Goal: Information Seeking & Learning: Learn about a topic

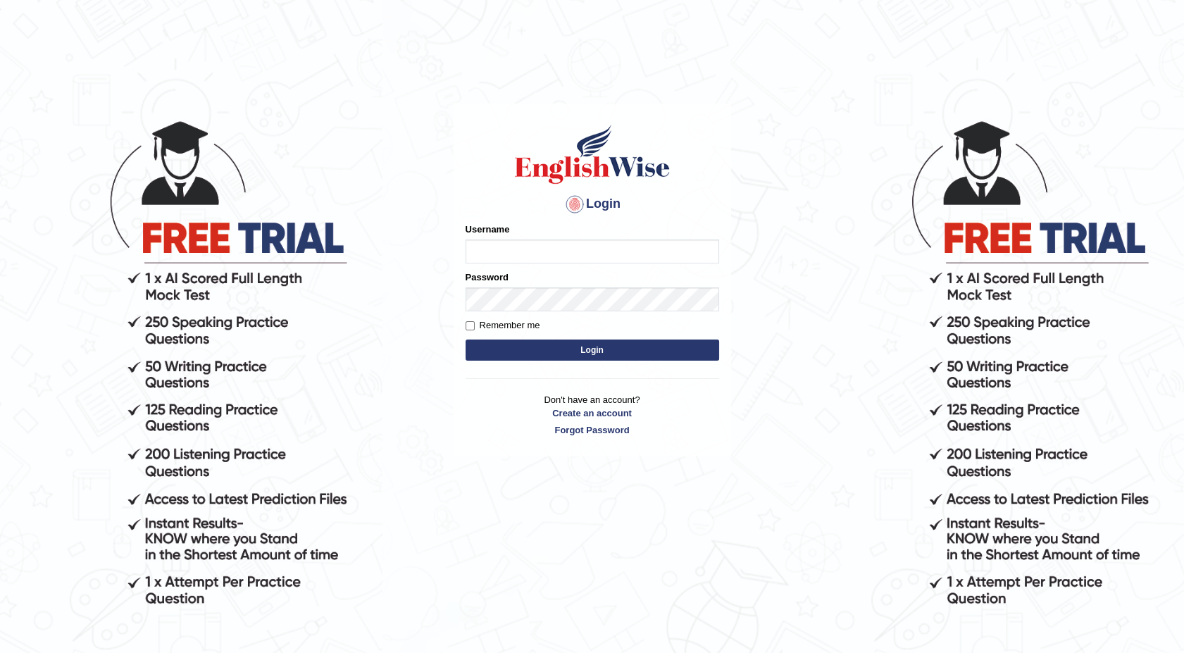
type input "maureen_parramatta"
click at [552, 353] on button "Login" at bounding box center [593, 350] width 254 height 21
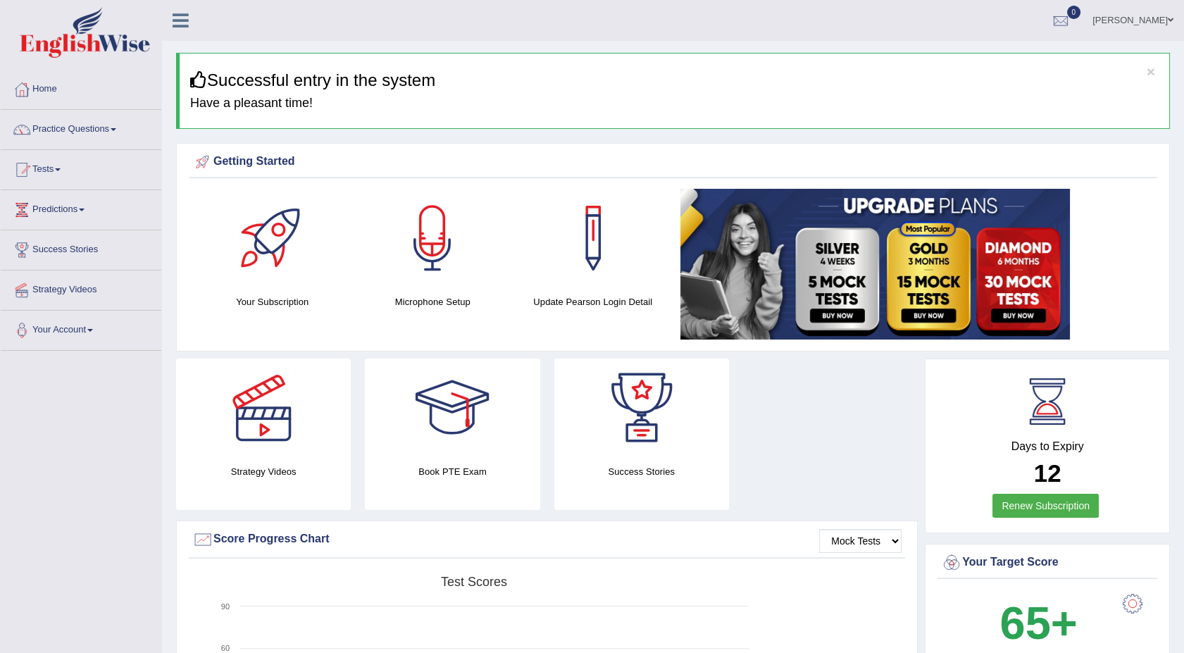
click at [46, 75] on link "Home" at bounding box center [81, 87] width 161 height 35
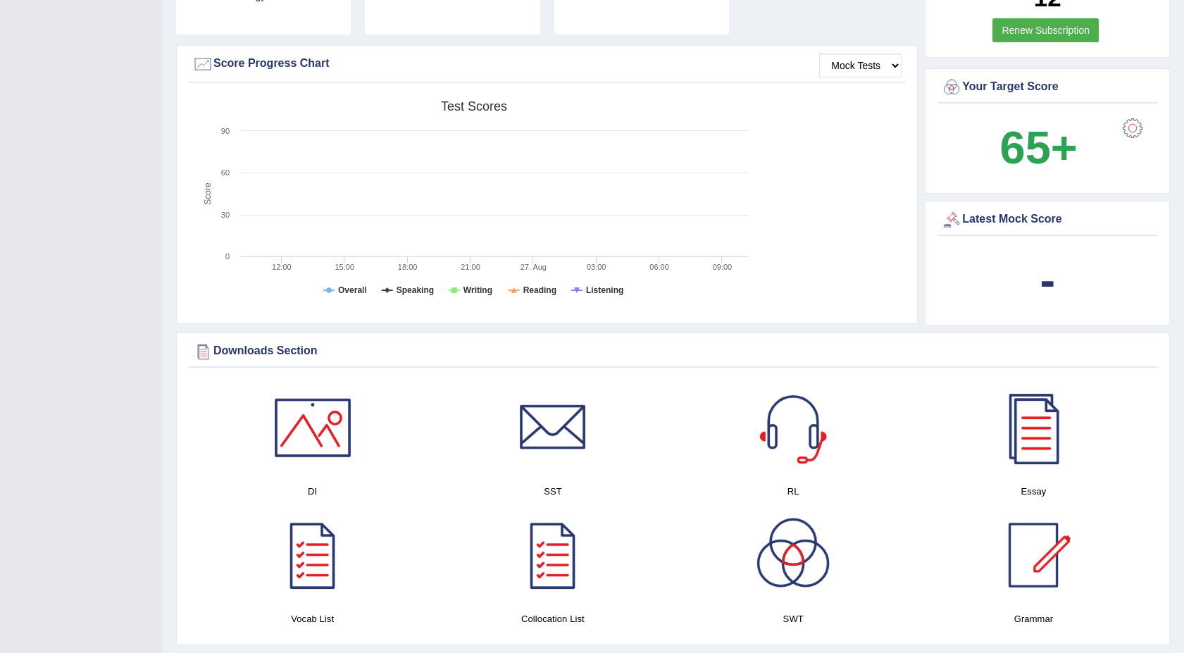
scroll to position [406, 0]
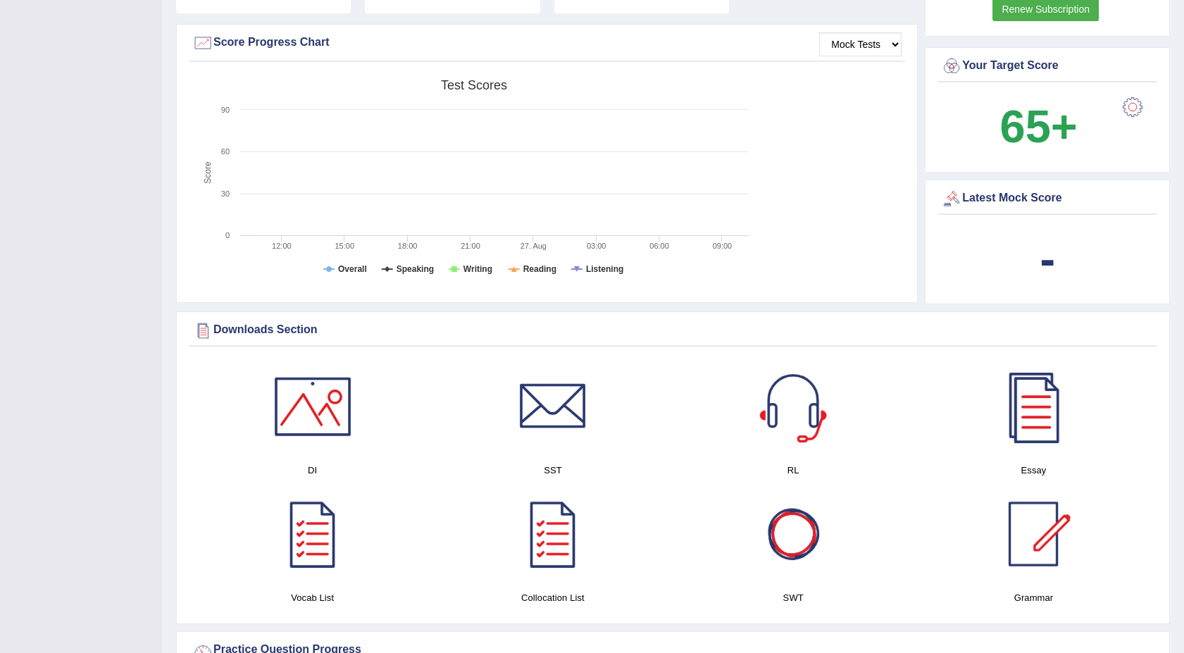
click at [803, 555] on div at bounding box center [793, 534] width 99 height 99
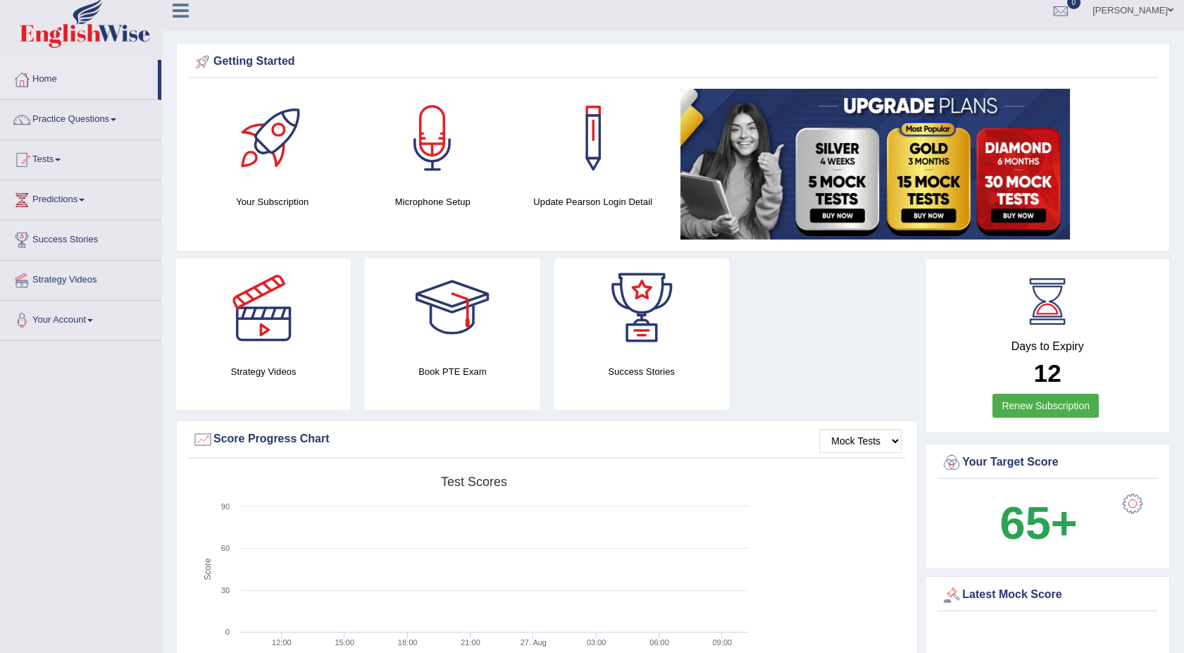
scroll to position [0, 0]
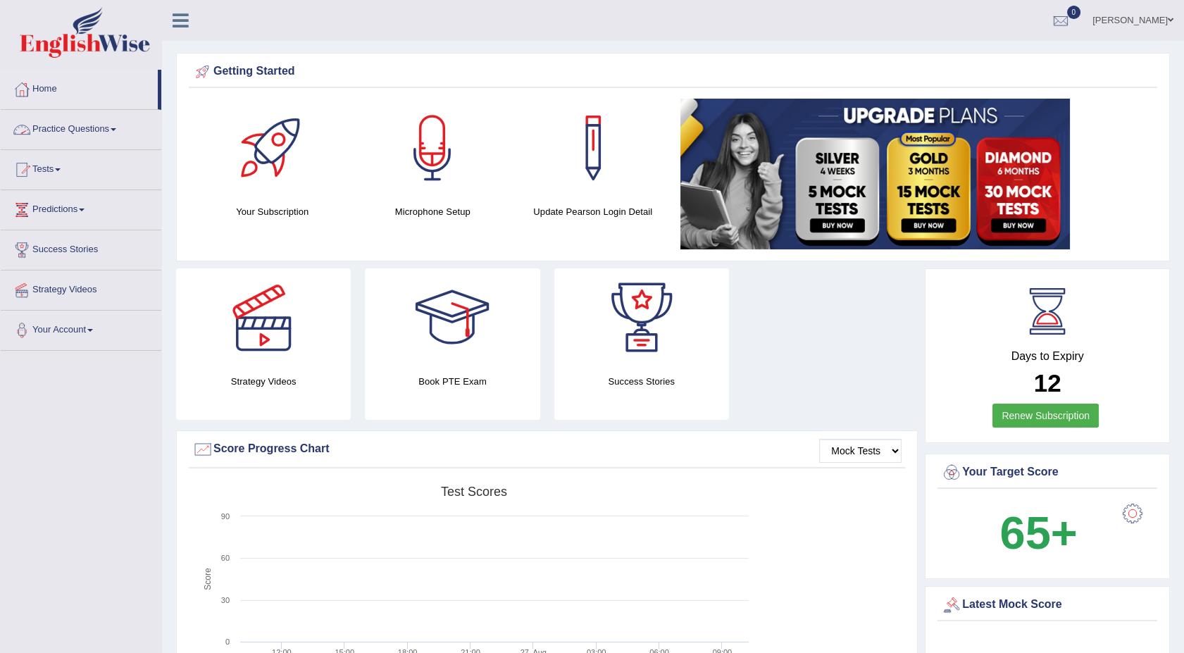
click at [56, 123] on link "Practice Questions" at bounding box center [81, 127] width 161 height 35
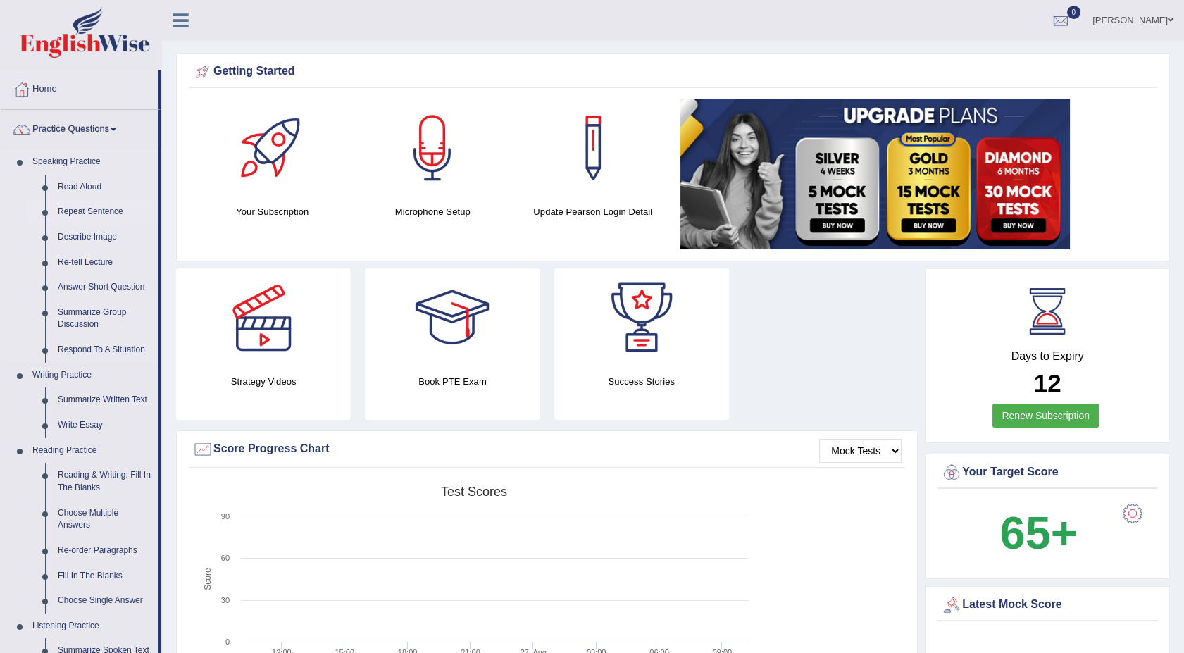
click at [85, 211] on link "Repeat Sentence" at bounding box center [104, 211] width 106 height 25
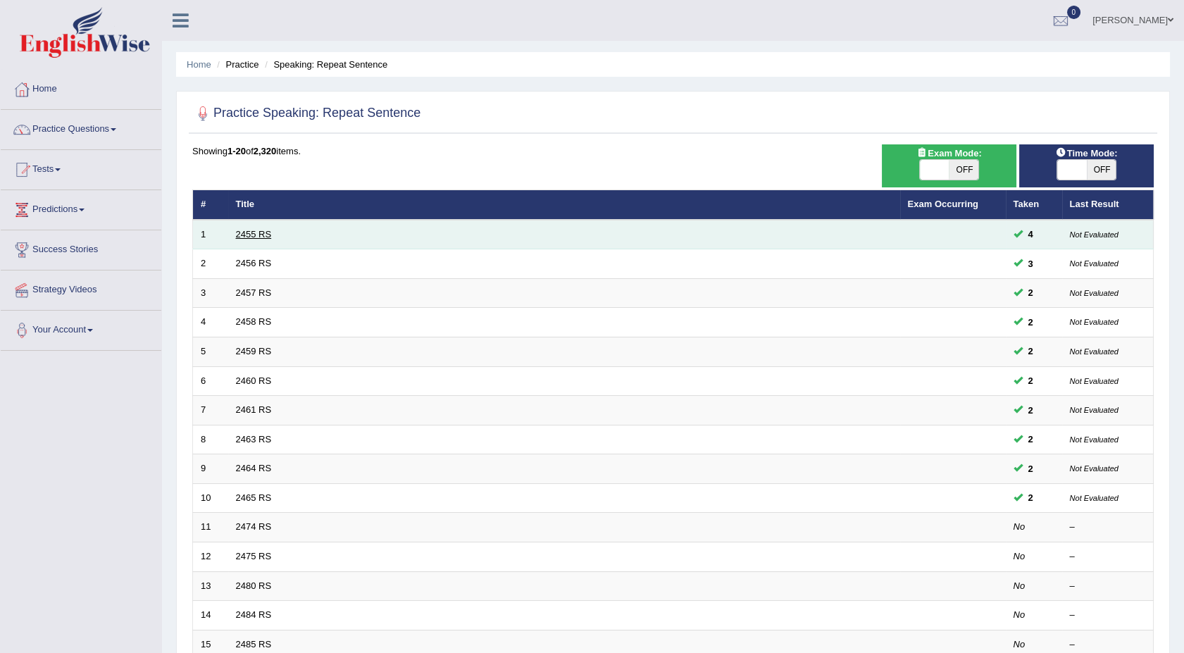
click at [244, 230] on link "2455 RS" at bounding box center [254, 234] width 36 height 11
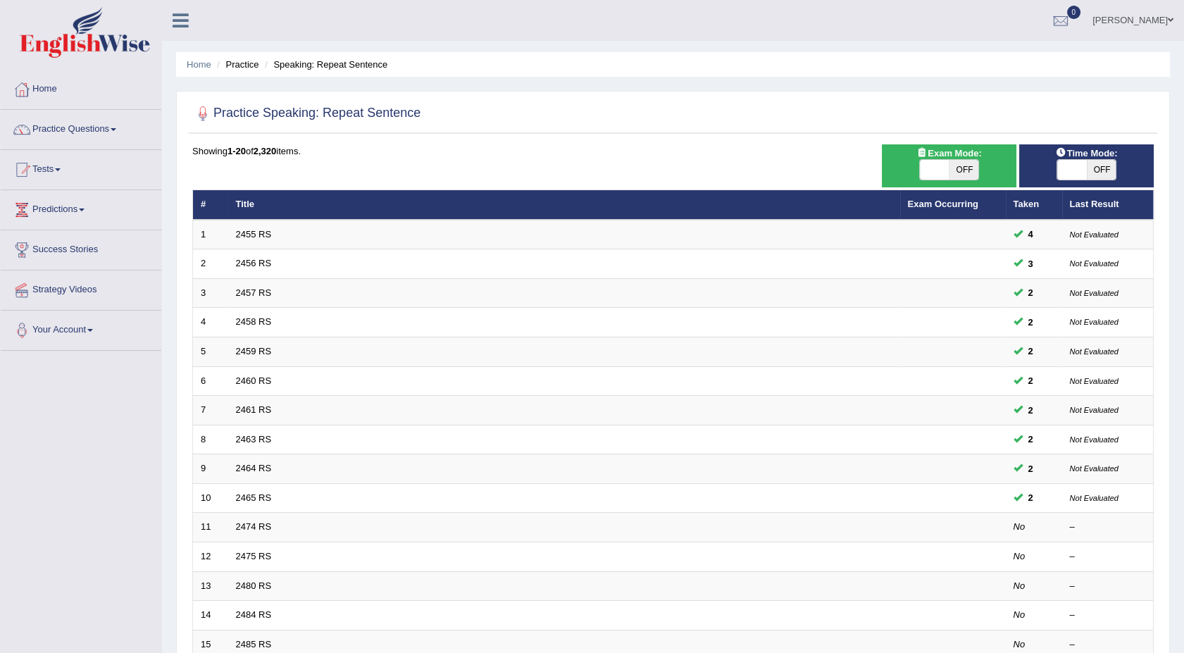
click at [954, 172] on span "OFF" at bounding box center [964, 170] width 30 height 20
checkbox input "true"
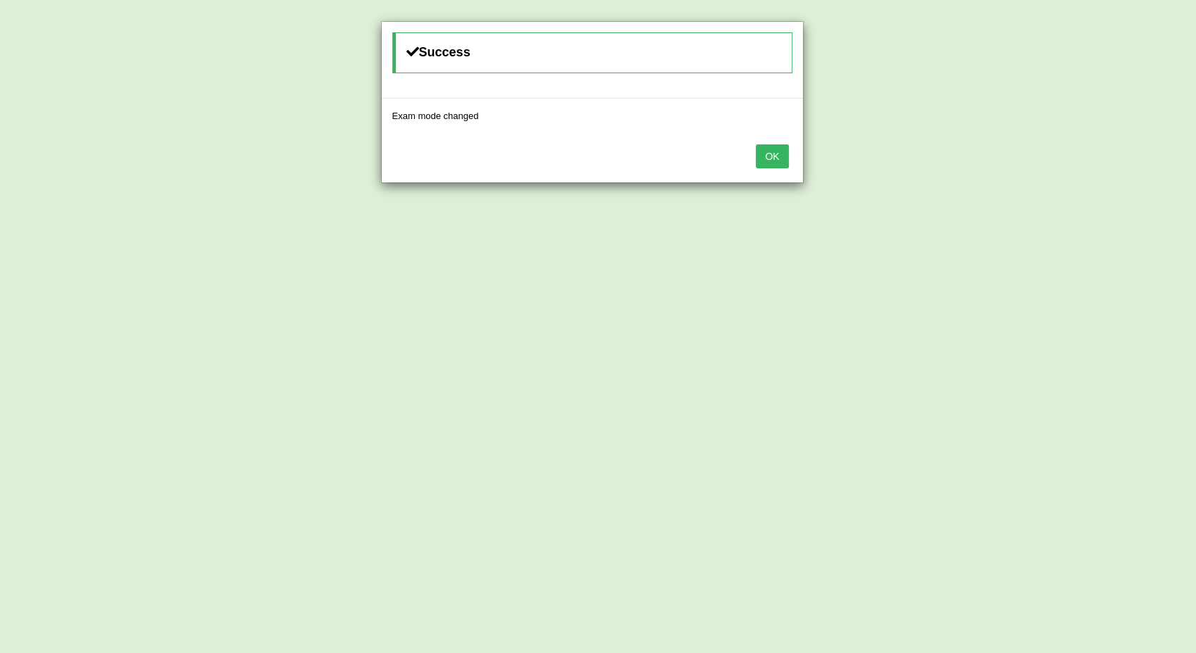
click at [778, 157] on button "OK" at bounding box center [772, 156] width 32 height 24
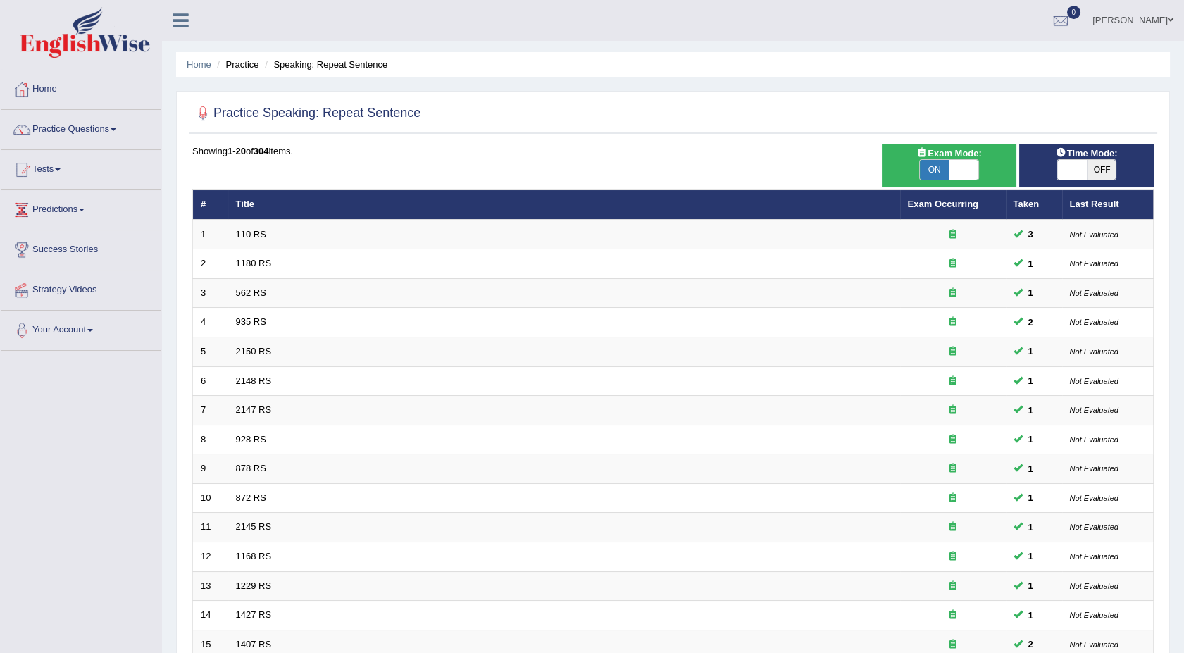
click at [1095, 172] on span "OFF" at bounding box center [1102, 170] width 30 height 20
checkbox input "true"
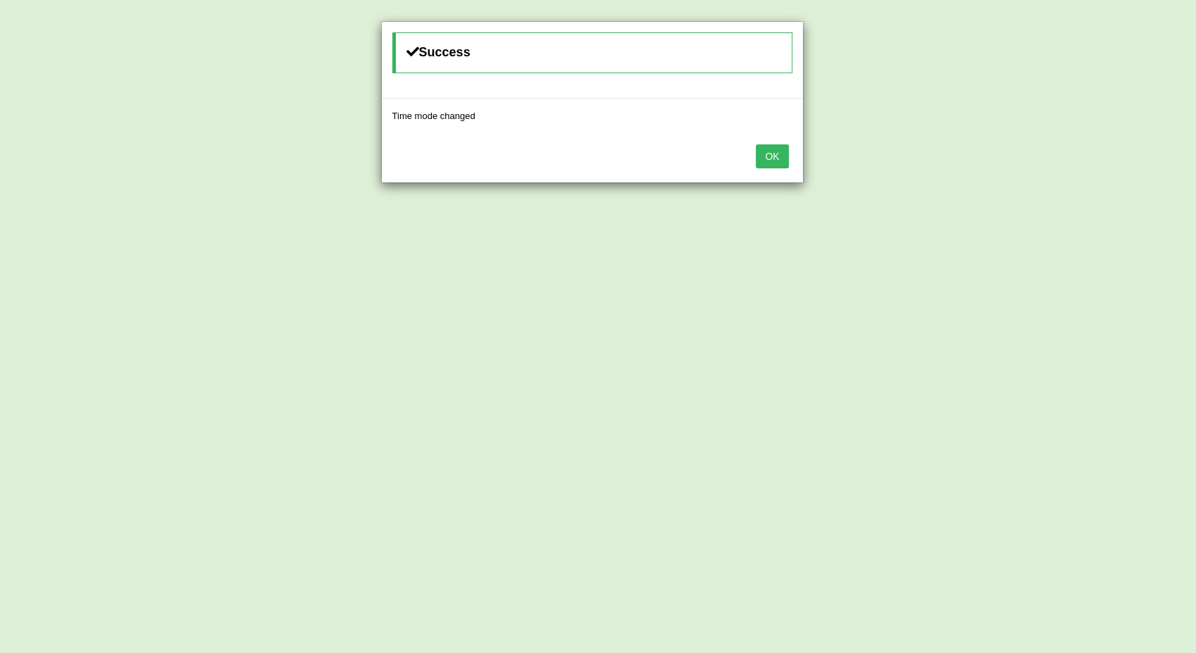
click at [761, 157] on button "OK" at bounding box center [772, 156] width 32 height 24
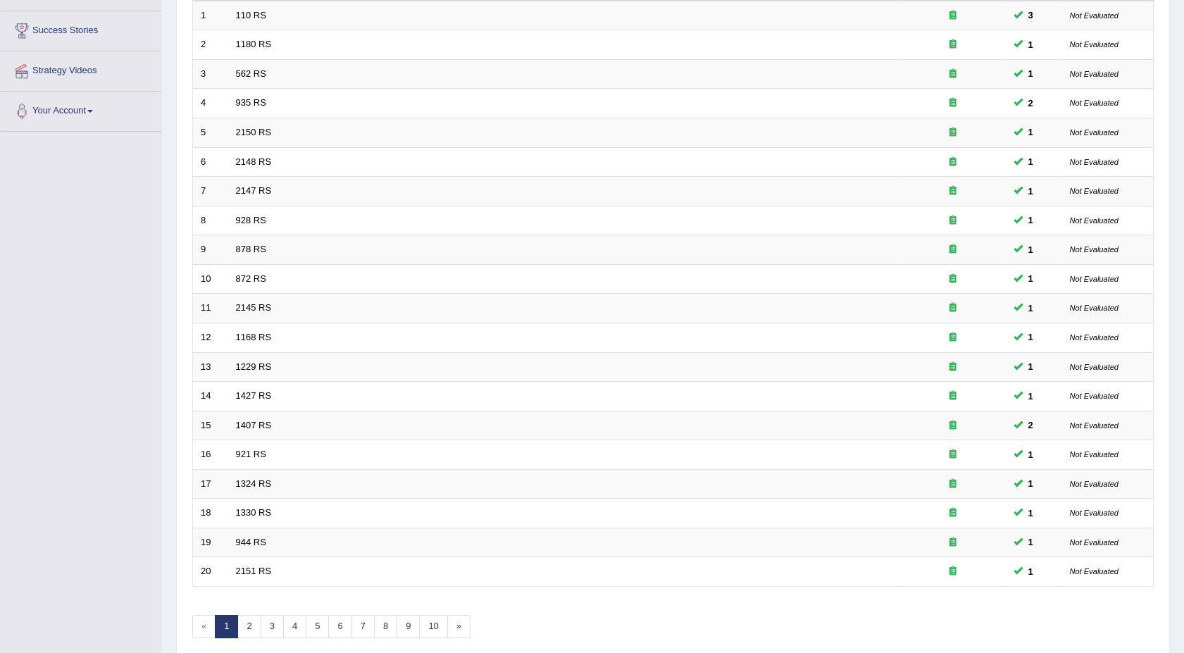
scroll to position [278, 0]
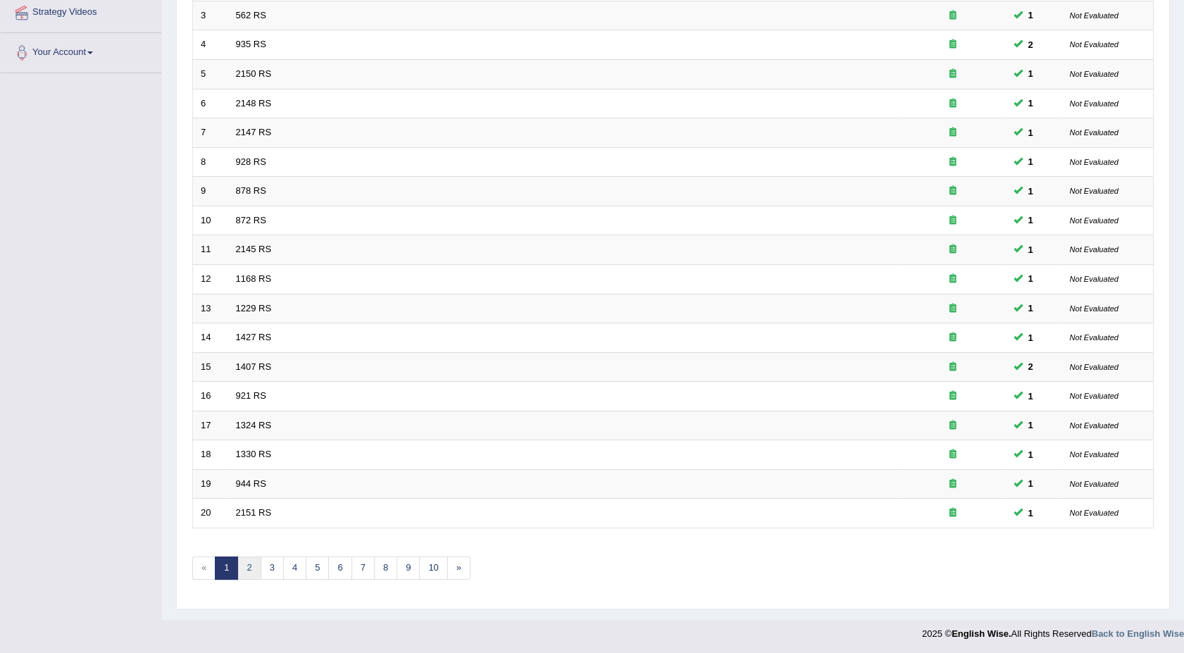
click at [238, 567] on link "2" at bounding box center [248, 568] width 23 height 23
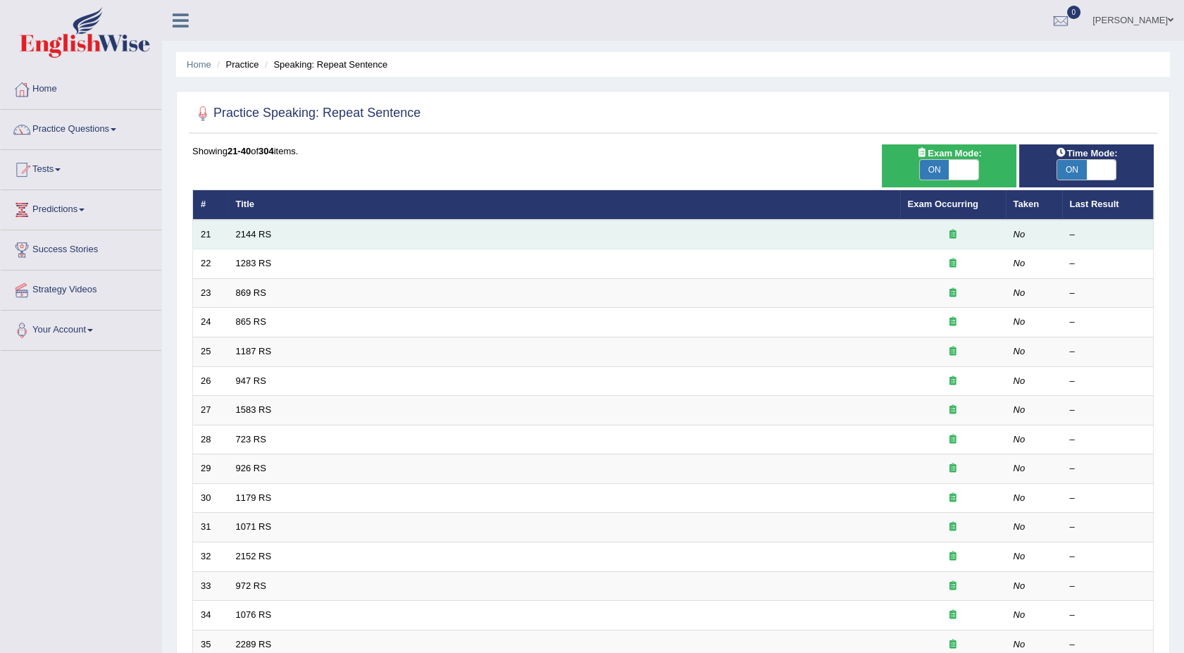
click at [247, 226] on td "2144 RS" at bounding box center [564, 235] width 672 height 30
click at [247, 232] on link "2144 RS" at bounding box center [254, 234] width 36 height 11
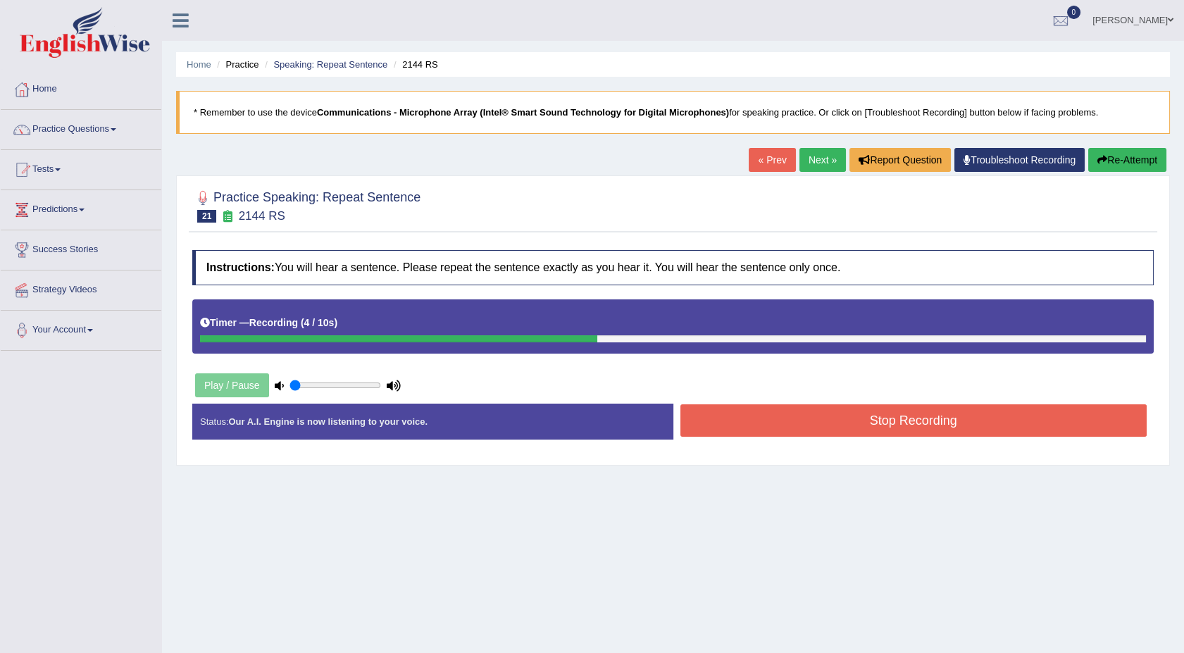
click at [763, 161] on link "« Prev" at bounding box center [772, 160] width 46 height 24
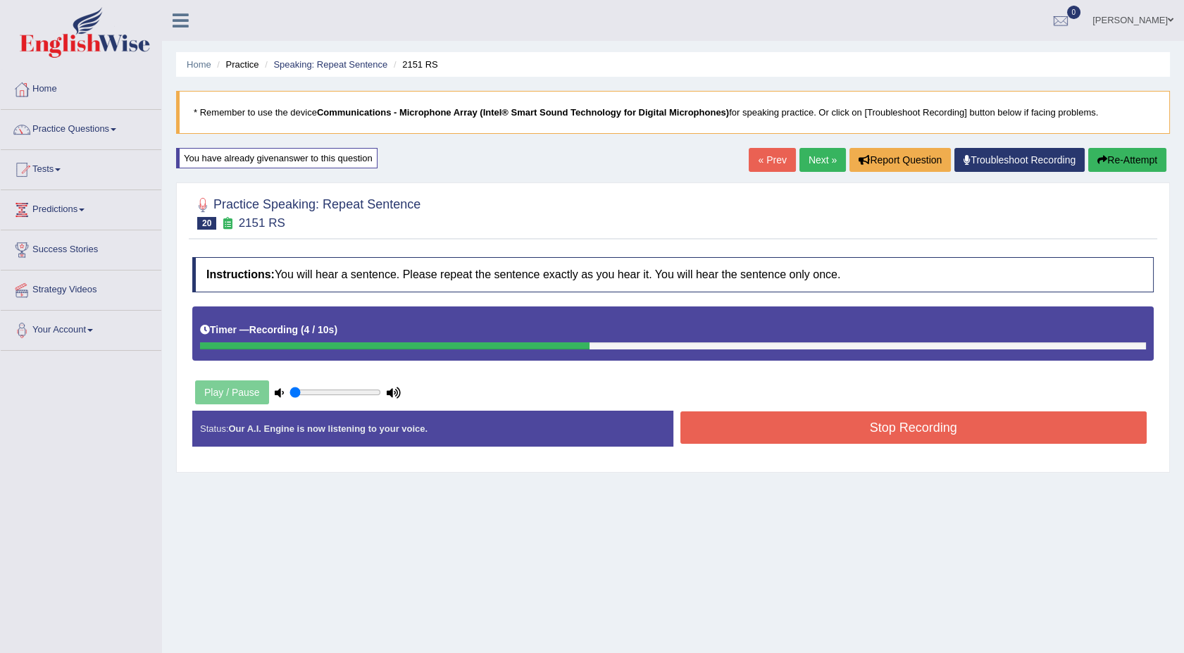
click at [801, 436] on button "Stop Recording" at bounding box center [914, 427] width 467 height 32
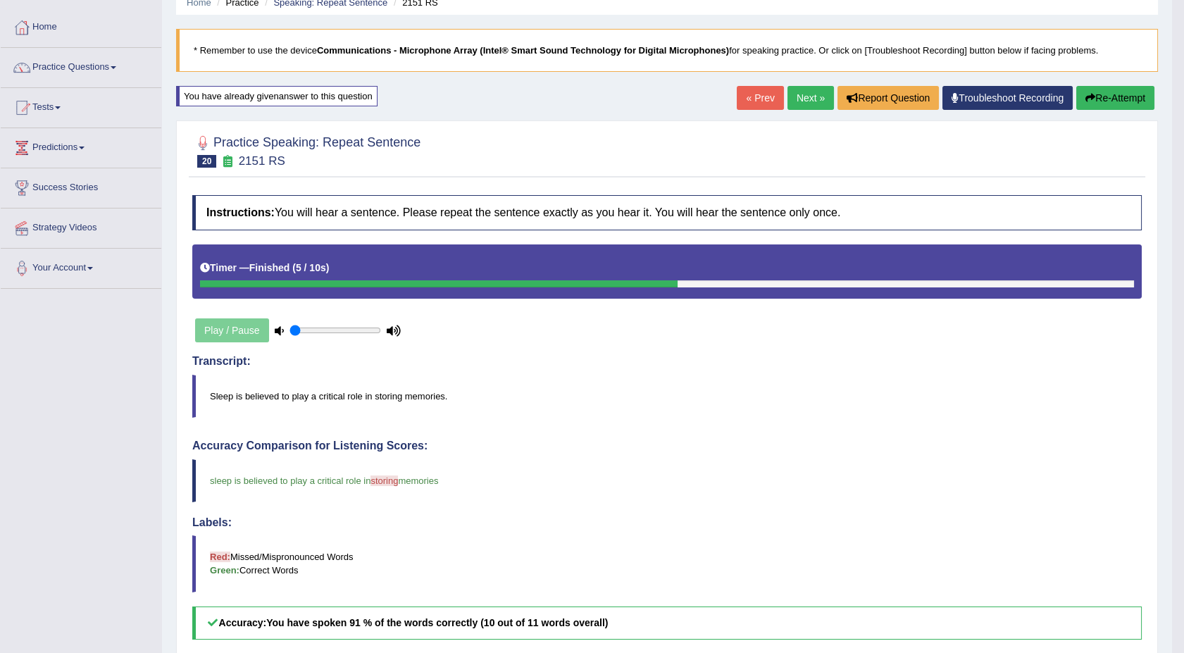
scroll to position [31, 0]
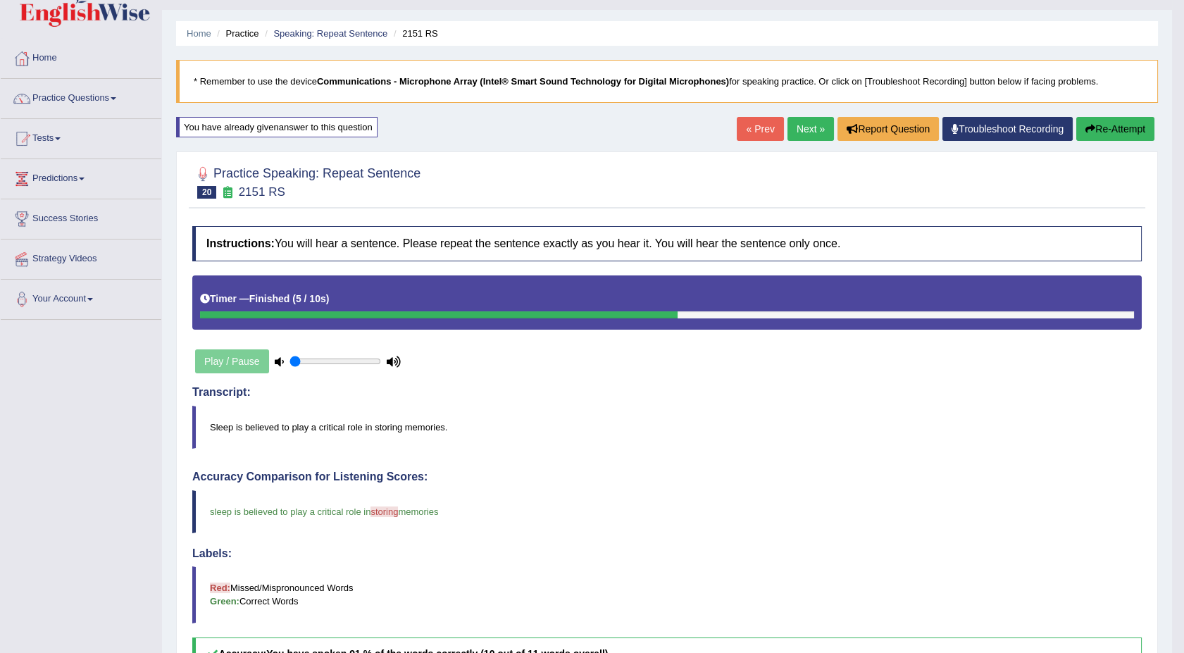
click at [804, 127] on link "Next »" at bounding box center [811, 129] width 46 height 24
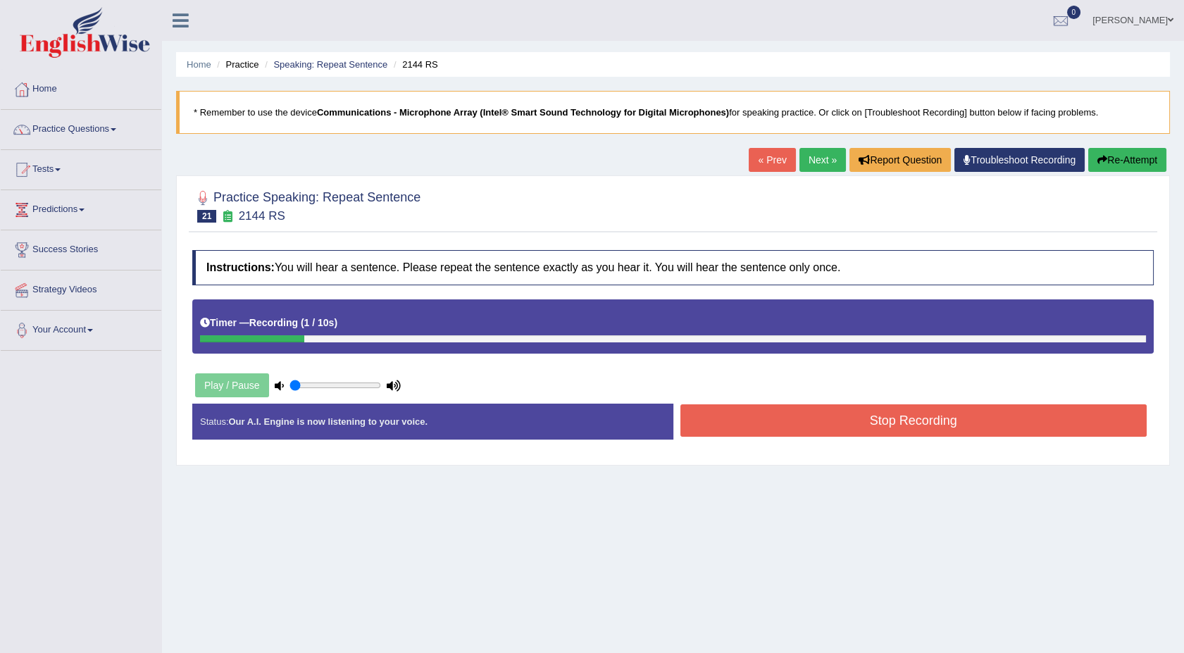
click at [881, 414] on button "Stop Recording" at bounding box center [914, 420] width 467 height 32
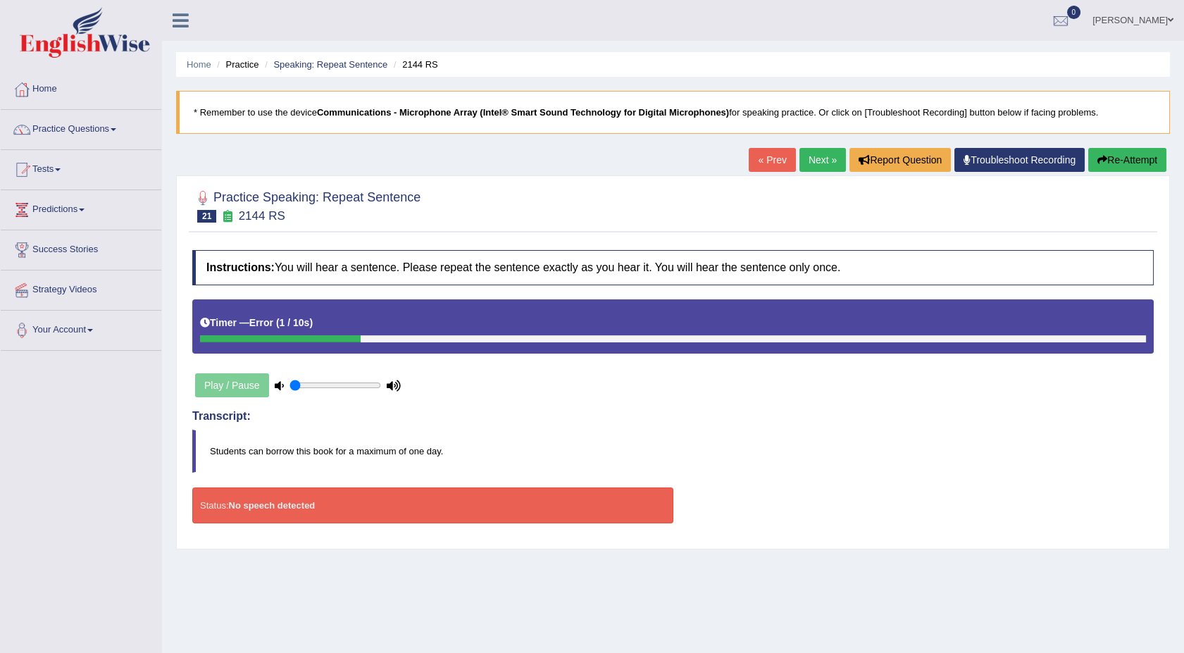
click at [1141, 156] on button "Re-Attempt" at bounding box center [1127, 160] width 78 height 24
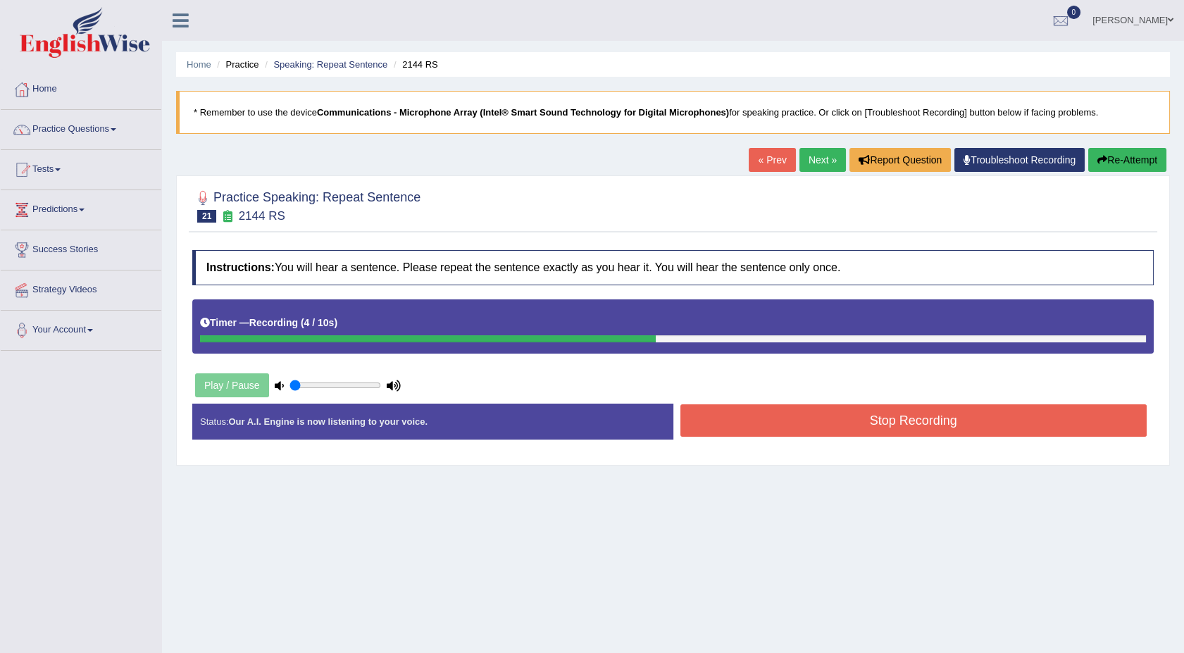
click at [1000, 416] on button "Stop Recording" at bounding box center [914, 420] width 467 height 32
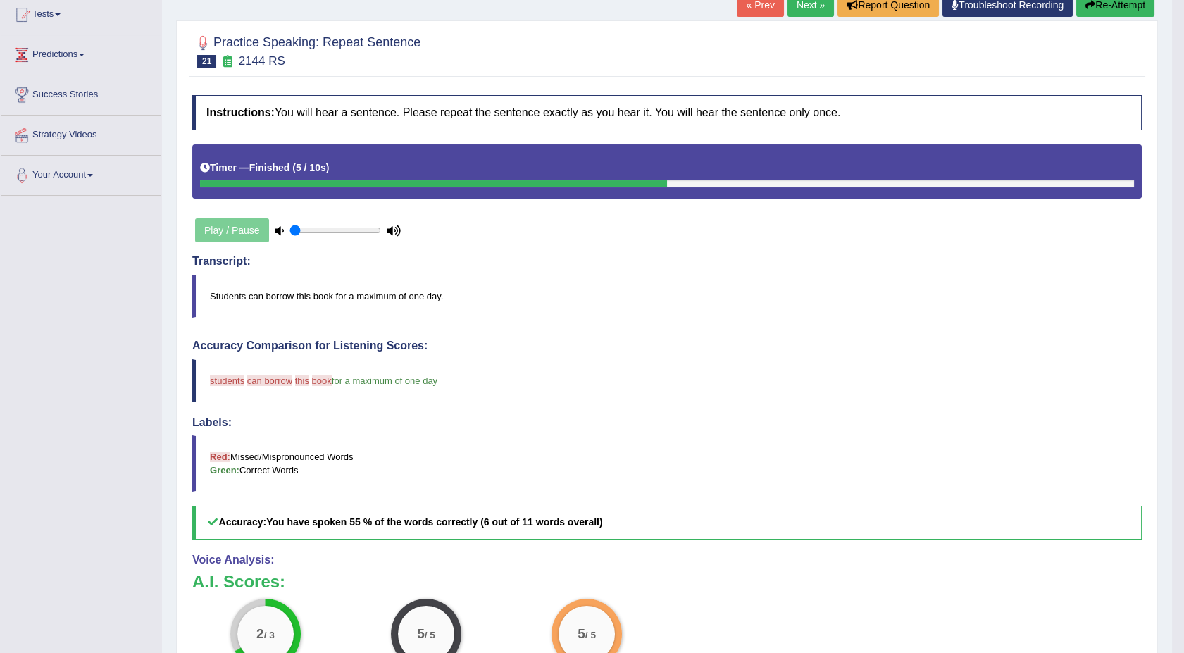
scroll to position [156, 0]
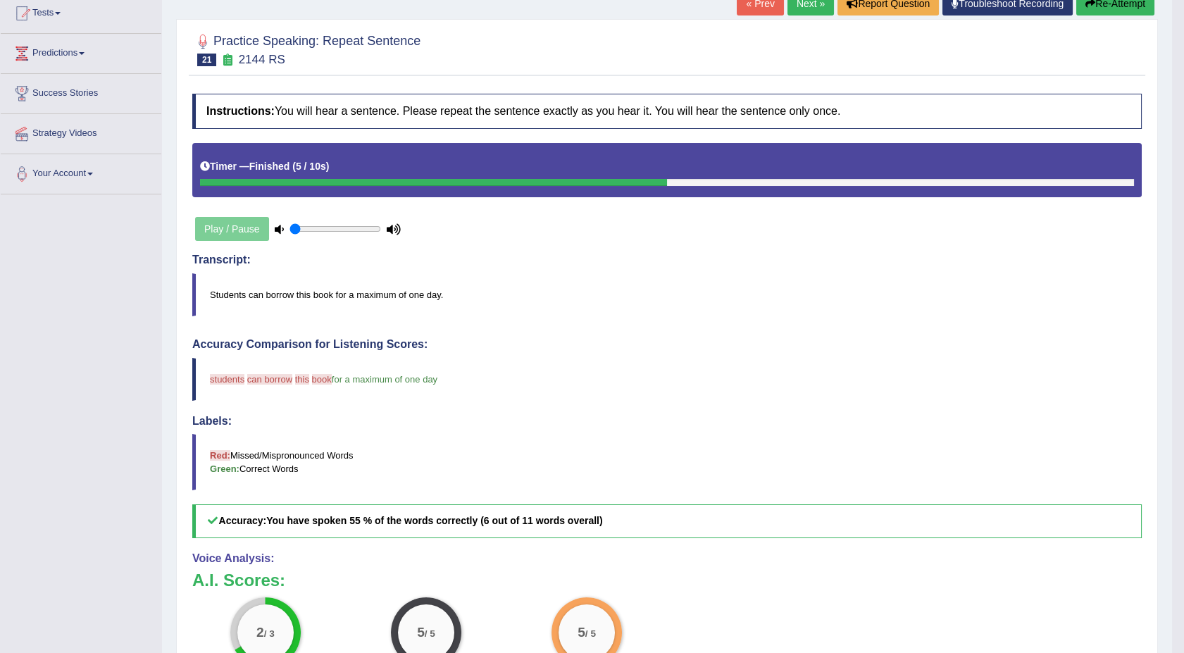
click at [797, 5] on link "Next »" at bounding box center [811, 4] width 46 height 24
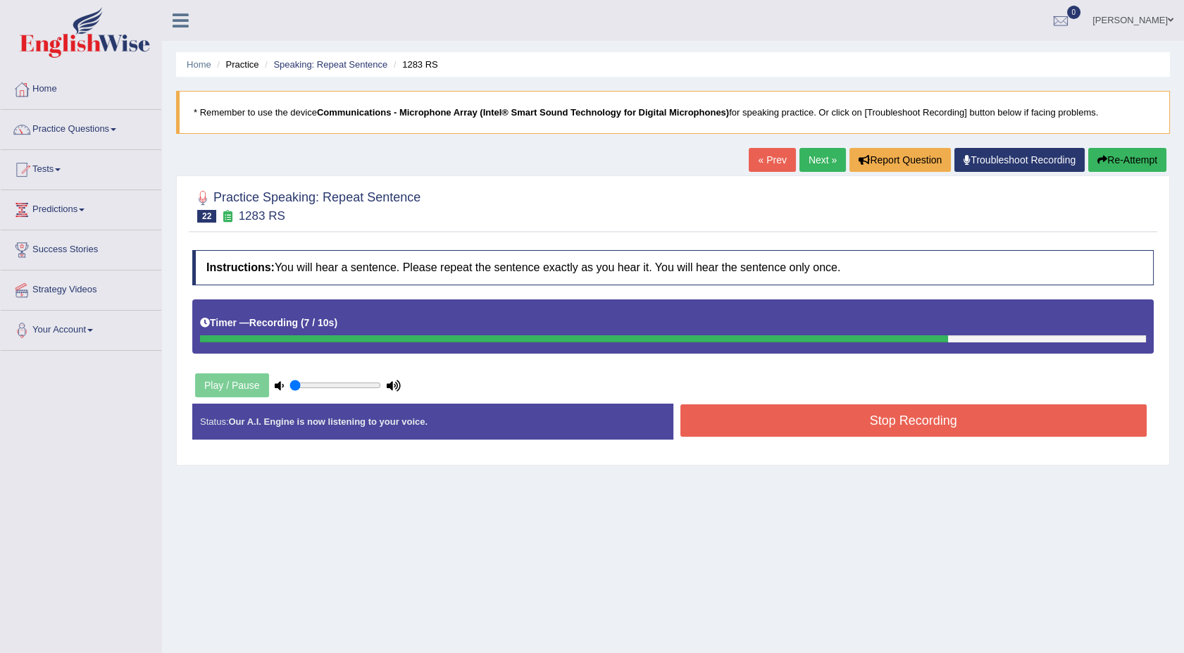
click at [745, 427] on button "Stop Recording" at bounding box center [914, 420] width 467 height 32
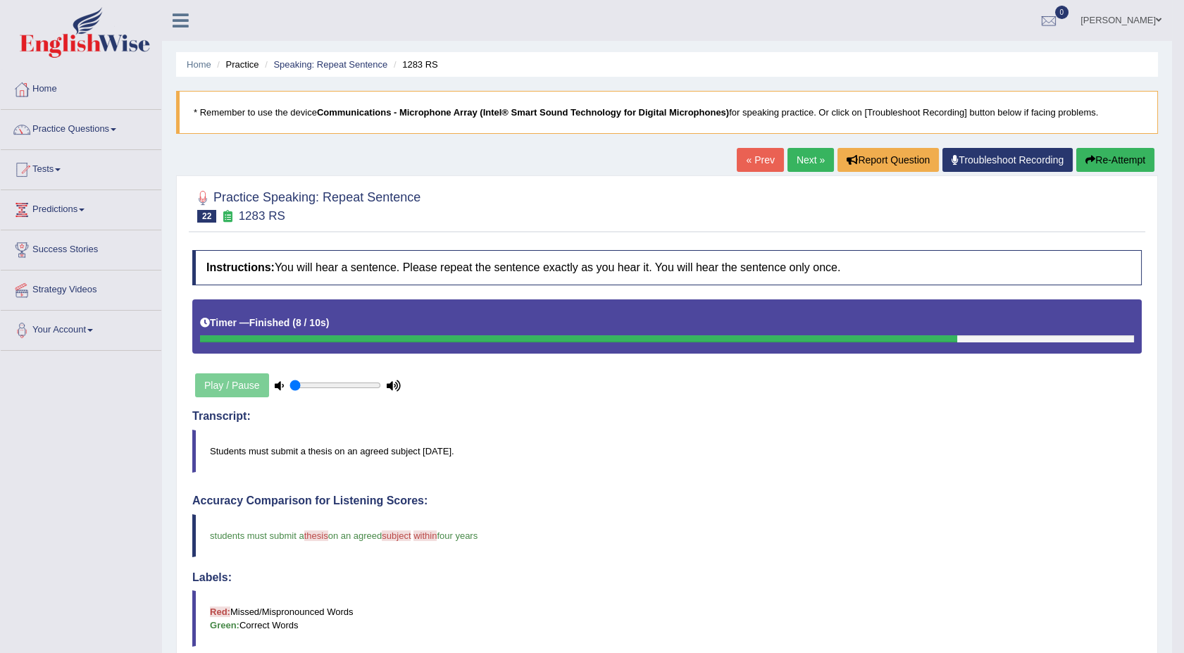
drag, startPoint x: 983, startPoint y: 540, endPoint x: 1191, endPoint y: 653, distance: 237.4
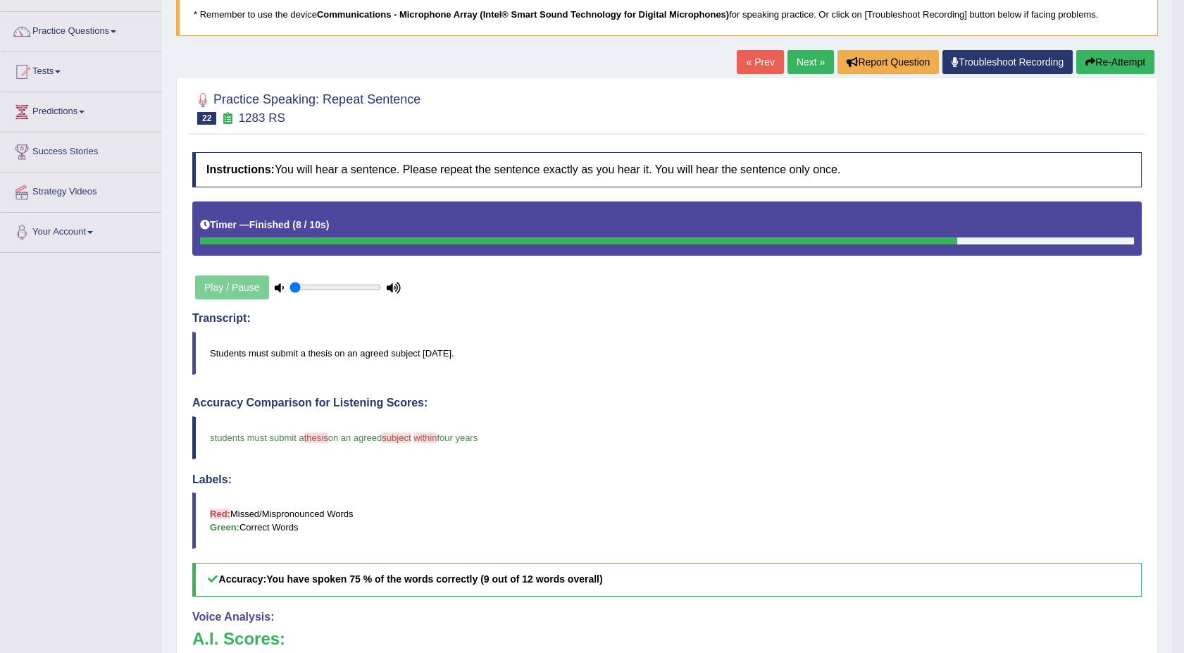
scroll to position [83, 0]
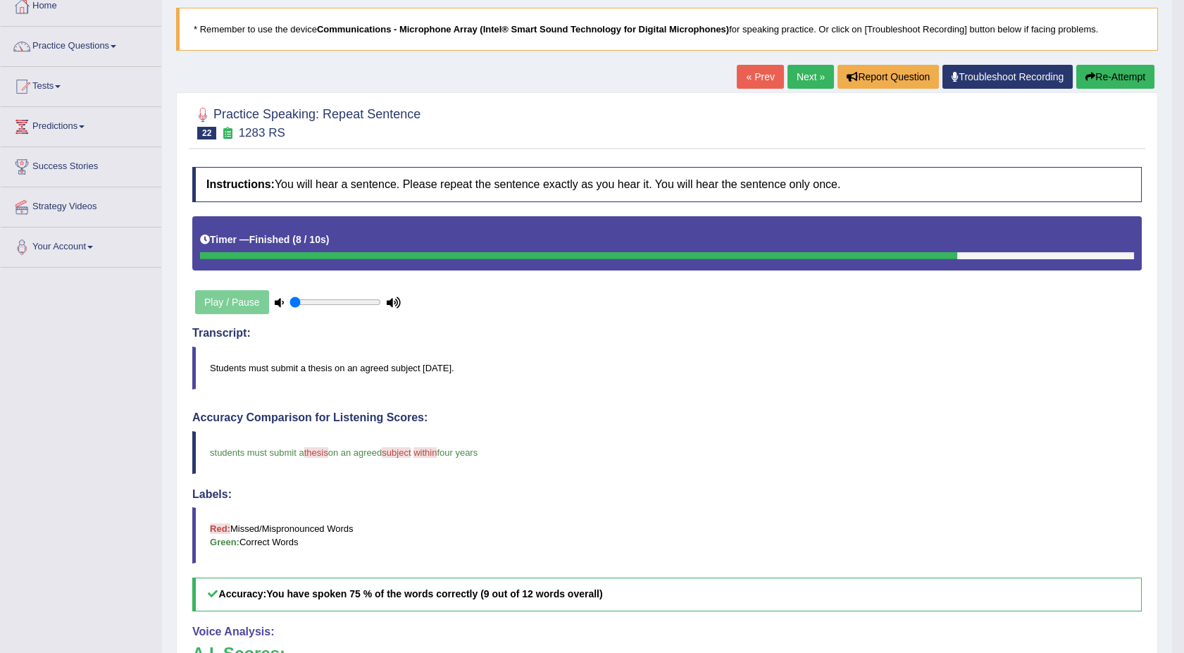
click at [790, 76] on link "Next »" at bounding box center [811, 77] width 46 height 24
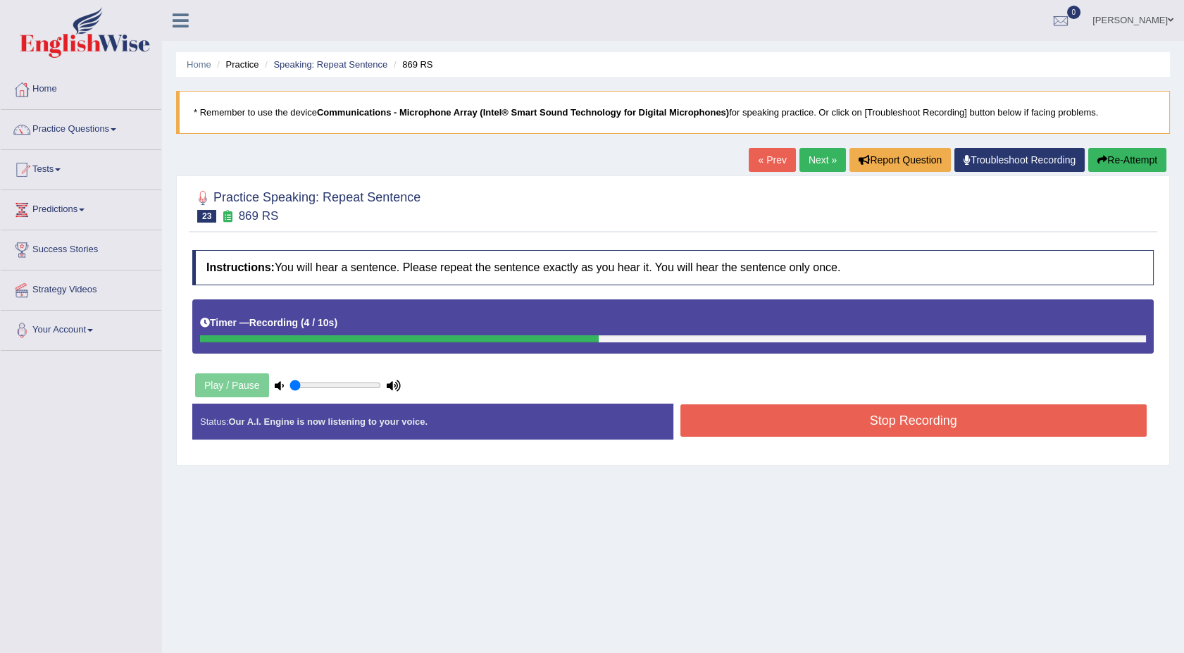
click at [974, 428] on button "Stop Recording" at bounding box center [914, 420] width 467 height 32
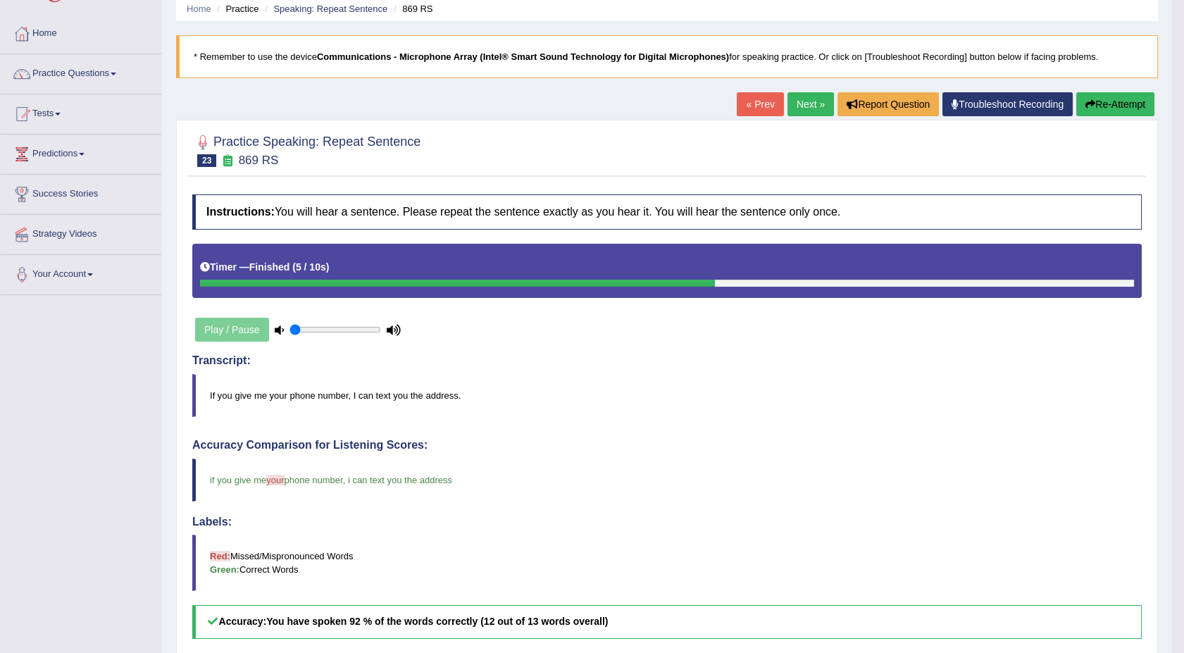
scroll to position [42, 0]
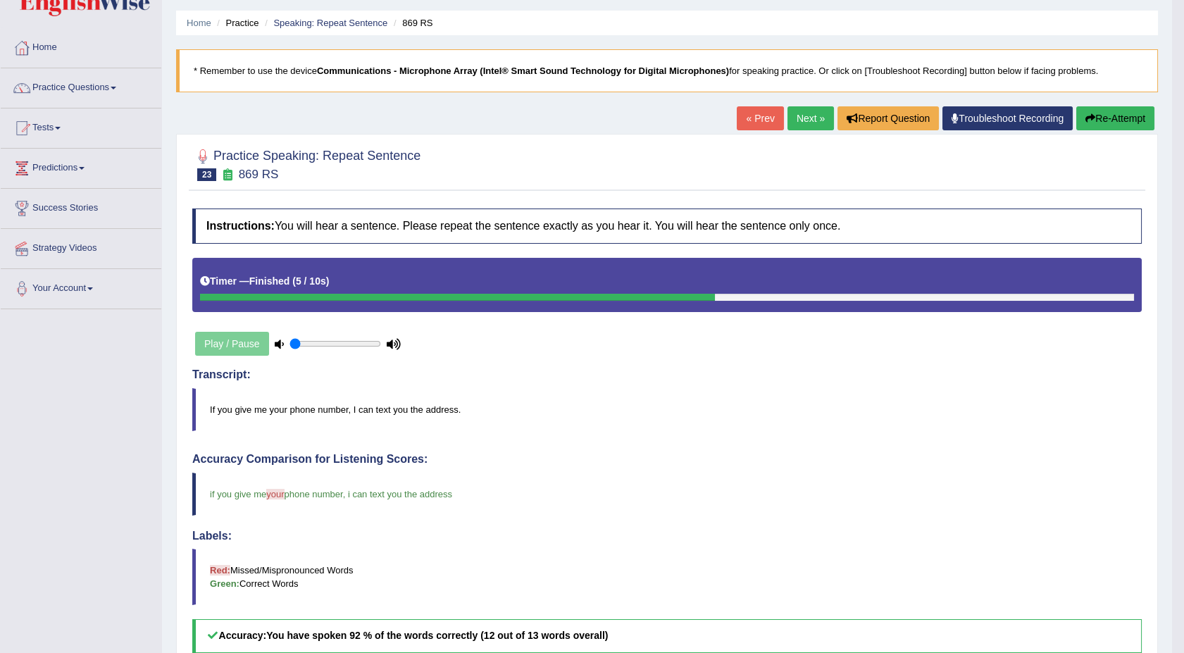
click at [803, 113] on link "Next »" at bounding box center [811, 118] width 46 height 24
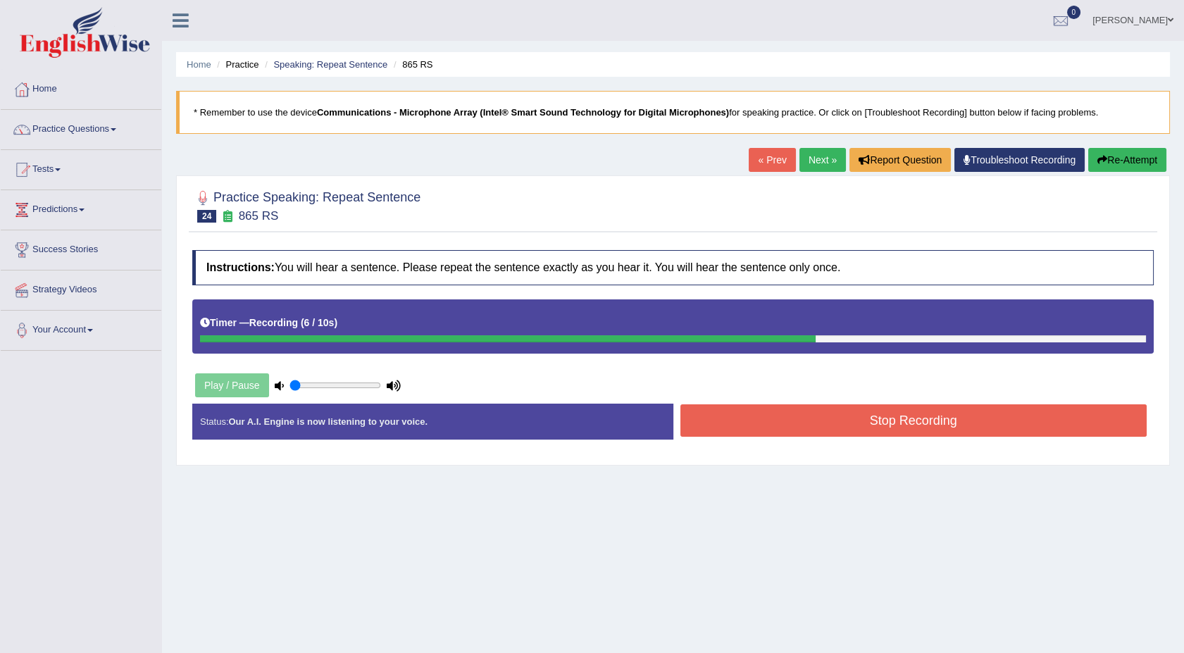
click at [839, 415] on button "Stop Recording" at bounding box center [914, 420] width 467 height 32
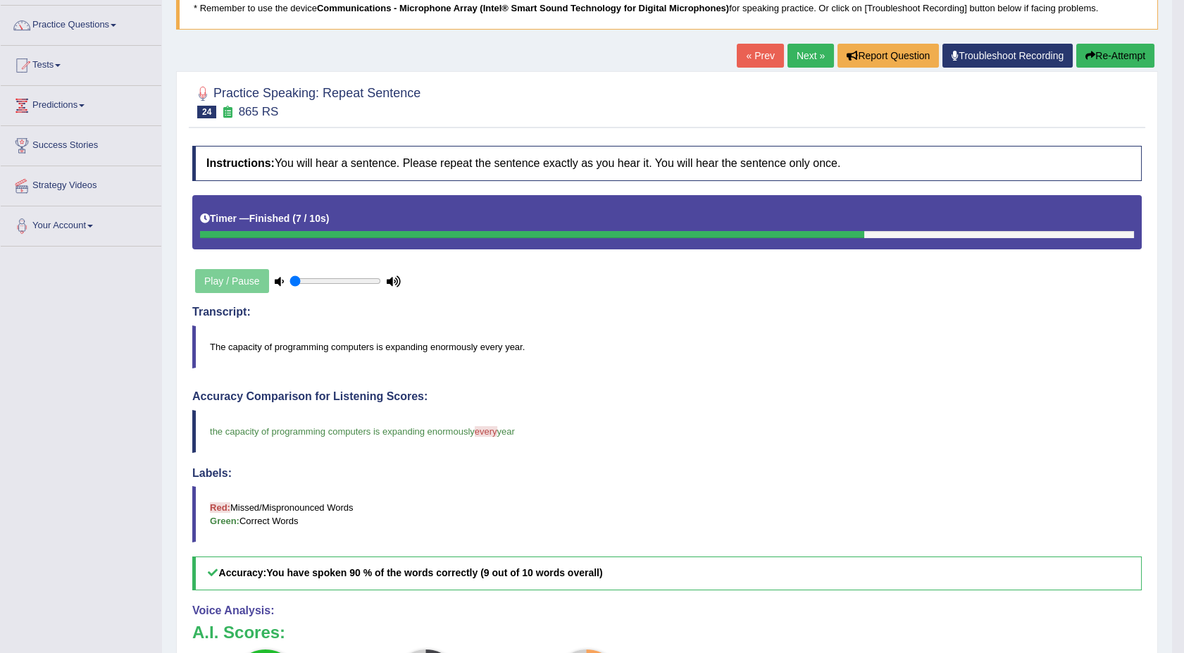
scroll to position [73, 0]
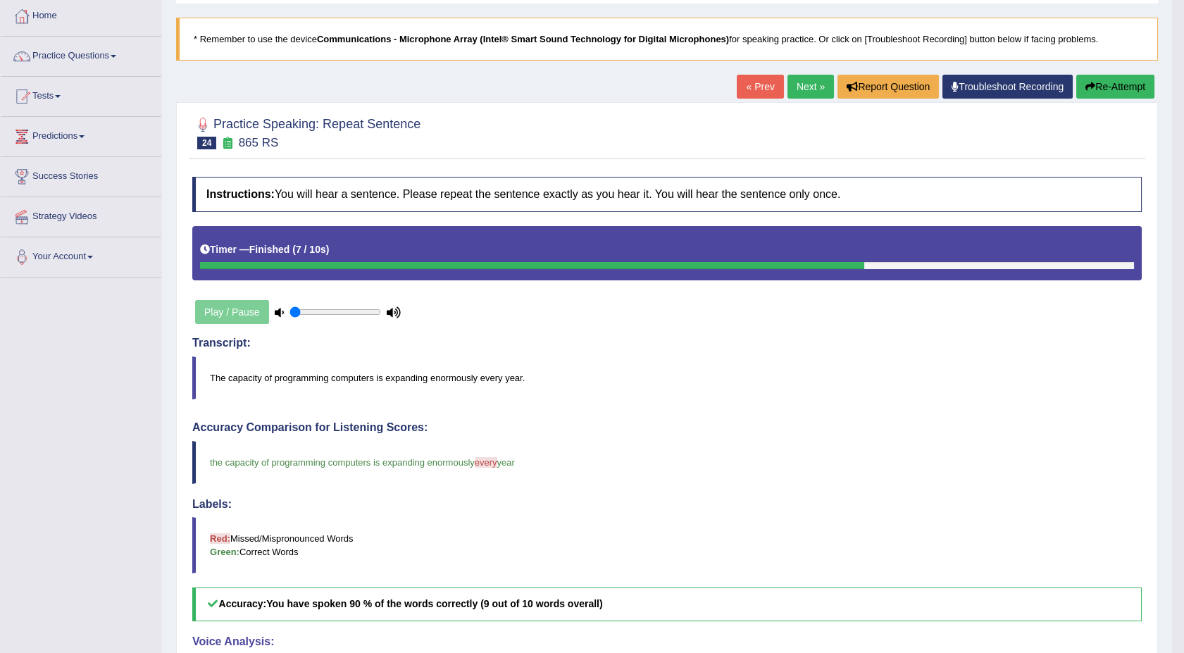
click at [807, 82] on link "Next »" at bounding box center [811, 87] width 46 height 24
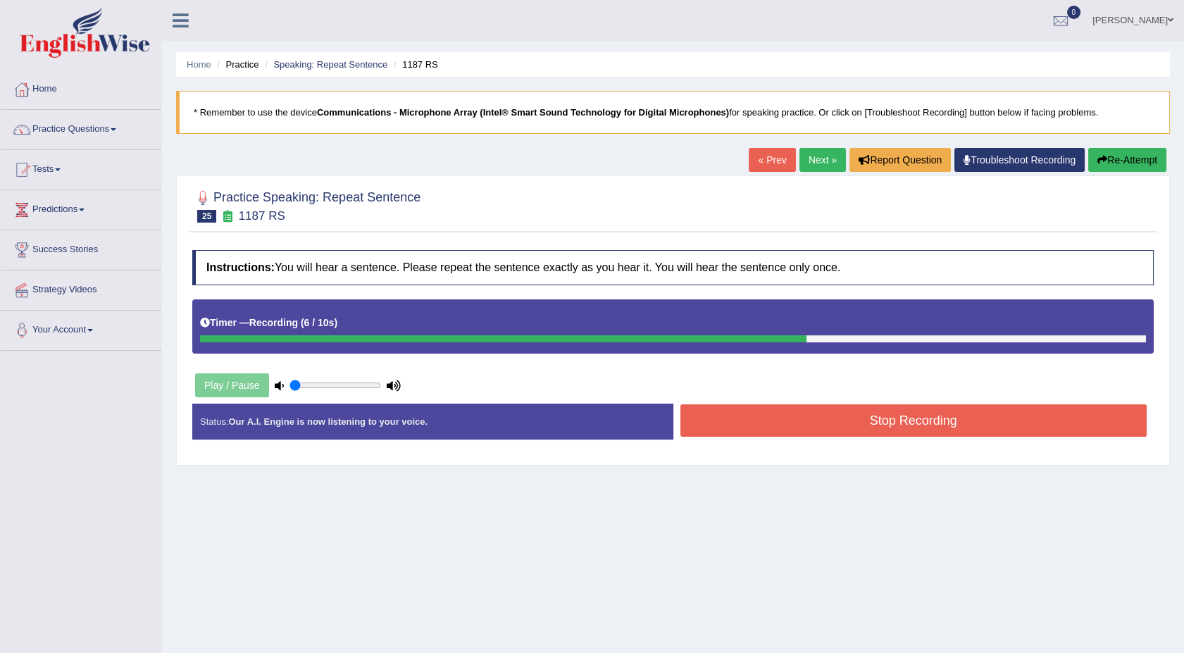
click at [962, 431] on button "Stop Recording" at bounding box center [914, 420] width 467 height 32
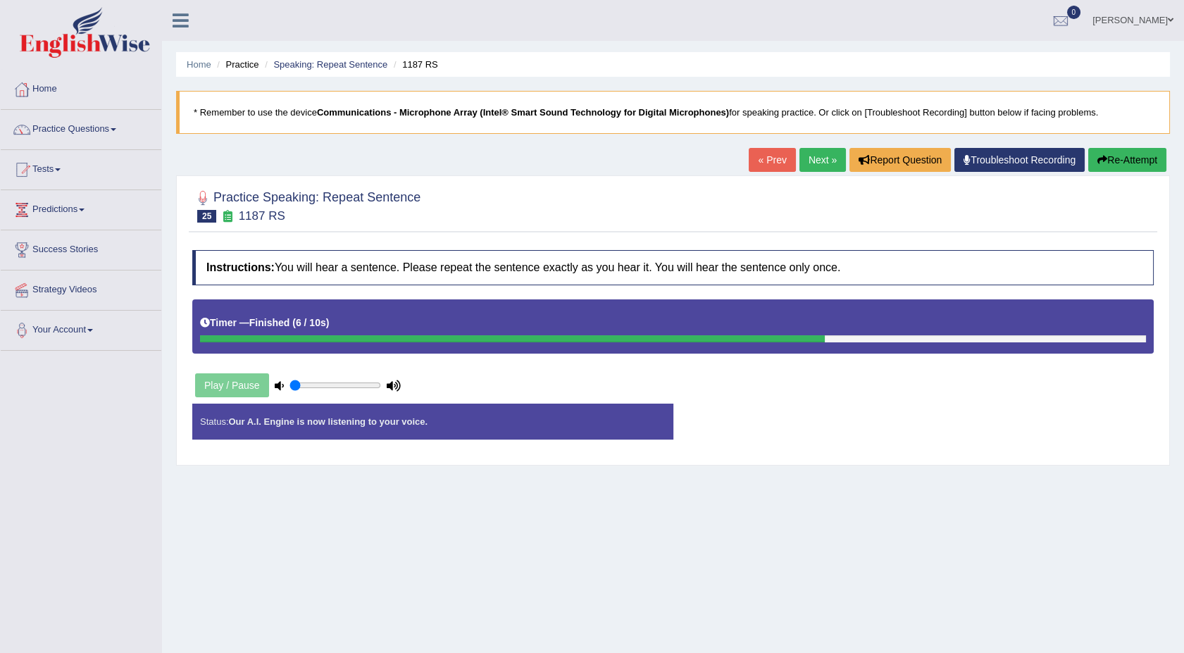
click at [962, 431] on div "Status: Our A.I. Engine is now listening to your voice. Start Answering Stop Re…" at bounding box center [673, 429] width 962 height 50
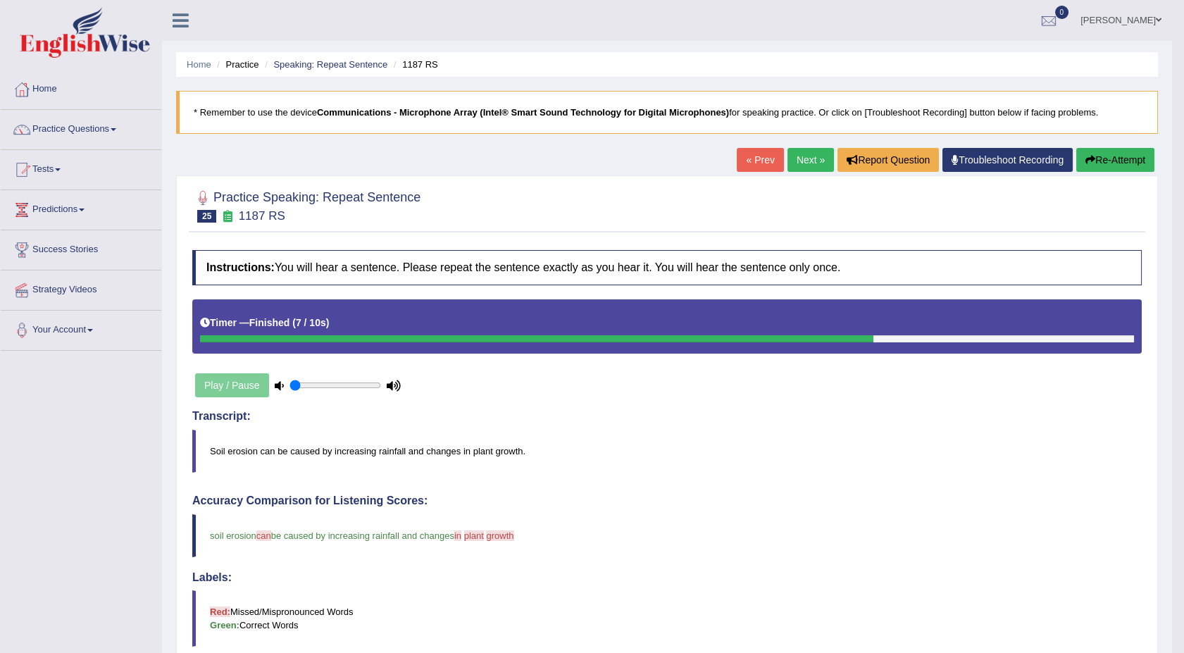
click at [1183, 645] on body "Toggle navigation Home Practice Questions Speaking Practice Read Aloud Repeat S…" at bounding box center [592, 326] width 1184 height 653
click at [117, 127] on link "Practice Questions" at bounding box center [81, 127] width 161 height 35
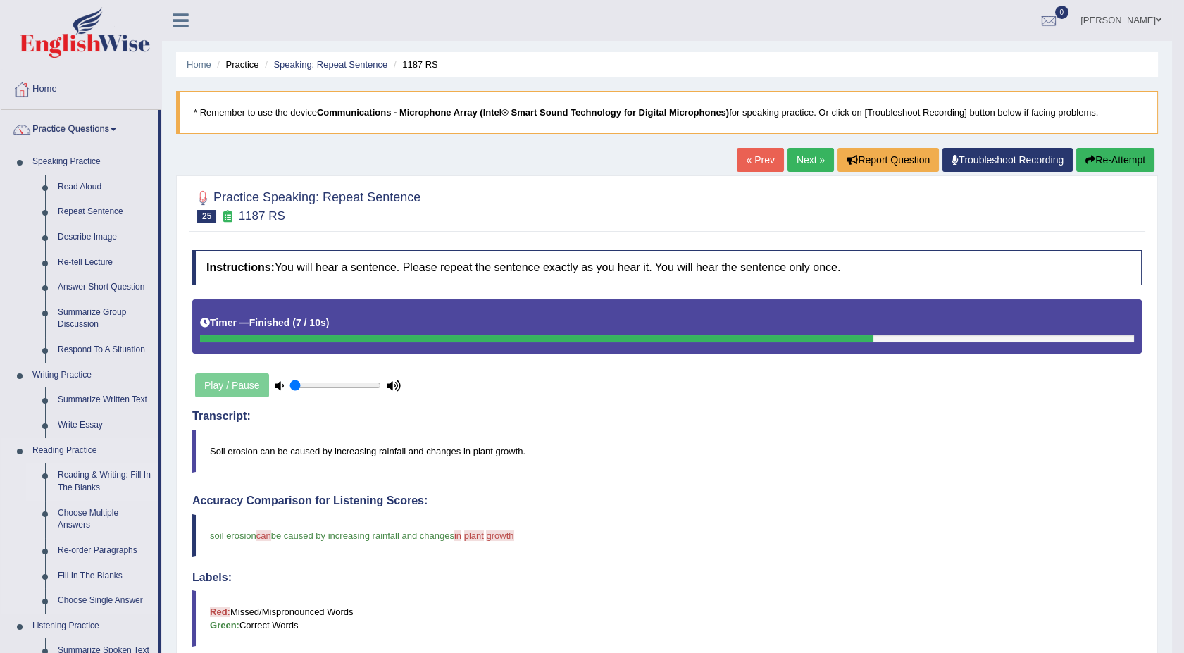
click at [92, 485] on link "Reading & Writing: Fill In The Blanks" at bounding box center [104, 481] width 106 height 37
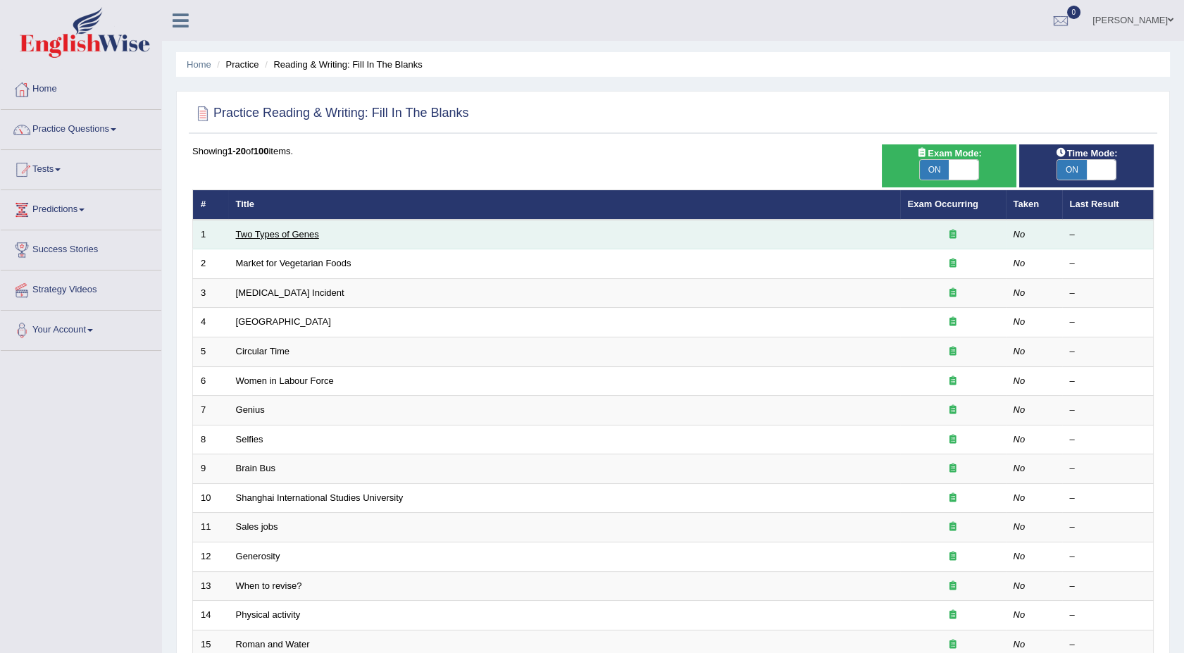
click at [261, 229] on link "Two Types of Genes" at bounding box center [277, 234] width 83 height 11
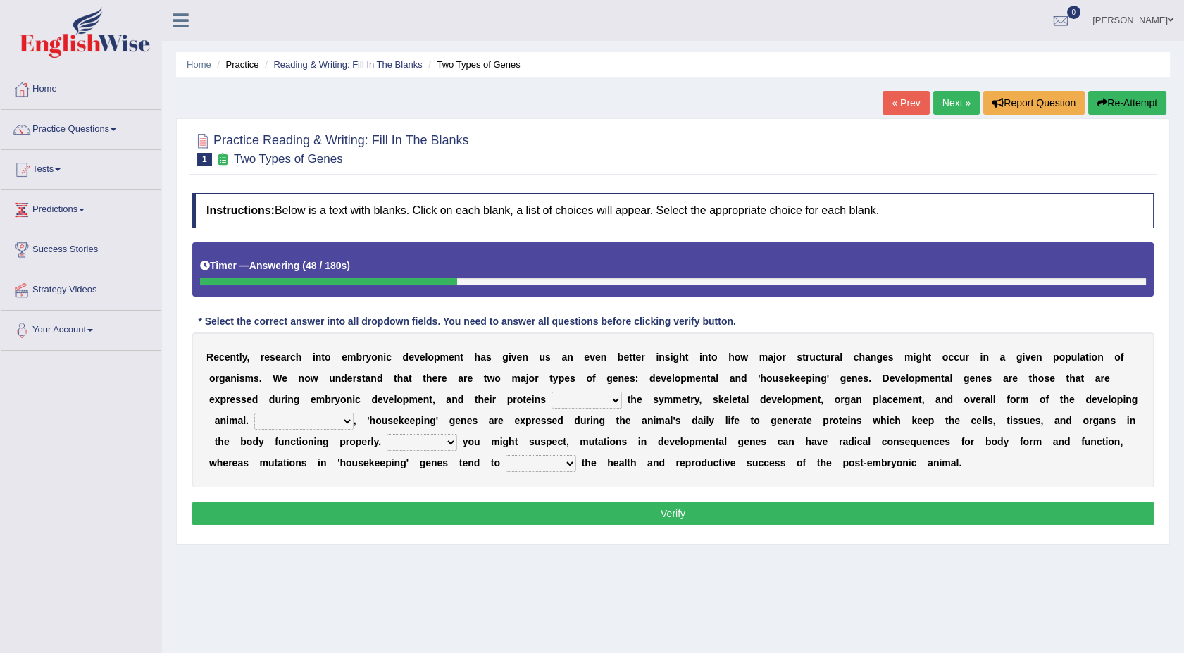
click at [552, 404] on select "push control hold elevate" at bounding box center [587, 400] width 70 height 17
click at [501, 598] on div "Home Practice Reading & Writing: Fill In The Blanks Two Types of Genes « Prev N…" at bounding box center [673, 352] width 1022 height 705
click at [552, 399] on select "push control hold elevate" at bounding box center [587, 400] width 70 height 17
select select "control"
click at [552, 392] on select "push control hold elevate" at bounding box center [587, 400] width 70 height 17
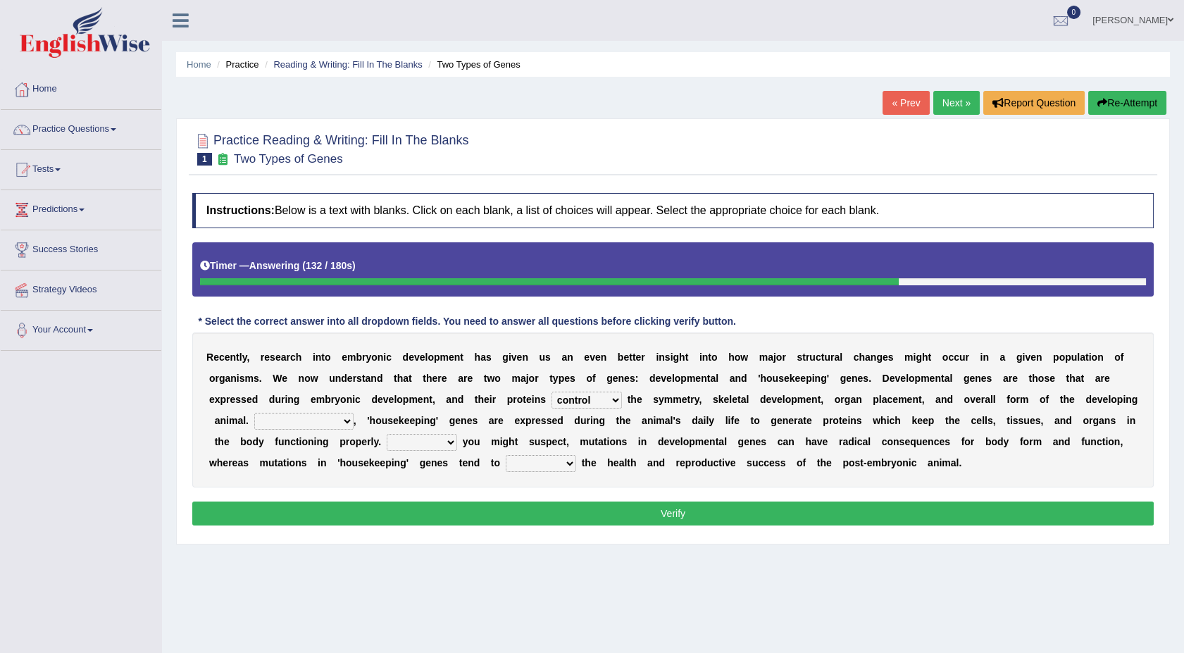
click at [354, 413] on select "Correspondingly Inclusively Conversely In contrast" at bounding box center [303, 421] width 99 height 17
select select "Inclusively"
click at [354, 413] on select "Correspondingly Inclusively Conversely In contrast" at bounding box center [303, 421] width 99 height 17
click at [457, 446] on b at bounding box center [460, 441] width 6 height 11
click at [387, 443] on select "For As With Within" at bounding box center [422, 442] width 70 height 17
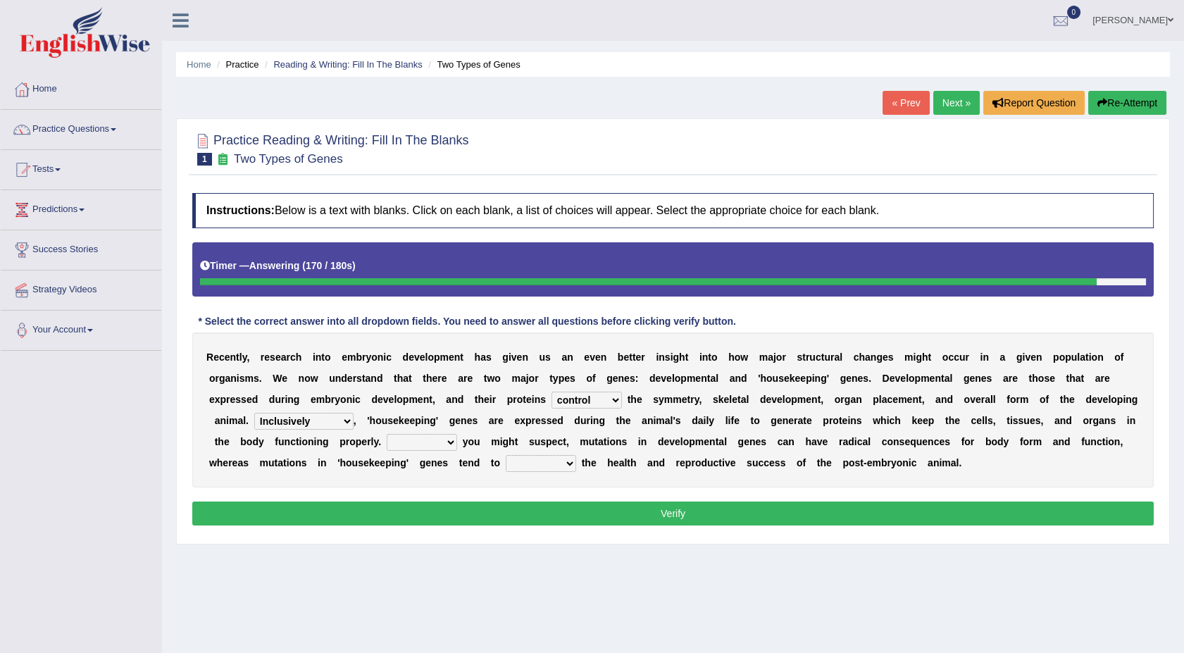
select select "As"
click at [387, 434] on select "For As With Within" at bounding box center [422, 442] width 70 height 17
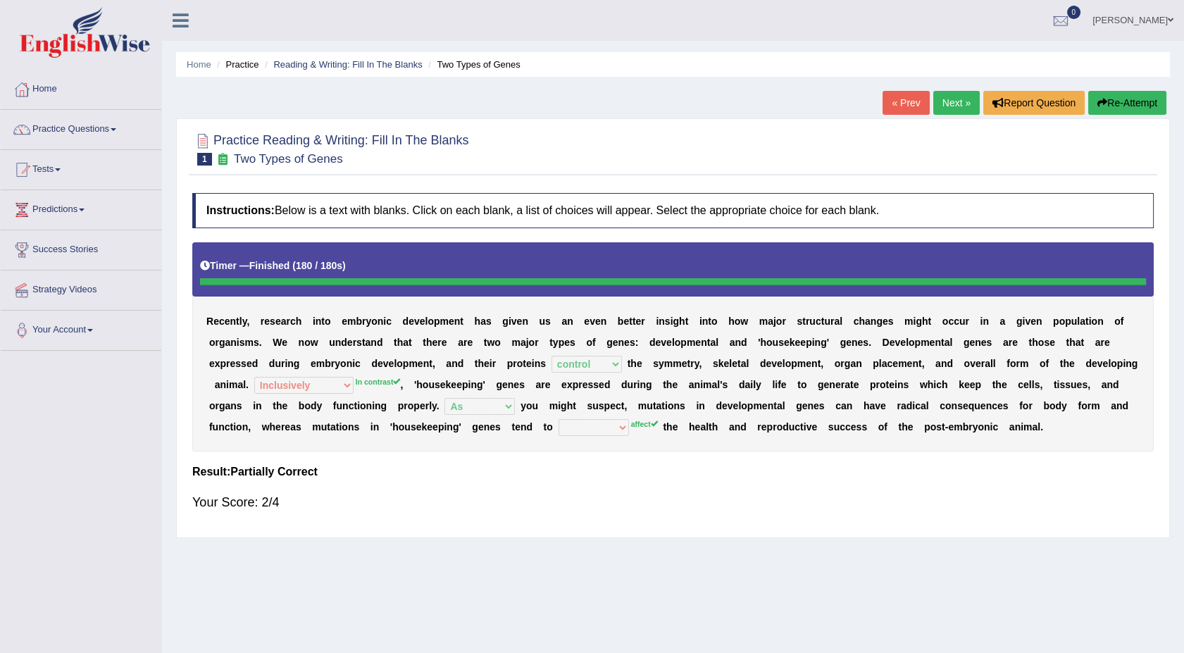
click at [950, 104] on link "Next »" at bounding box center [956, 103] width 46 height 24
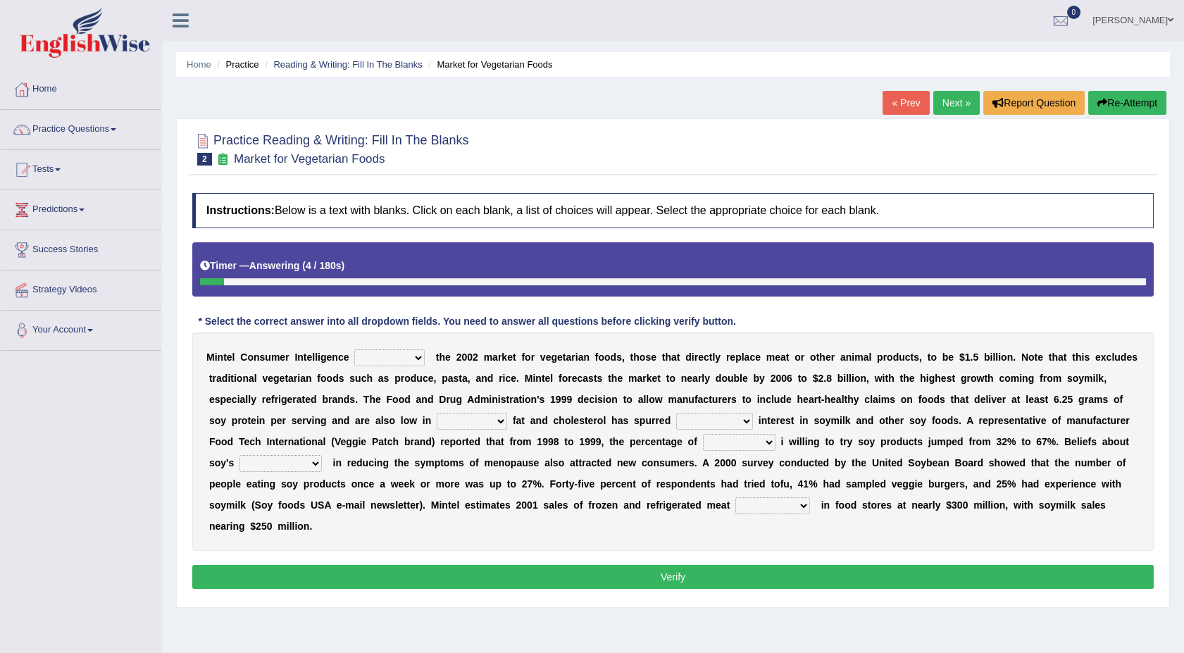
click at [412, 358] on select "deals fulfills creates estimates" at bounding box center [389, 357] width 70 height 17
select select "fulfills"
click at [354, 349] on select "deals fulfills creates estimates" at bounding box center [389, 357] width 70 height 17
click at [437, 421] on select "saturated solid acid liquid" at bounding box center [472, 421] width 70 height 17
select select "saturated"
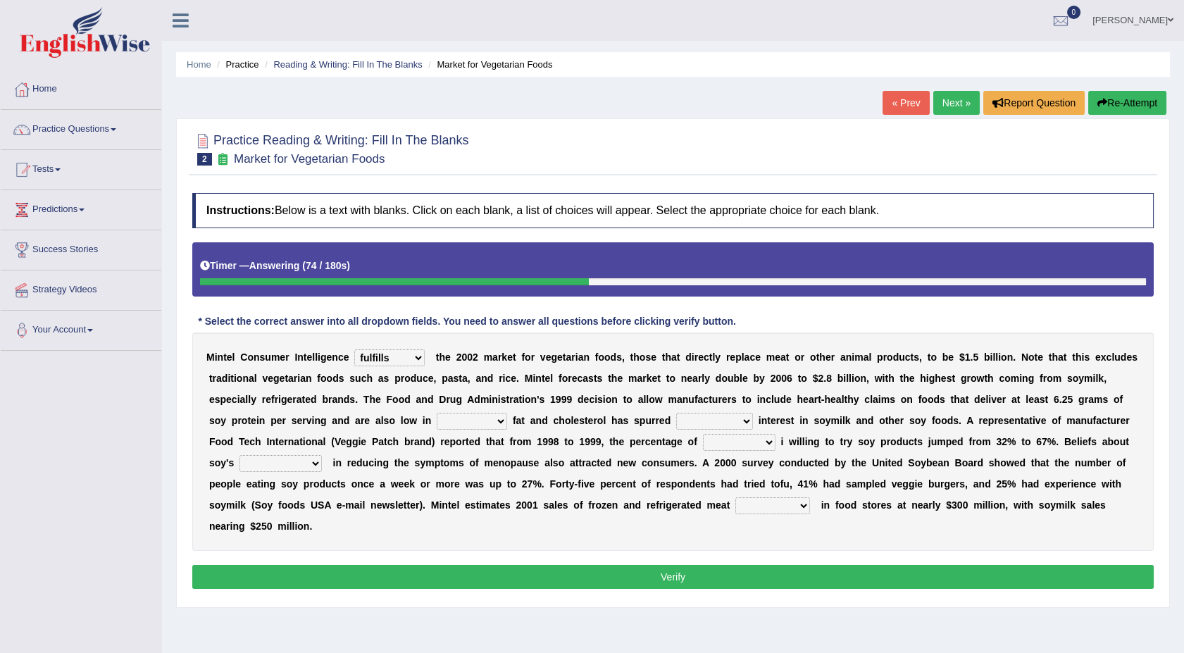
click at [437, 413] on select "saturated solid acid liquid" at bounding box center [472, 421] width 70 height 17
click at [676, 421] on select "good big tremendous extreme" at bounding box center [714, 421] width 77 height 17
select select "tremendous"
click at [676, 413] on select "good big tremendous extreme" at bounding box center [714, 421] width 77 height 17
click at [703, 447] on select "guests consumers customers clients" at bounding box center [739, 442] width 73 height 17
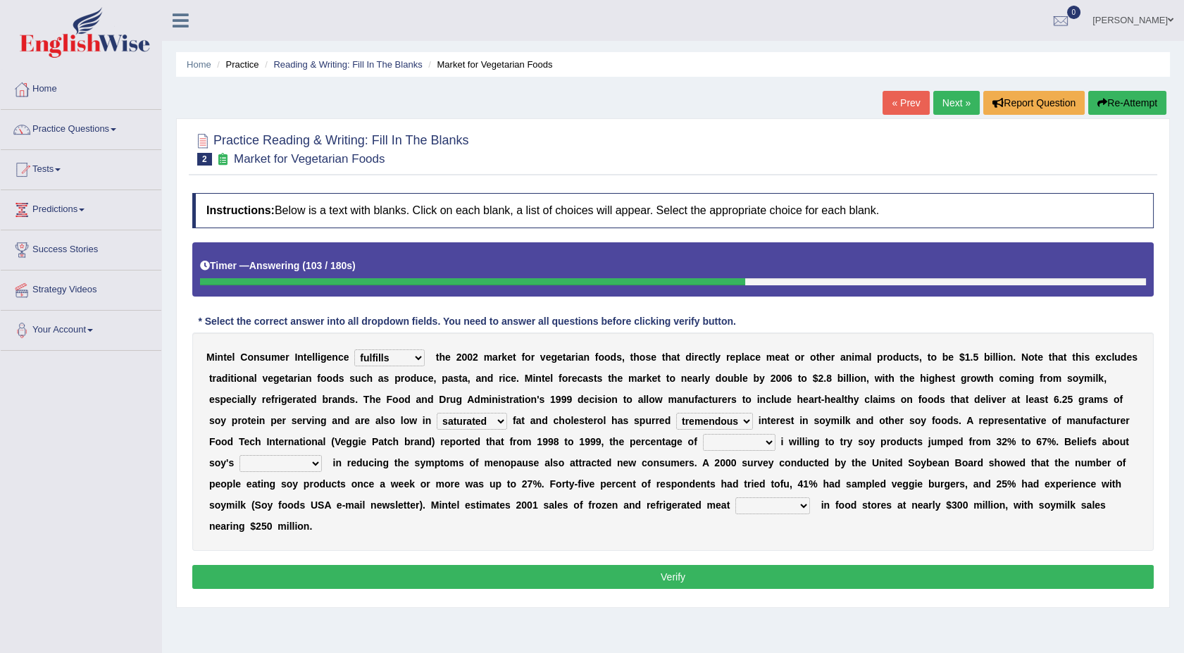
select select "consumers"
click at [703, 434] on select "guests consumers customers clients" at bounding box center [739, 442] width 73 height 17
click at [322, 455] on select "effectiveness timeliness efficiency goodness" at bounding box center [281, 463] width 82 height 17
select select "efficiency"
click at [322, 455] on select "effectiveness timeliness efficiency goodness" at bounding box center [281, 463] width 82 height 17
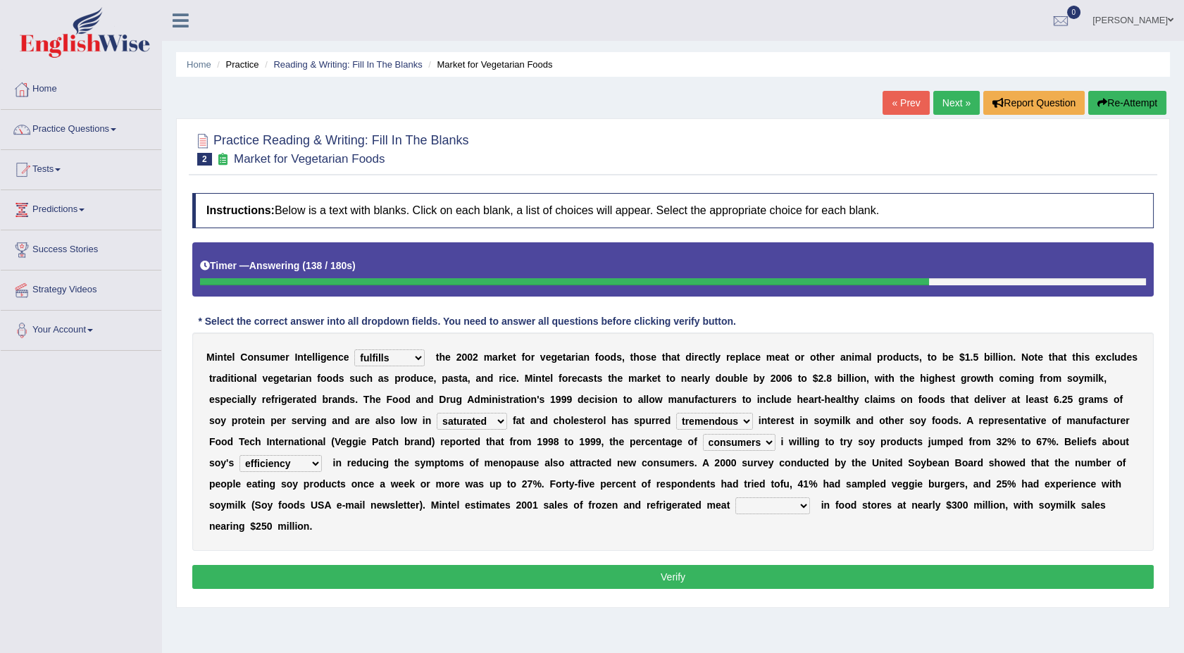
click at [703, 438] on select "guests consumers customers clients" at bounding box center [739, 442] width 73 height 17
click at [671, 525] on div "M i n t e l C o n s u m e r I n t e l l i g e n c e deals fulfills creates esti…" at bounding box center [673, 442] width 962 height 218
click at [693, 492] on div "M i n t e l C o n s u m e r I n t e l l i g e n c e deals fulfills creates esti…" at bounding box center [673, 442] width 962 height 218
click at [735, 507] on select "foods choices staffs alternatives" at bounding box center [772, 505] width 75 height 17
select select "alternatives"
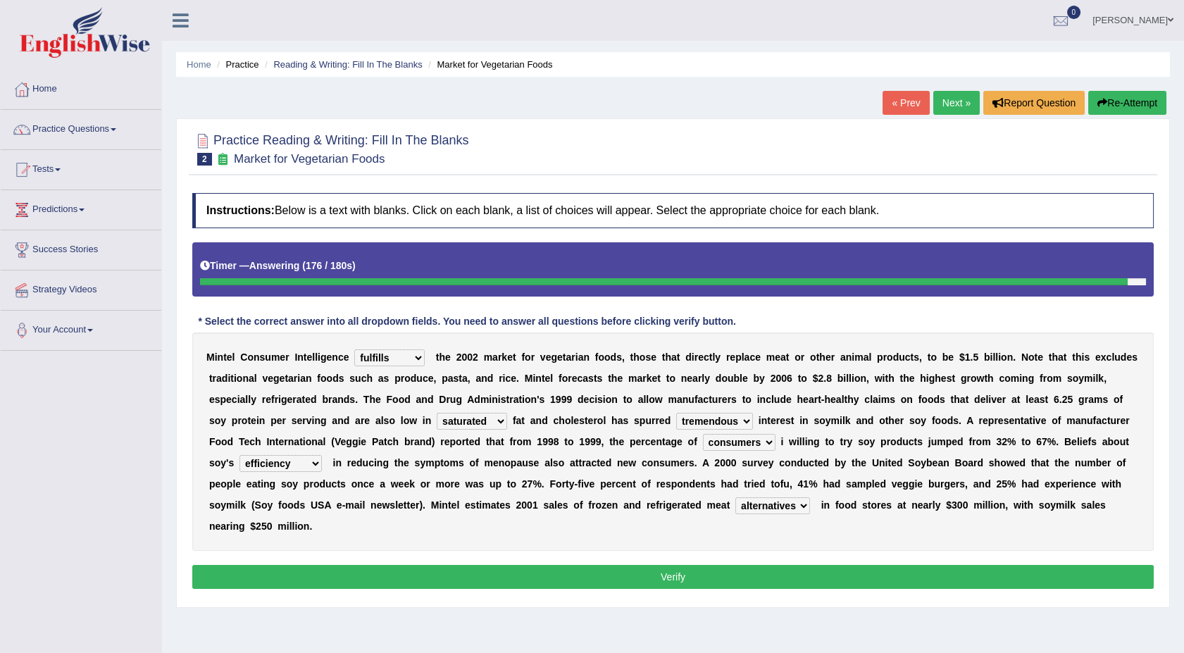
click at [735, 497] on select "foods choices staffs alternatives" at bounding box center [772, 505] width 75 height 17
click at [566, 565] on button "Verify" at bounding box center [673, 577] width 962 height 24
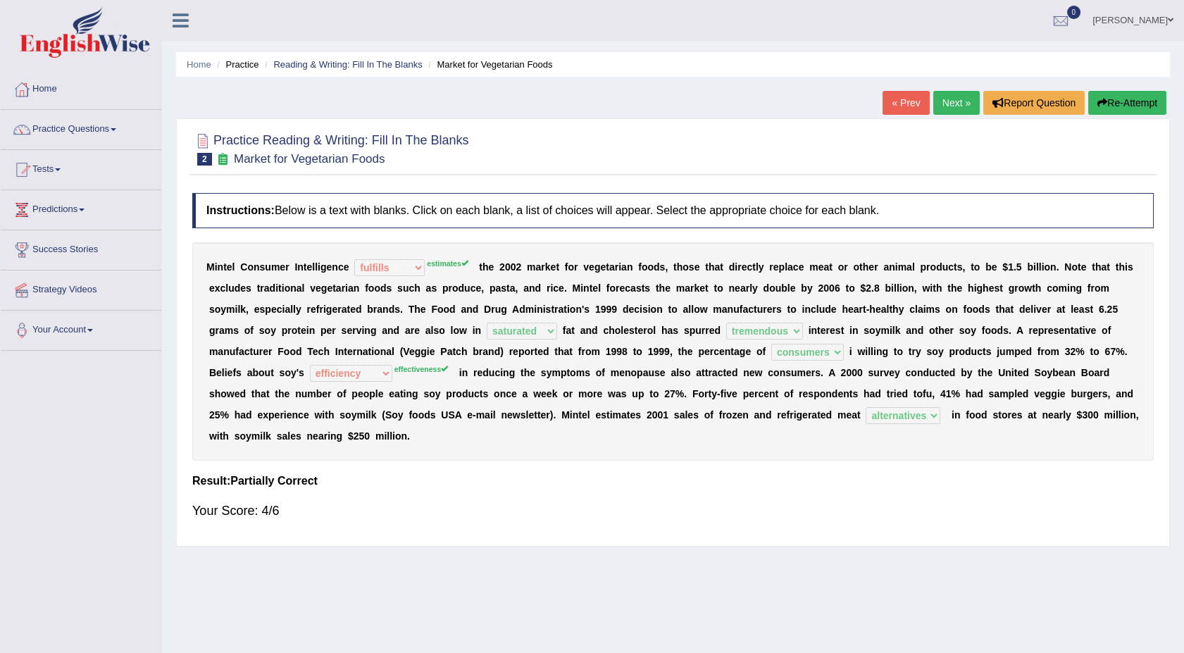
click at [954, 94] on link "Next »" at bounding box center [956, 103] width 46 height 24
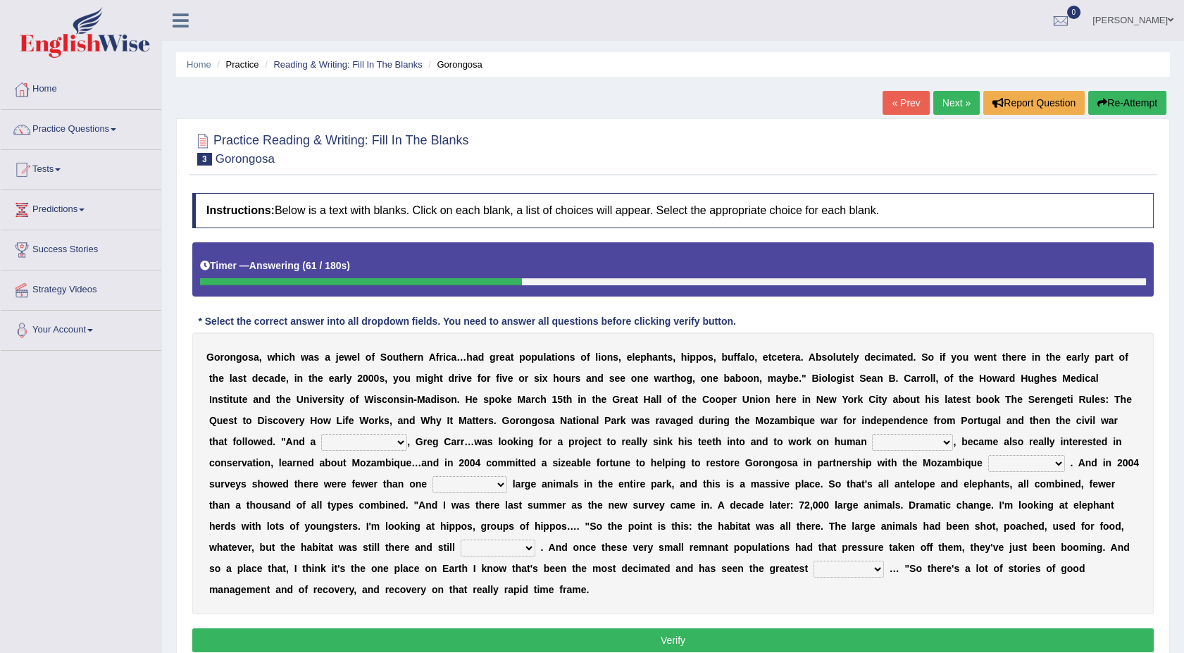
click at [407, 434] on select "passion solstice ballast philanthropist" at bounding box center [364, 442] width 86 height 17
select select "passion"
click at [407, 434] on select "passion solstice ballast philanthropist" at bounding box center [364, 442] width 86 height 17
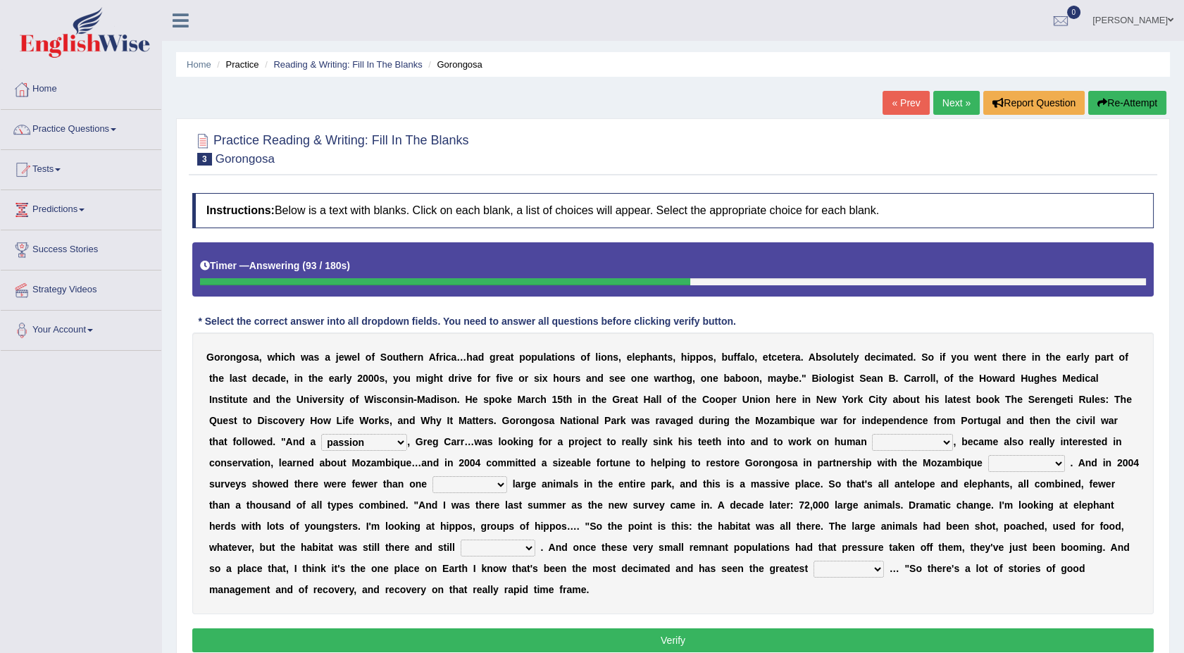
click at [872, 441] on select "negligence prevalence development malevolence" at bounding box center [912, 442] width 81 height 17
select select "development"
click at [872, 434] on select "negligence prevalence development malevolence" at bounding box center [912, 442] width 81 height 17
click at [988, 468] on select "parliament semanticist government journalist" at bounding box center [1026, 463] width 77 height 17
select select "government"
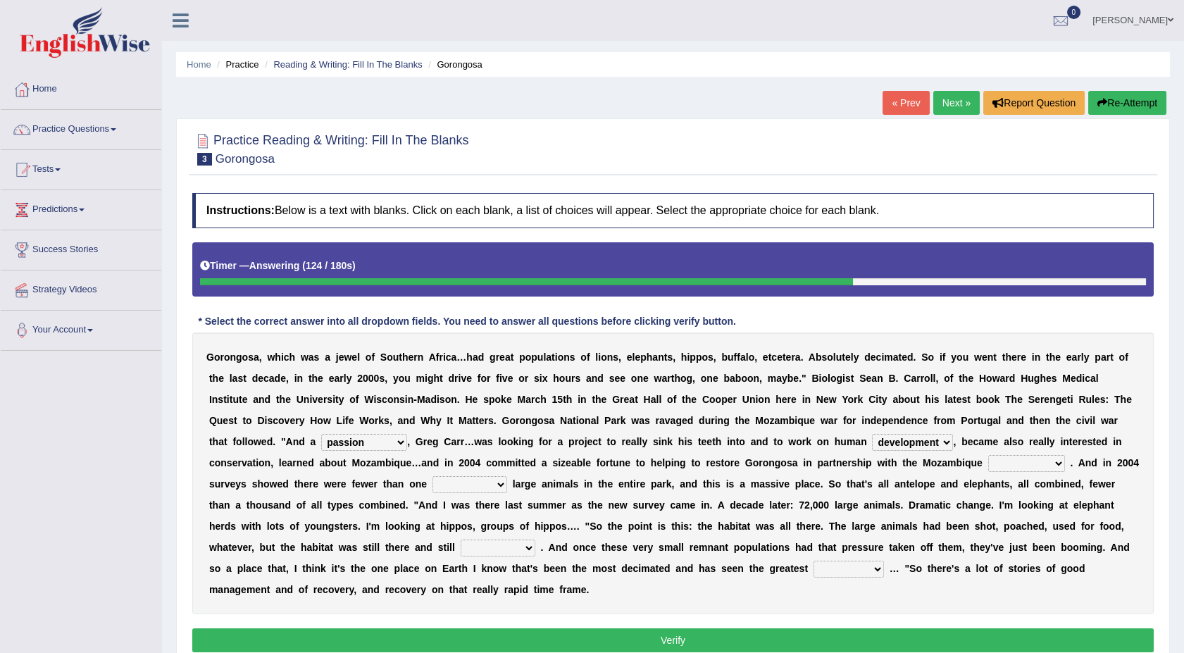
click at [988, 455] on select "parliament semanticist government journalist" at bounding box center [1026, 463] width 77 height 17
click at [507, 476] on select "deflowered embowered roundest thousand" at bounding box center [470, 484] width 75 height 17
select select "thousand"
click at [507, 476] on select "deflowered embowered roundest thousand" at bounding box center [470, 484] width 75 height 17
click at [535, 540] on select "assertive incidental compulsive productive" at bounding box center [498, 548] width 75 height 17
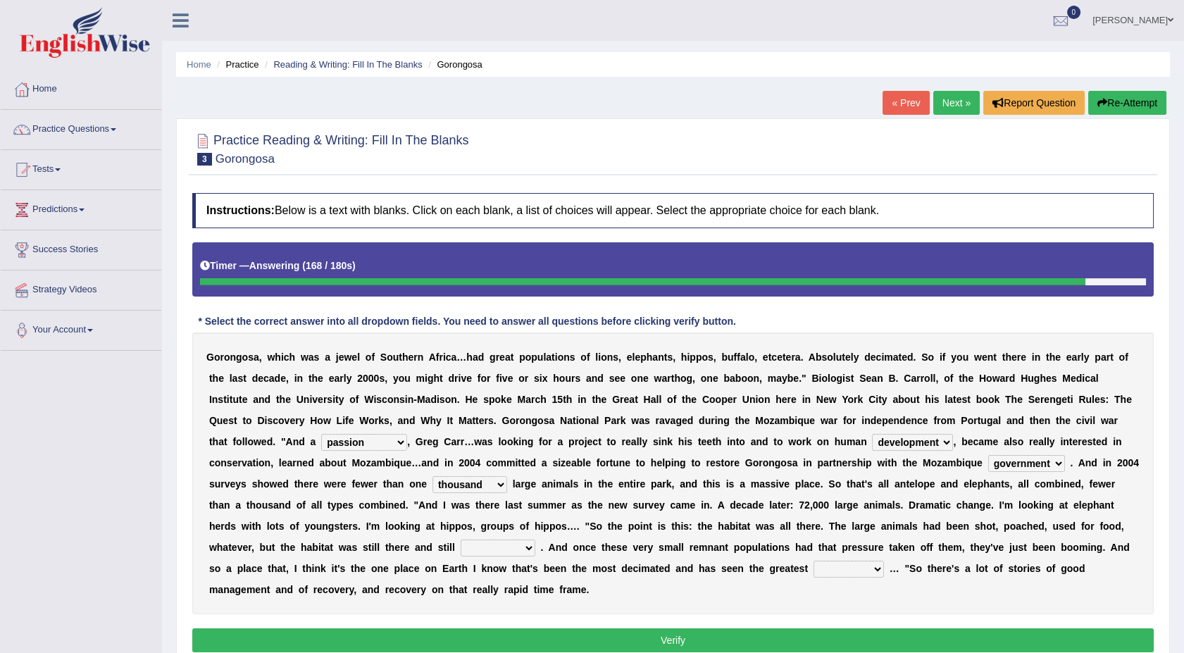
select select "productive"
click at [535, 540] on select "assertive incidental compulsive productive" at bounding box center [498, 548] width 75 height 17
click at [814, 571] on select "recovery efficacy golly stumpy" at bounding box center [849, 569] width 70 height 17
select select "efficacy"
click at [814, 561] on select "recovery efficacy golly stumpy" at bounding box center [849, 569] width 70 height 17
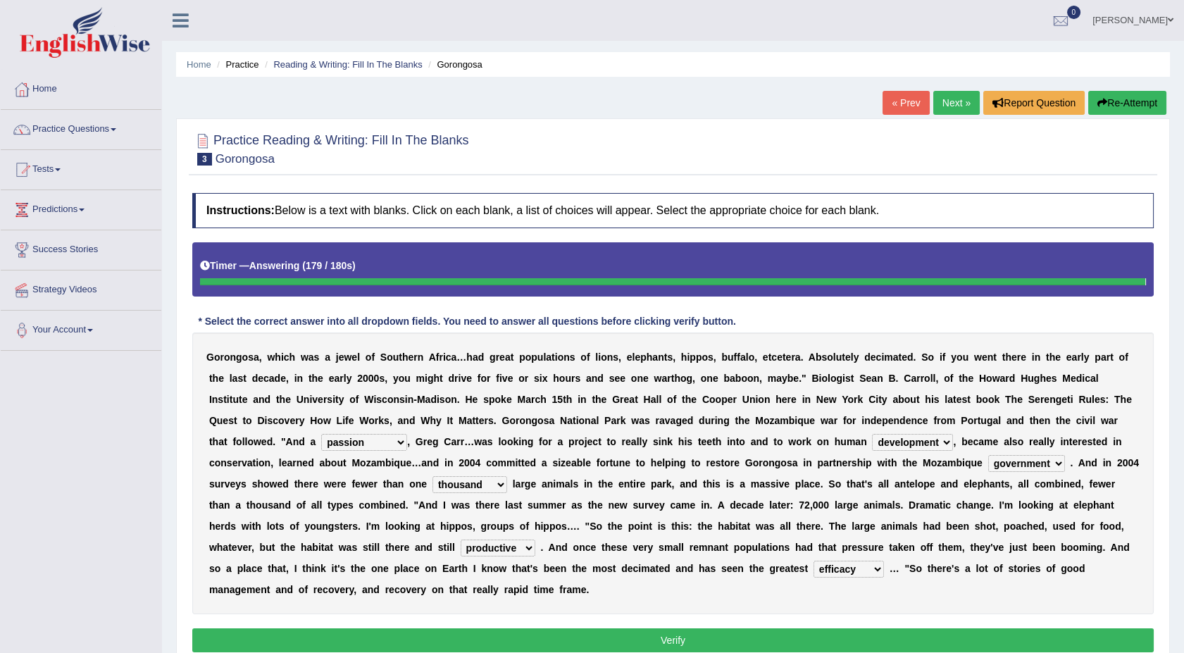
click at [333, 628] on button "Verify" at bounding box center [673, 640] width 962 height 24
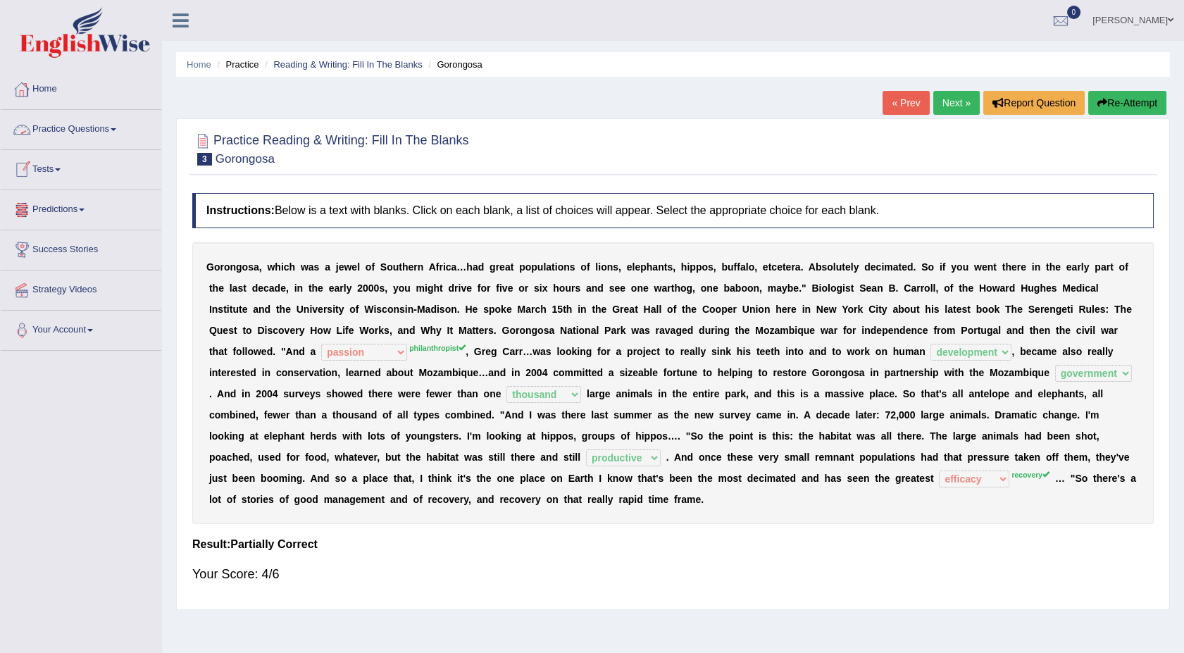
click at [117, 123] on link "Practice Questions" at bounding box center [81, 127] width 161 height 35
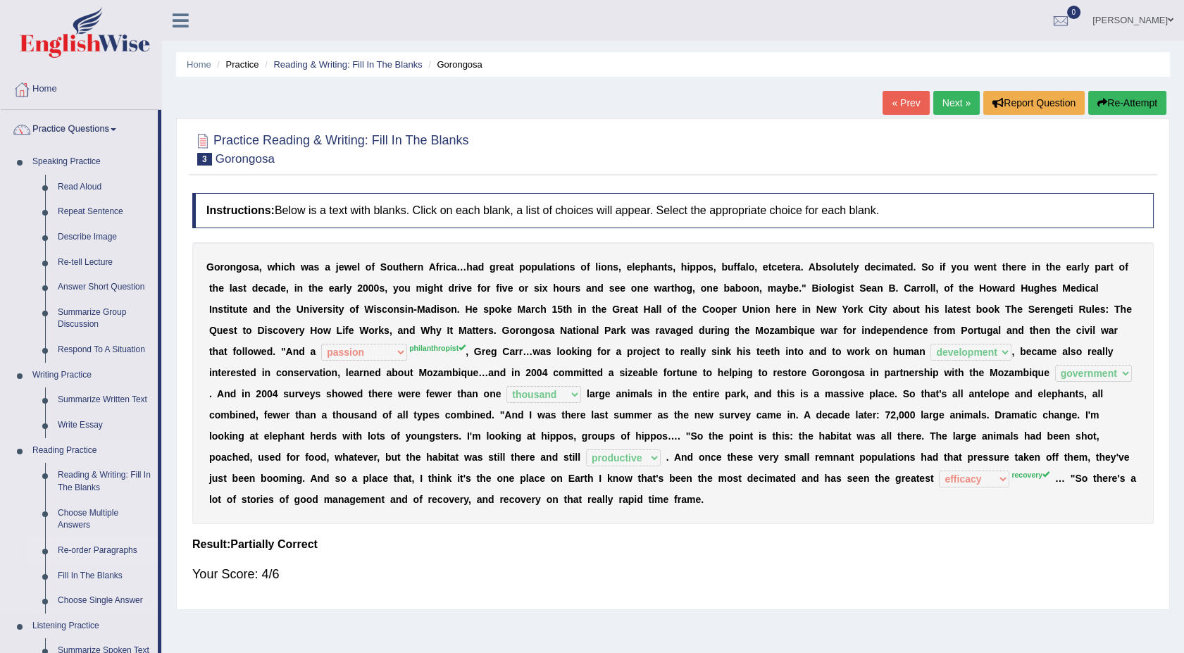
click at [123, 554] on link "Re-order Paragraphs" at bounding box center [104, 550] width 106 height 25
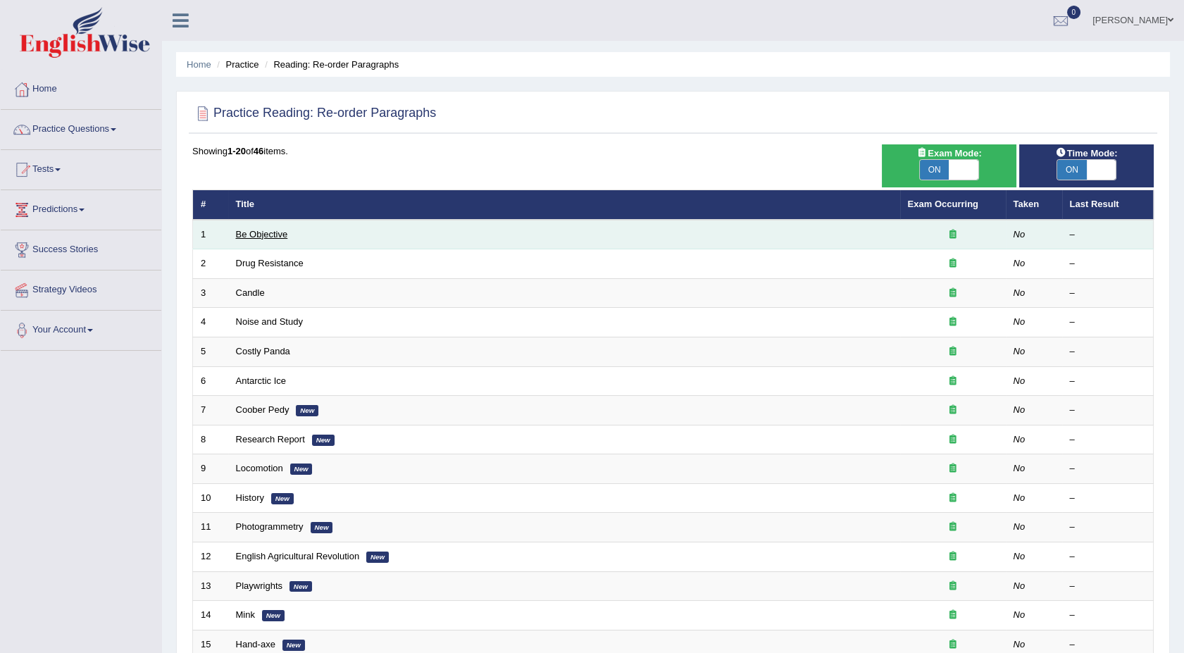
click at [248, 237] on link "Be Objective" at bounding box center [262, 234] width 52 height 11
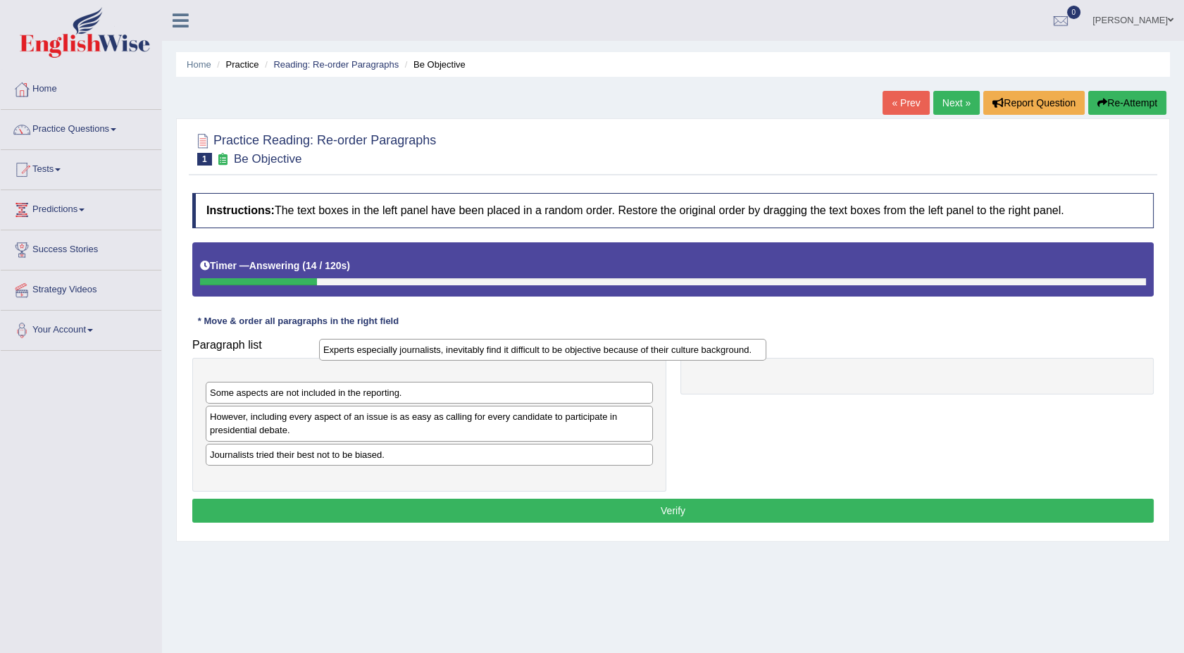
drag, startPoint x: 237, startPoint y: 382, endPoint x: 463, endPoint y: 328, distance: 232.4
click at [463, 339] on div "Experts especially journalists, inevitably find it difficult to be objective be…" at bounding box center [542, 350] width 447 height 22
drag, startPoint x: 345, startPoint y: 382, endPoint x: 699, endPoint y: 350, distance: 355.1
click at [699, 350] on div "Experts especially journalists, inevitably find it difficult to be objective be…" at bounding box center [776, 351] width 447 height 22
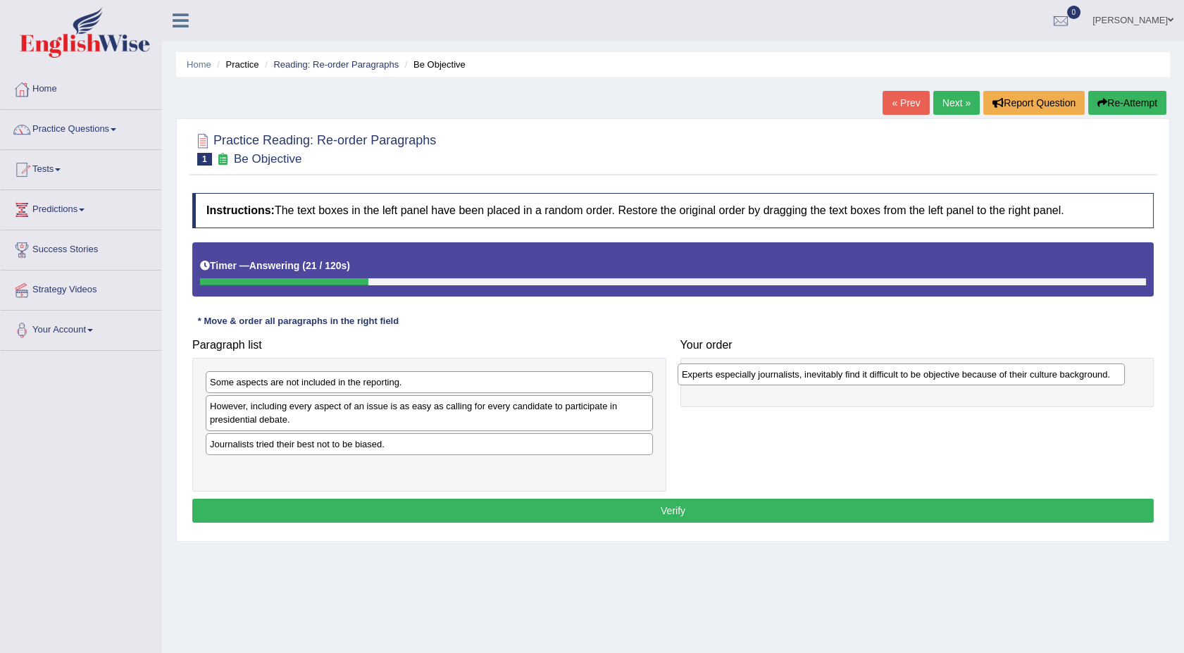
drag, startPoint x: 438, startPoint y: 387, endPoint x: 911, endPoint y: 380, distance: 472.8
click at [911, 380] on div "Experts especially journalists, inevitably find it difficult to be objective be…" at bounding box center [901, 375] width 447 height 22
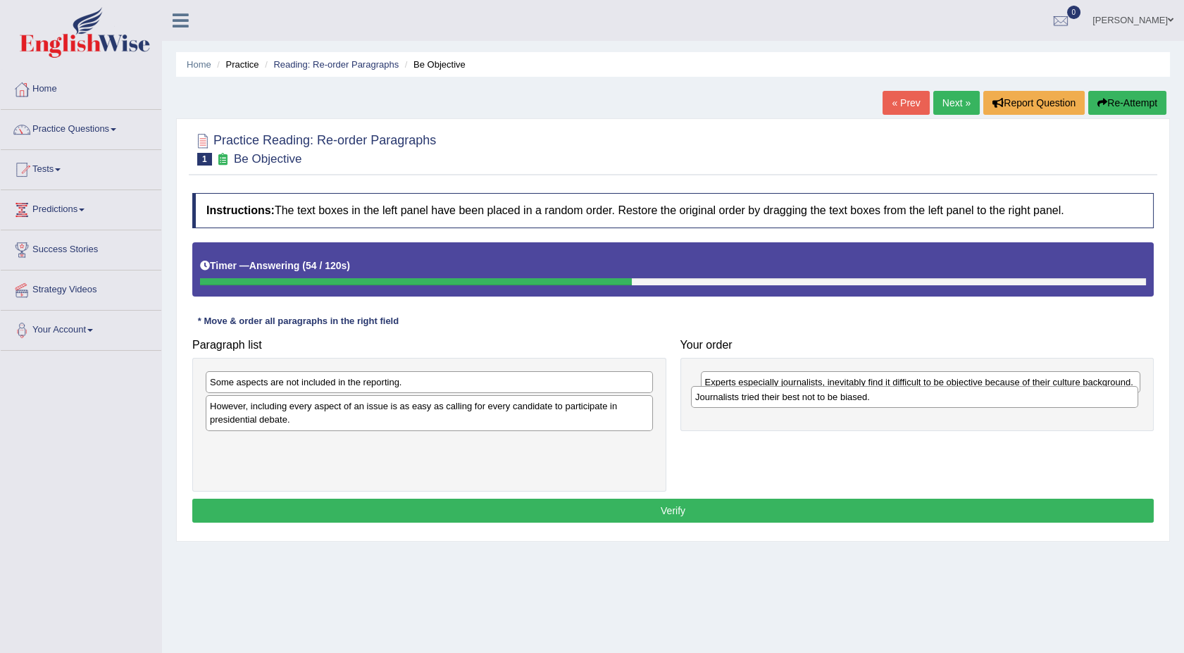
drag, startPoint x: 290, startPoint y: 448, endPoint x: 777, endPoint y: 402, distance: 489.0
click at [777, 402] on div "Journalists tried their best not to be biased." at bounding box center [914, 397] width 447 height 22
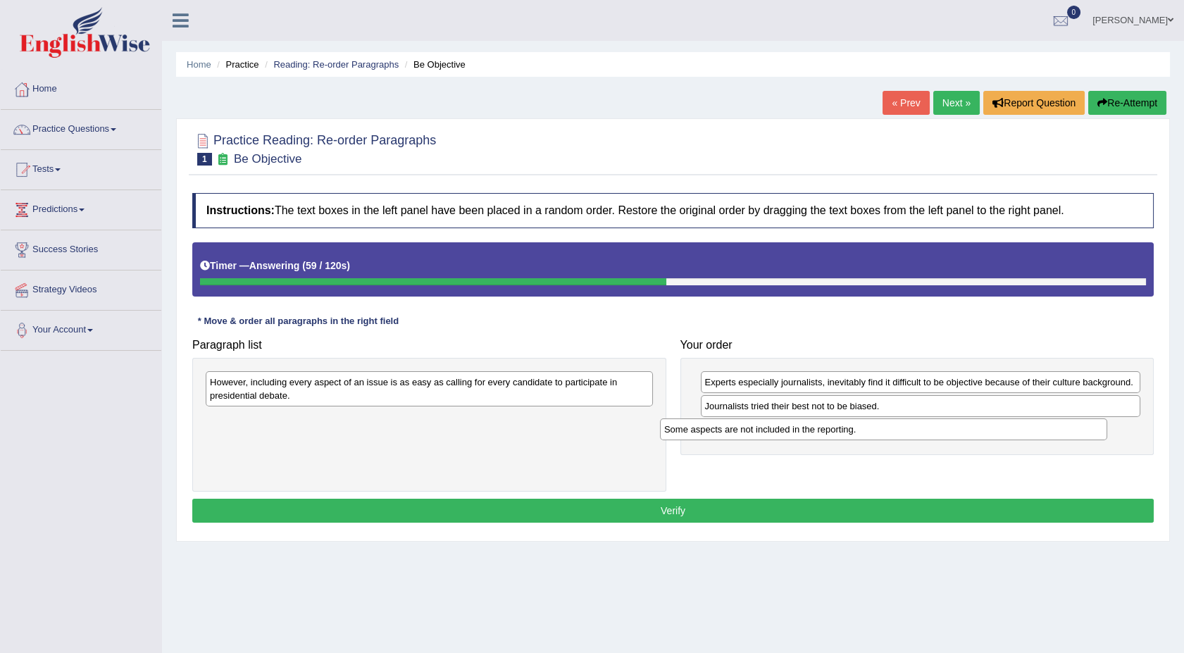
drag, startPoint x: 346, startPoint y: 381, endPoint x: 800, endPoint y: 428, distance: 456.8
click at [800, 428] on div "Some aspects are not included in the reporting." at bounding box center [883, 429] width 447 height 22
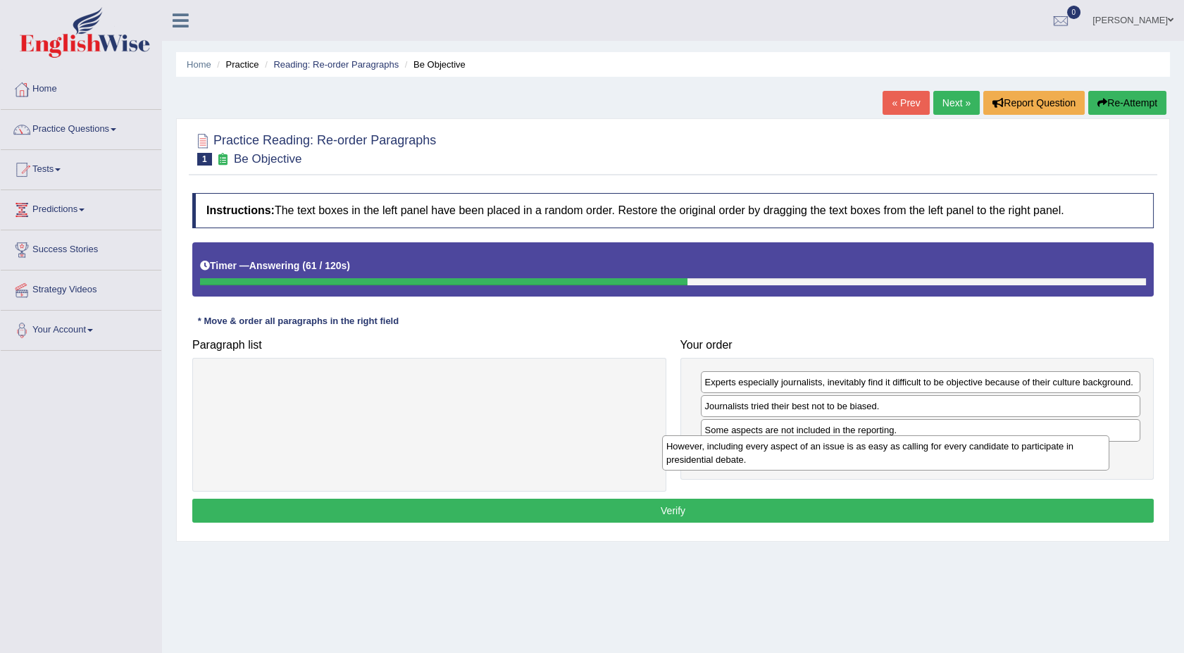
drag, startPoint x: 294, startPoint y: 395, endPoint x: 769, endPoint y: 463, distance: 480.3
click at [769, 463] on div "However, including every aspect of an issue is as easy as calling for every can…" at bounding box center [885, 452] width 447 height 35
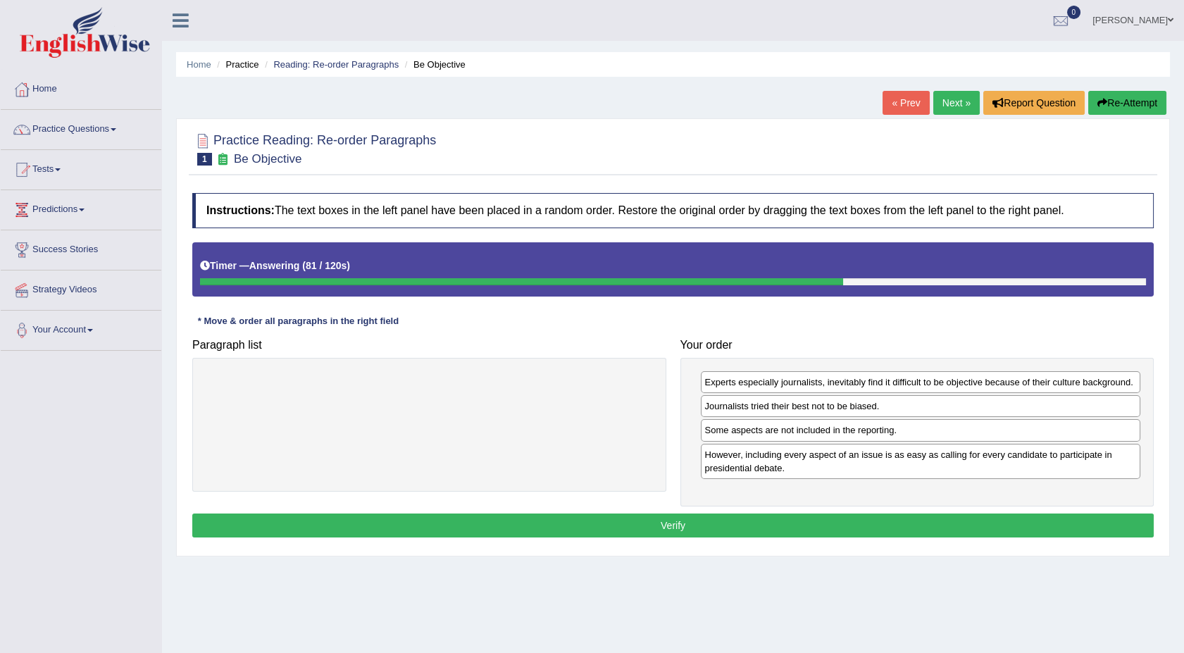
click at [738, 521] on button "Verify" at bounding box center [673, 526] width 962 height 24
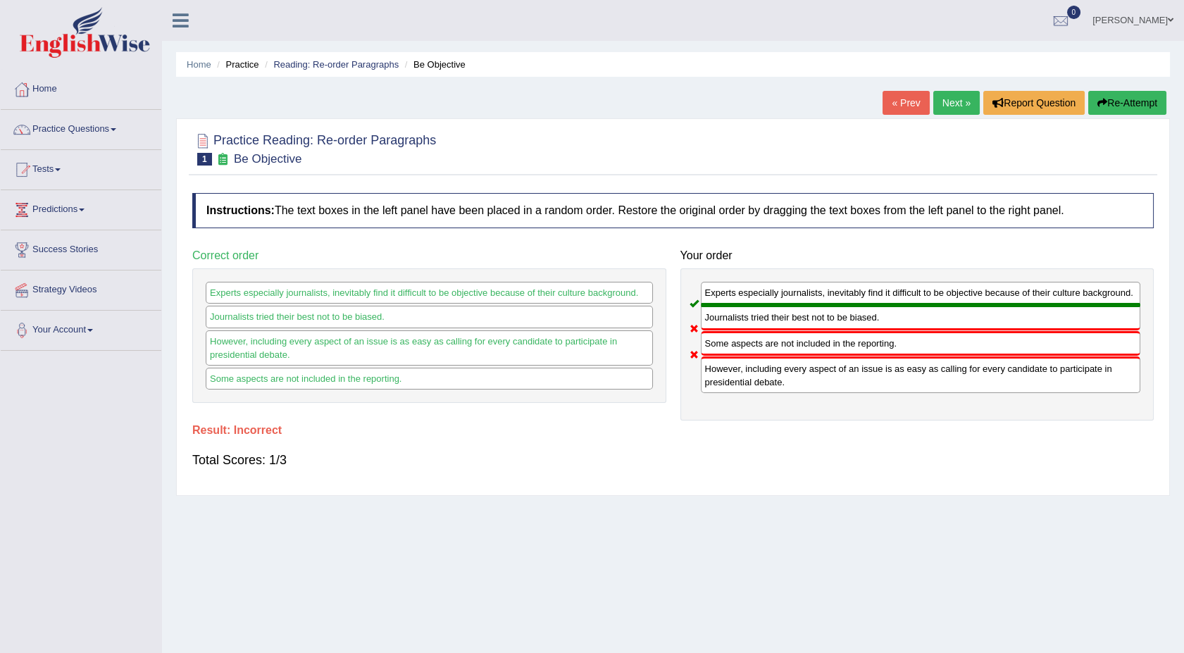
click at [952, 95] on link "Next »" at bounding box center [956, 103] width 46 height 24
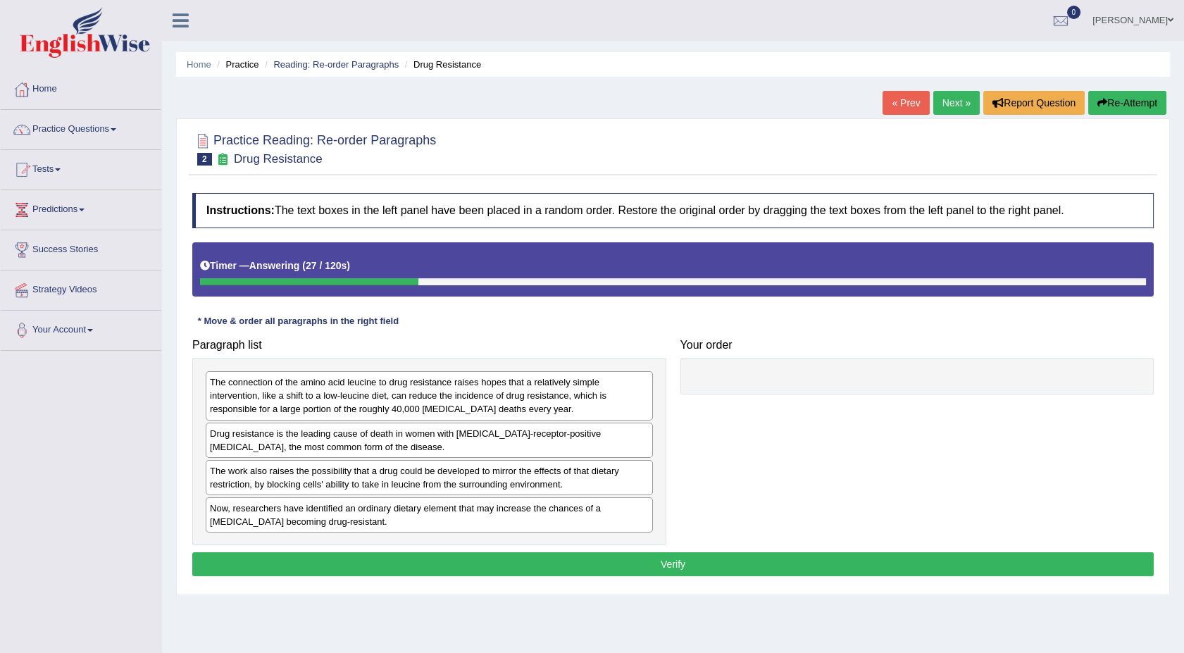
drag, startPoint x: 297, startPoint y: 440, endPoint x: 396, endPoint y: 430, distance: 99.1
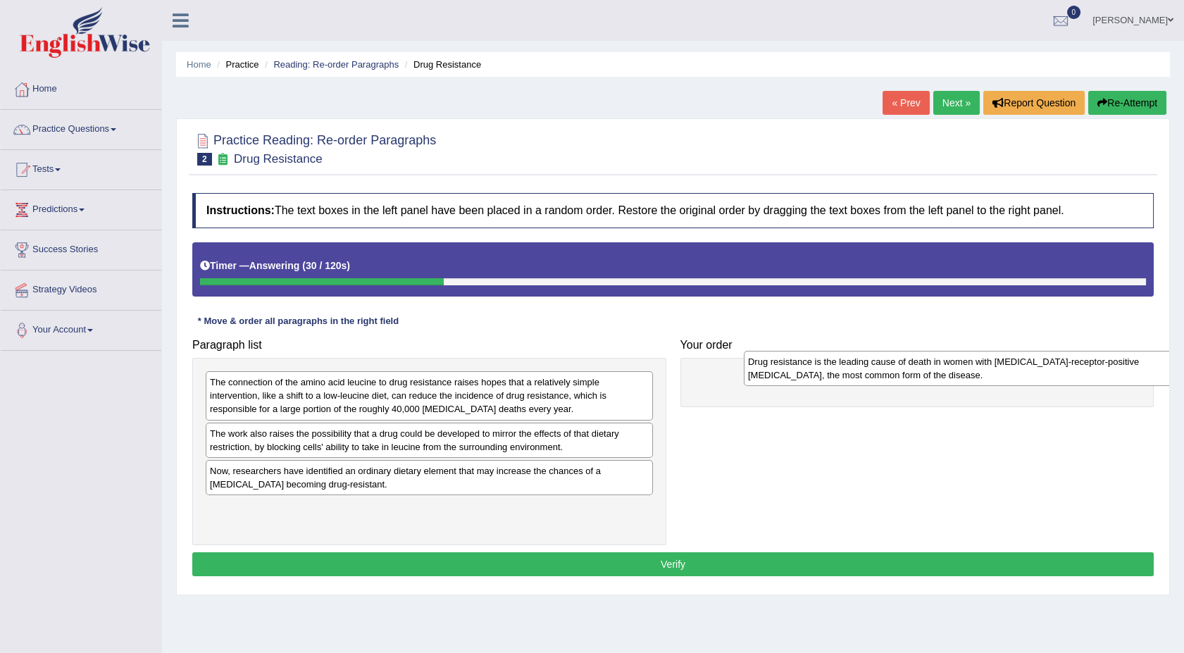
drag, startPoint x: 297, startPoint y: 443, endPoint x: 847, endPoint y: 372, distance: 554.1
click at [847, 372] on div "Drug resistance is the leading cause of death in women with [MEDICAL_DATA]-rece…" at bounding box center [967, 368] width 447 height 35
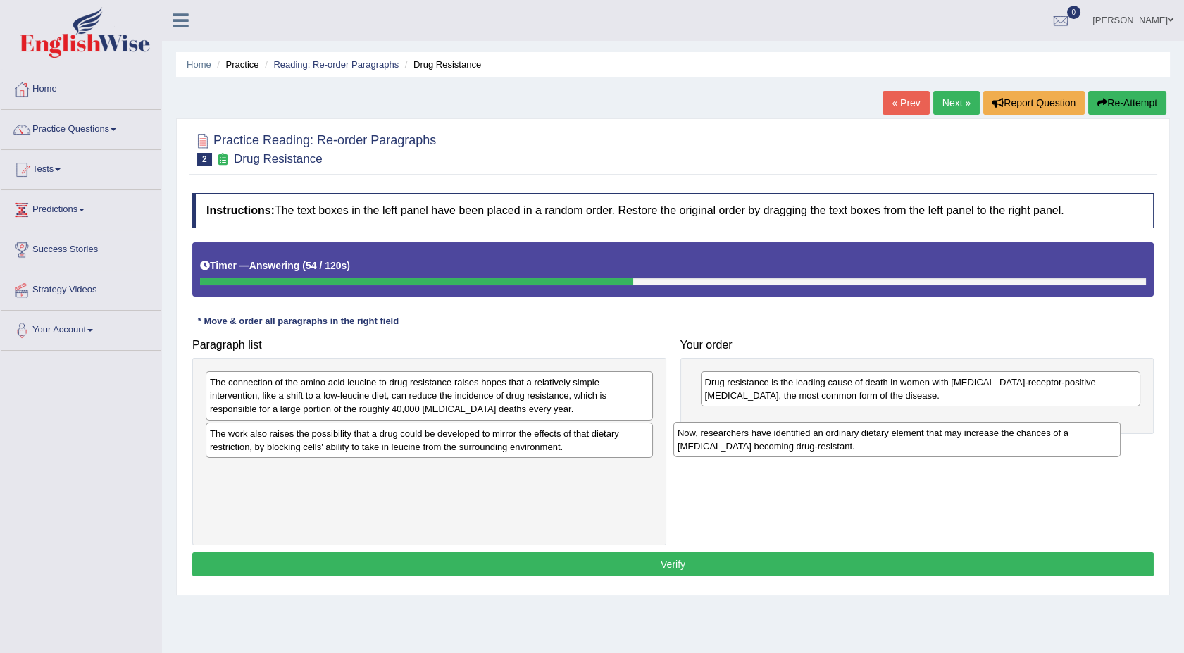
drag, startPoint x: 383, startPoint y: 482, endPoint x: 851, endPoint y: 445, distance: 470.0
click at [851, 445] on div "Now, researchers have identified an ordinary dietary element that may increase …" at bounding box center [897, 439] width 447 height 35
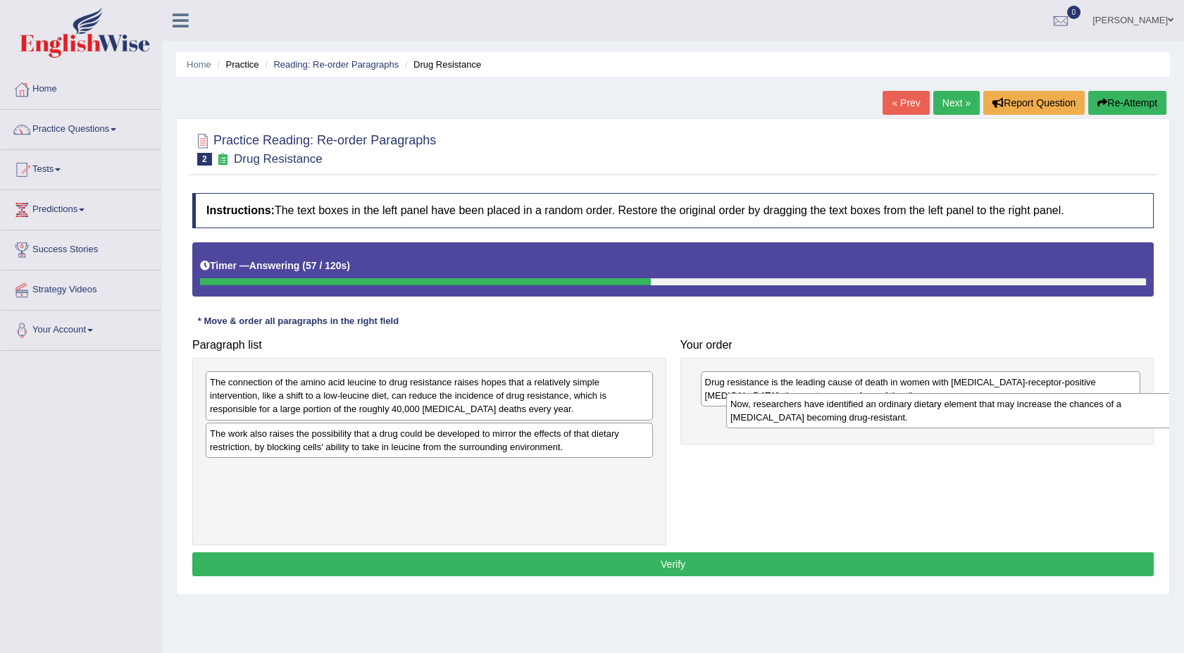
drag, startPoint x: 390, startPoint y: 478, endPoint x: 912, endPoint y: 412, distance: 526.2
click at [912, 412] on div "Now, researchers have identified an ordinary dietary element that may increase …" at bounding box center [949, 410] width 447 height 35
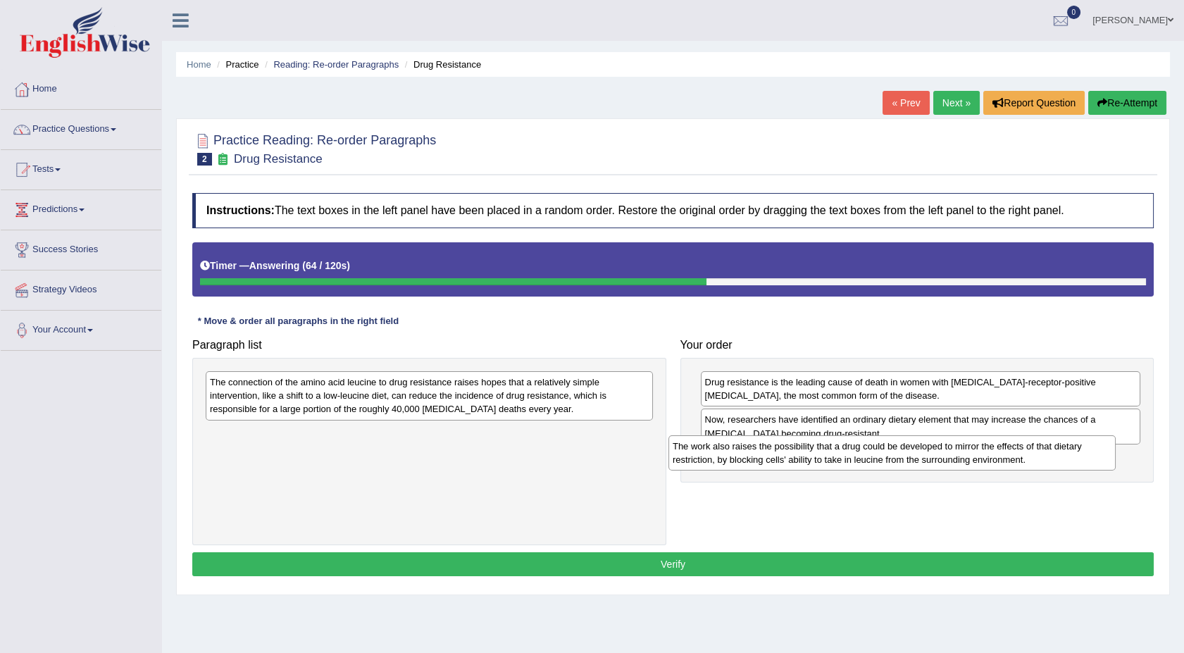
drag, startPoint x: 260, startPoint y: 439, endPoint x: 739, endPoint y: 454, distance: 479.3
click at [739, 454] on div "The work also raises the possibility that a drug could be developed to mirror t…" at bounding box center [892, 452] width 447 height 35
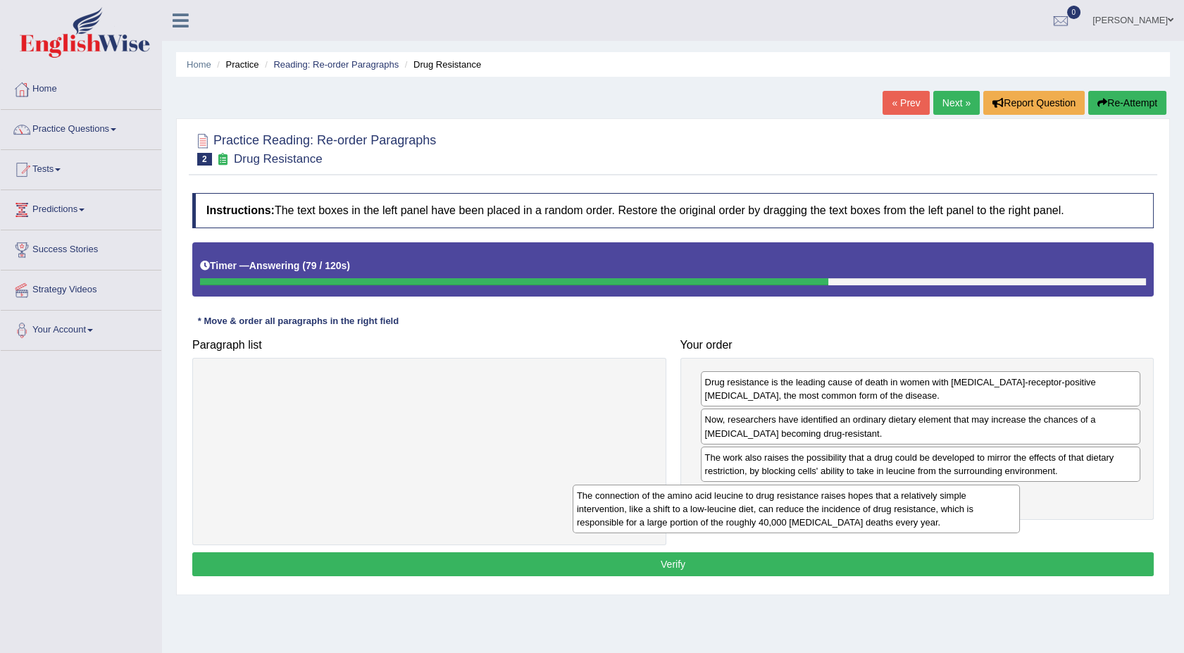
drag, startPoint x: 375, startPoint y: 395, endPoint x: 786, endPoint y: 509, distance: 426.3
click at [786, 509] on div "The connection of the amino acid leucine to drug resistance raises hopes that a…" at bounding box center [796, 509] width 447 height 49
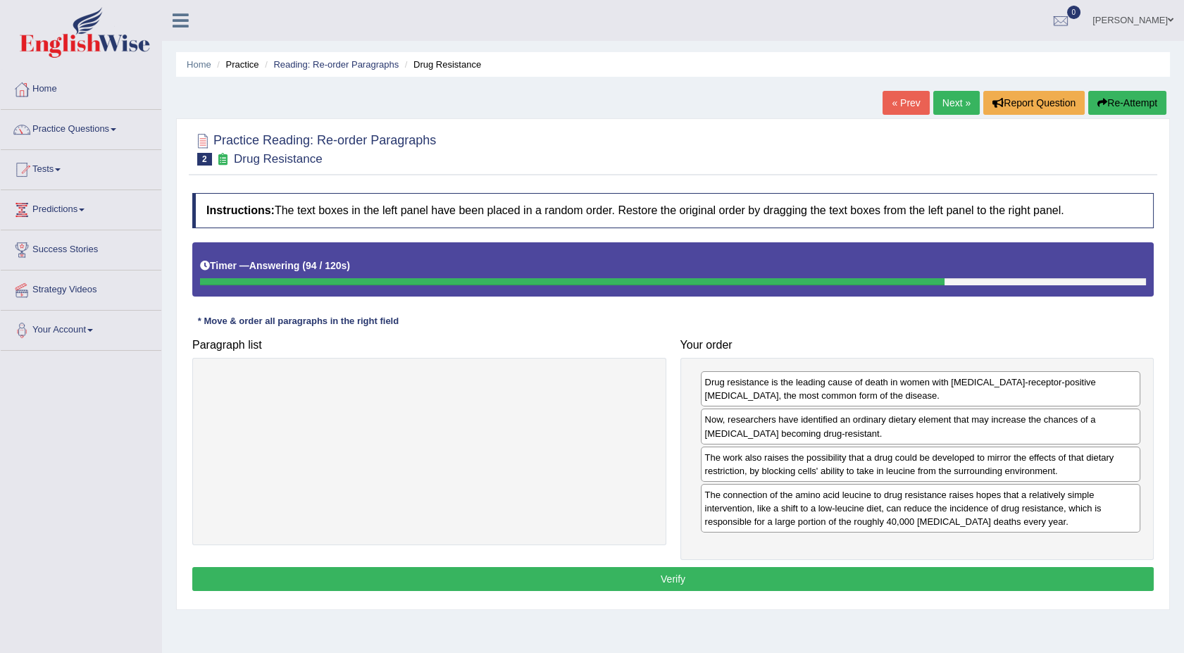
click at [751, 579] on button "Verify" at bounding box center [673, 579] width 962 height 24
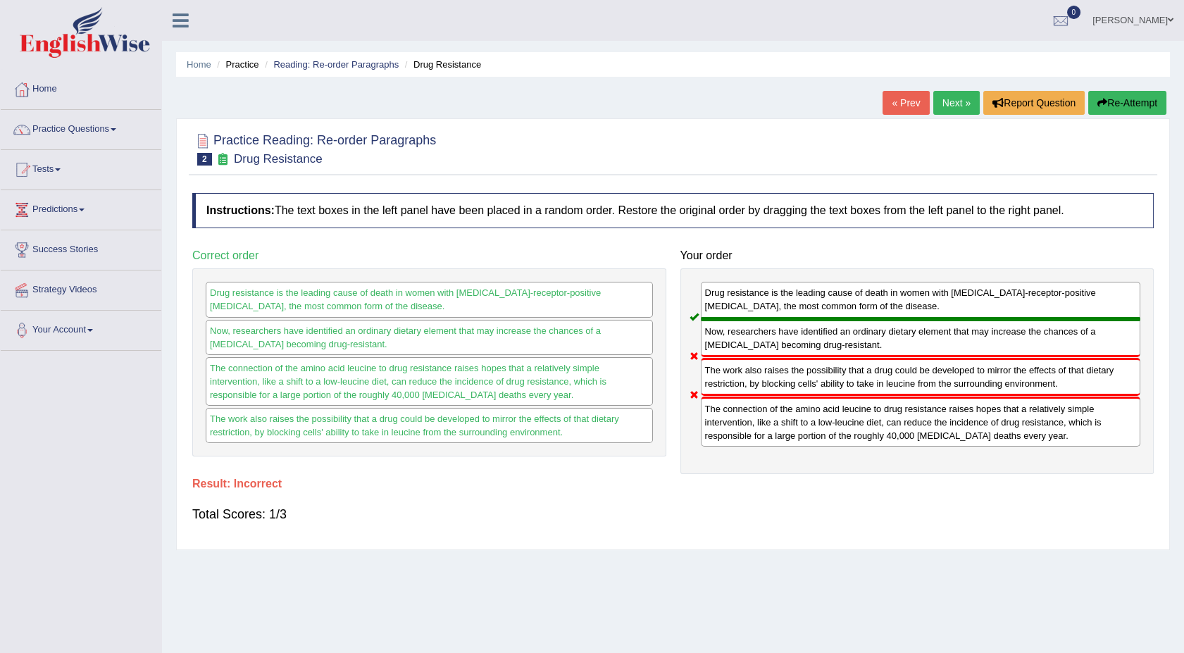
click at [952, 101] on link "Next »" at bounding box center [956, 103] width 46 height 24
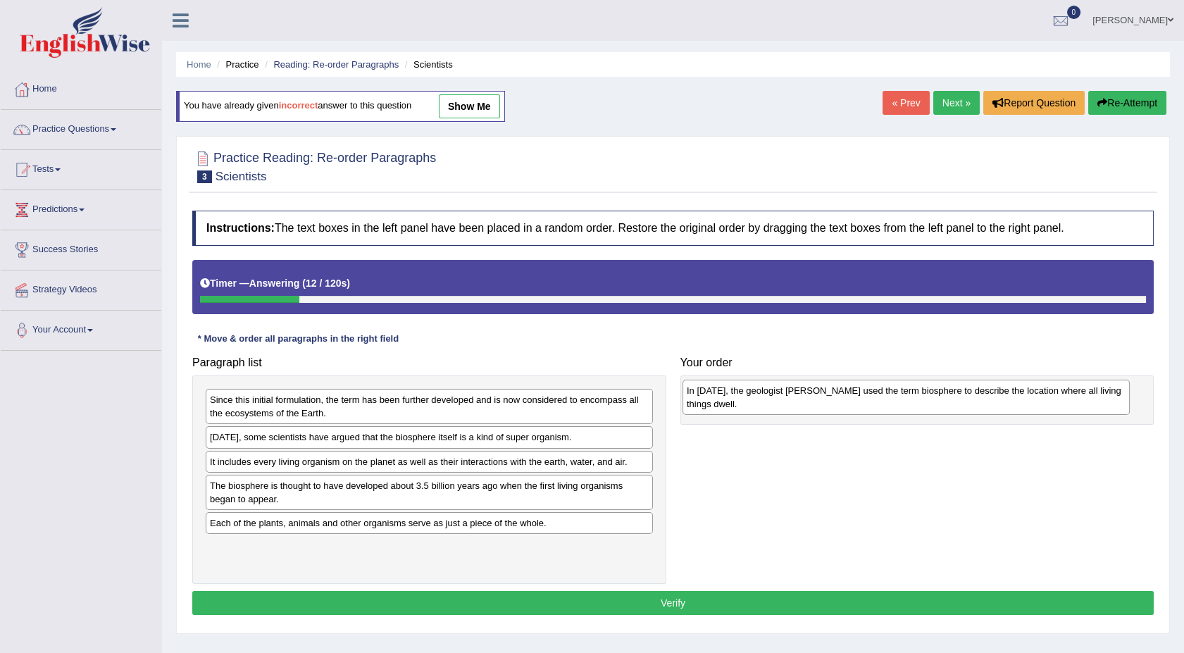
drag, startPoint x: 404, startPoint y: 449, endPoint x: 881, endPoint y: 402, distance: 479.3
click at [881, 402] on div "In [DATE], the geologist [PERSON_NAME] used the term biosphere to describe the …" at bounding box center [906, 397] width 447 height 35
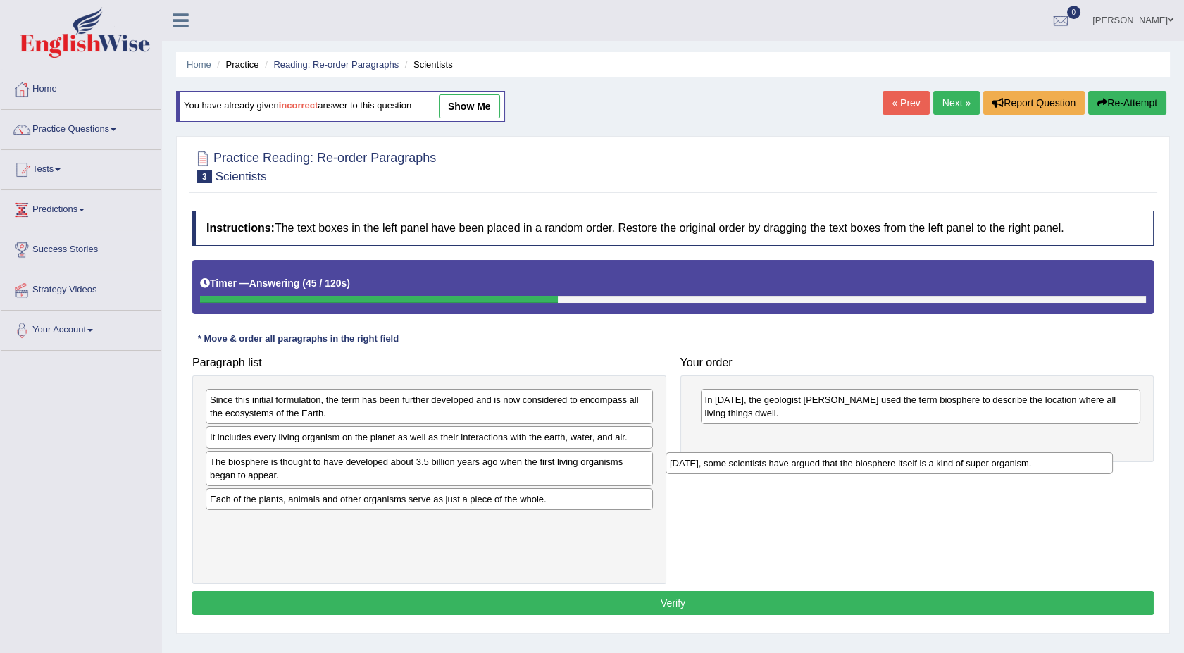
drag, startPoint x: 299, startPoint y: 442, endPoint x: 772, endPoint y: 466, distance: 474.1
click at [772, 466] on div "Today, some scientists have argued that the biosphere itself is a kind of super…" at bounding box center [889, 463] width 447 height 22
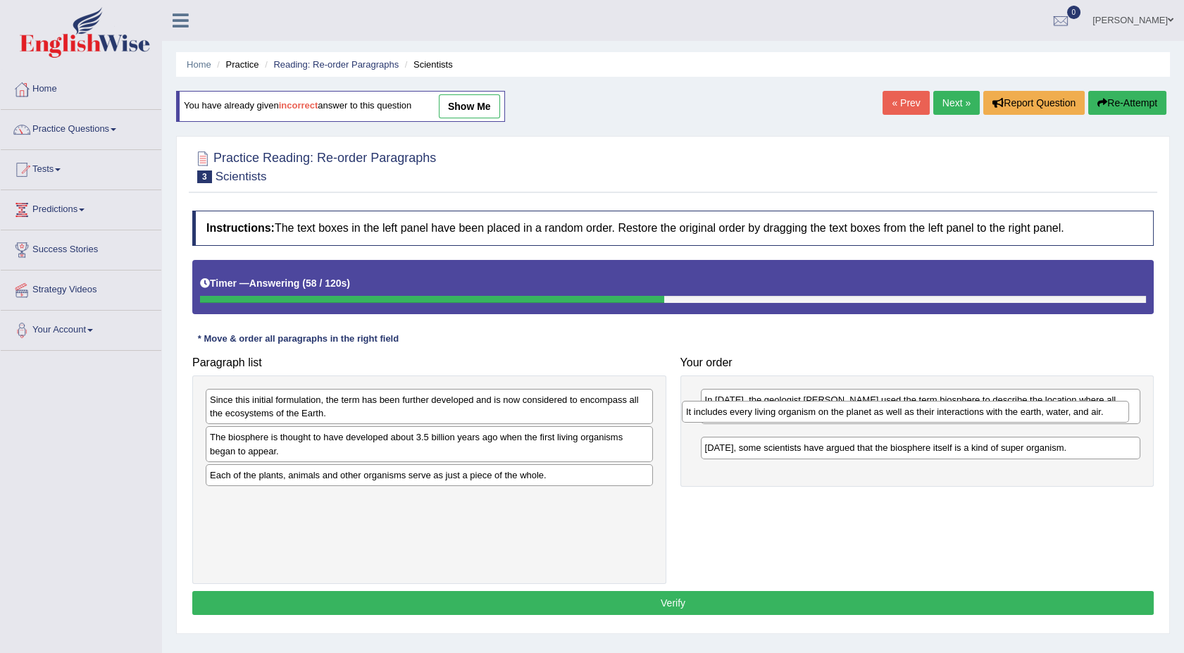
drag, startPoint x: 415, startPoint y: 440, endPoint x: 933, endPoint y: 417, distance: 518.3
click at [933, 417] on div "It includes every living organism on the planet as well as their interactions w…" at bounding box center [905, 412] width 447 height 22
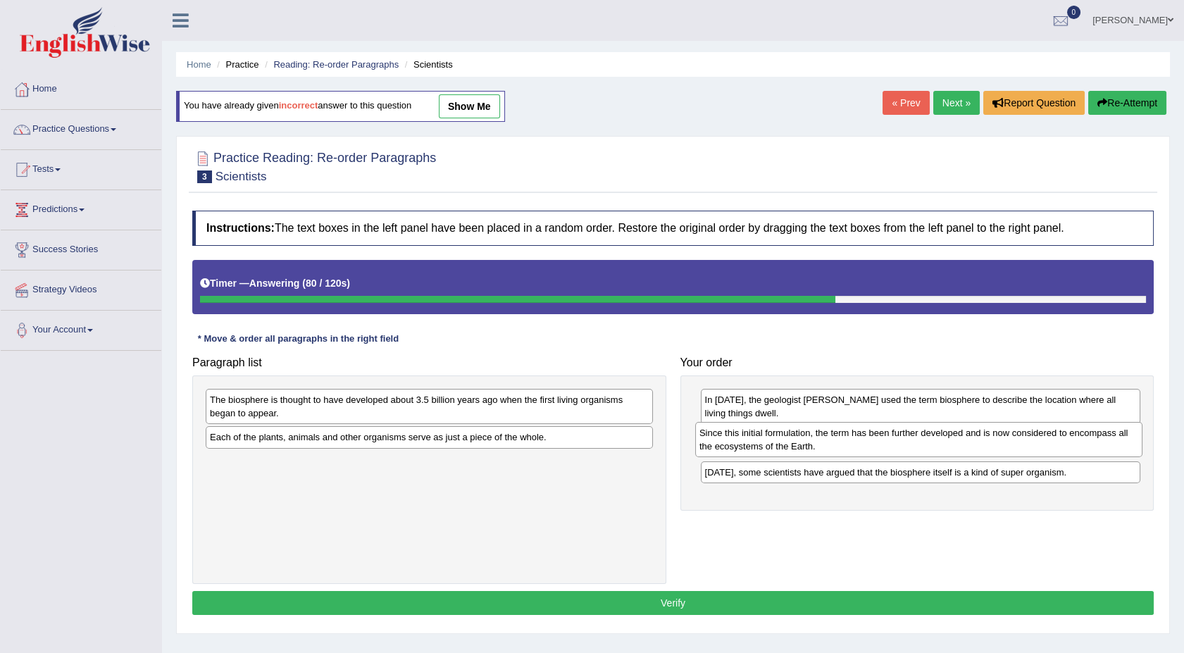
drag, startPoint x: 349, startPoint y: 405, endPoint x: 871, endPoint y: 437, distance: 522.3
click at [871, 437] on div "Since this initial formulation, the term has been further developed and is now …" at bounding box center [918, 439] width 447 height 35
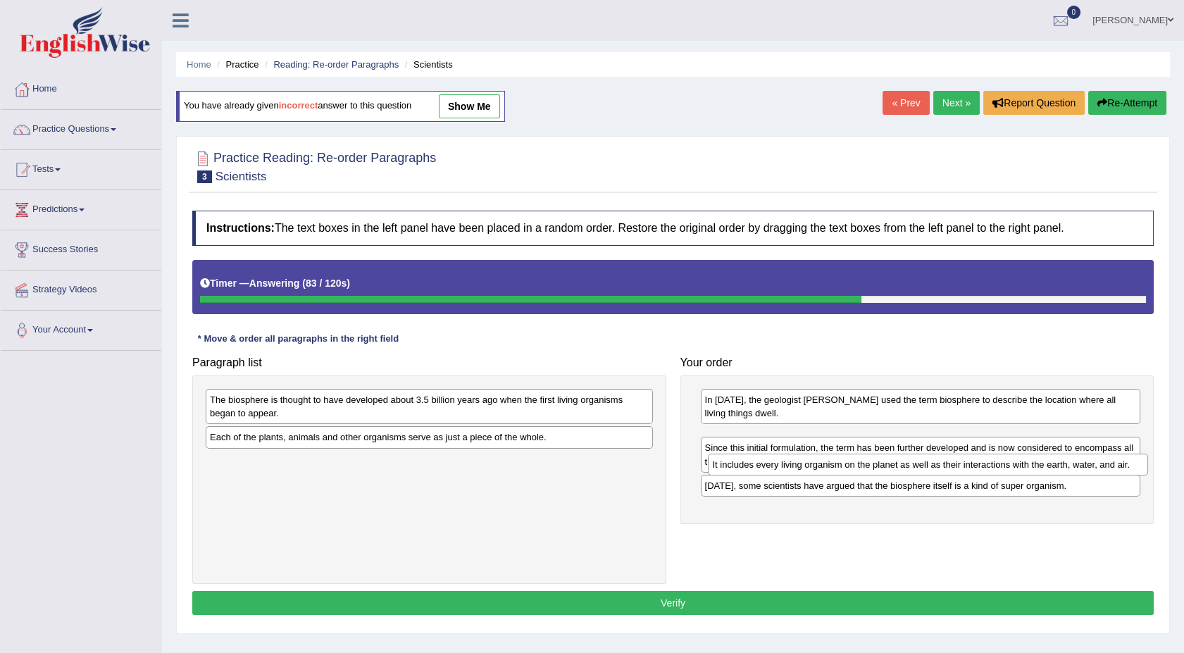
drag, startPoint x: 781, startPoint y: 435, endPoint x: 789, endPoint y: 463, distance: 28.5
click at [789, 463] on div "It includes every living organism on the planet as well as their interactions w…" at bounding box center [928, 465] width 440 height 22
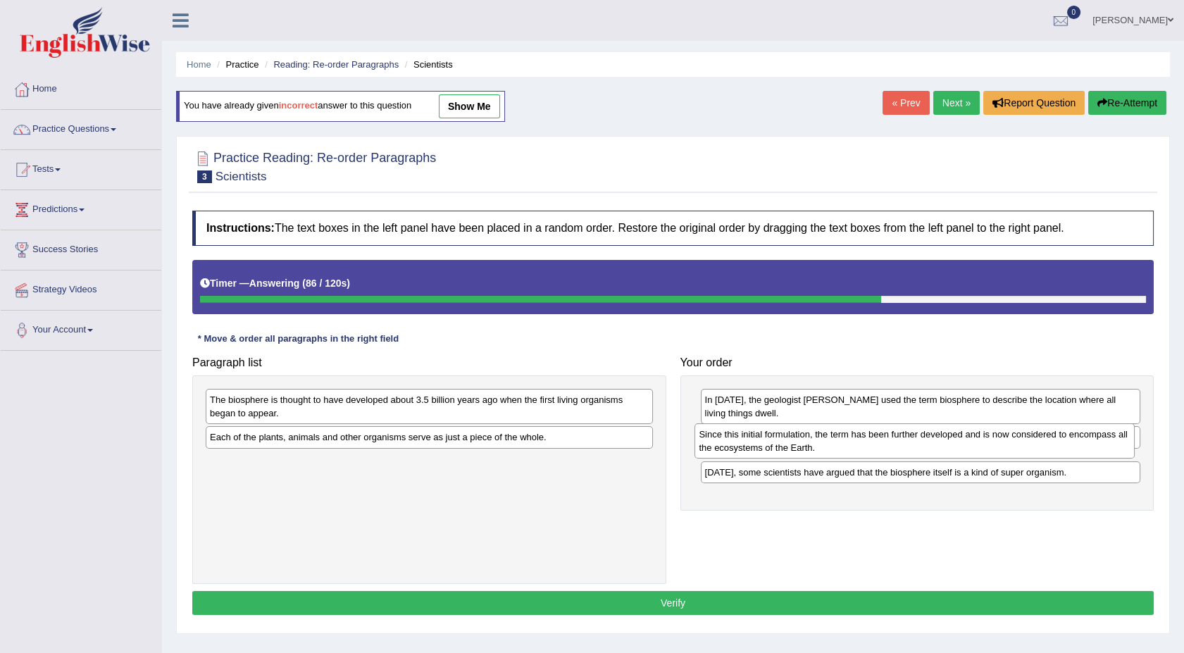
drag, startPoint x: 778, startPoint y: 471, endPoint x: 773, endPoint y: 445, distance: 26.7
click at [773, 445] on div "Since this initial formulation, the term has been further developed and is now …" at bounding box center [915, 440] width 440 height 35
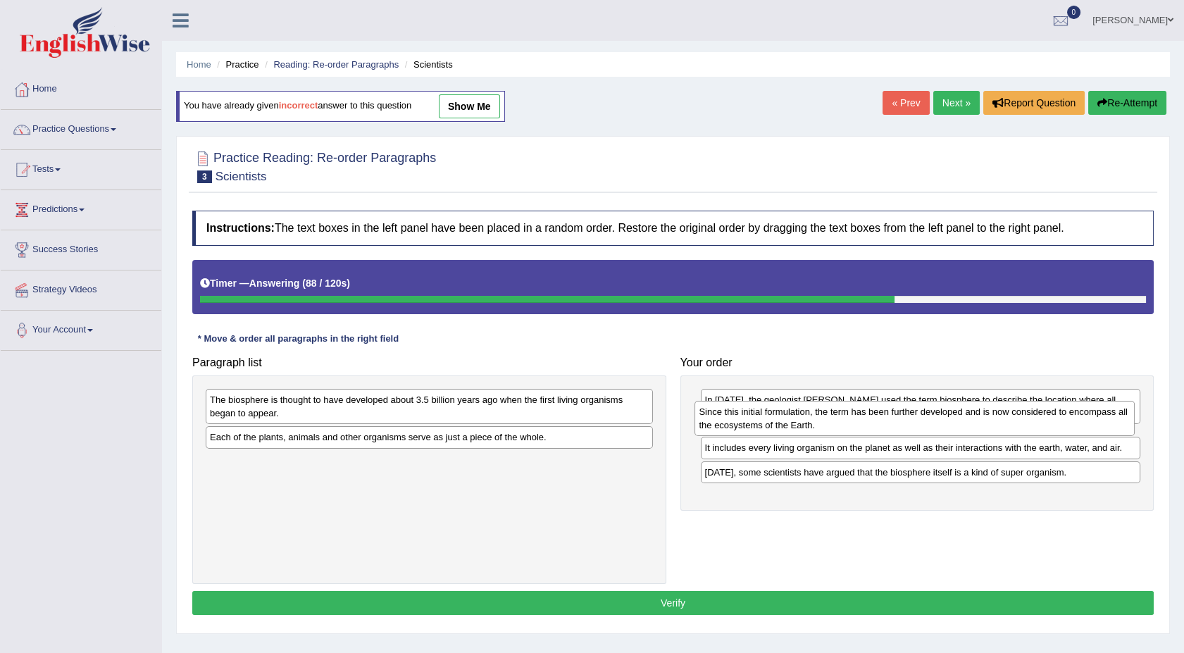
drag, startPoint x: 778, startPoint y: 475, endPoint x: 772, endPoint y: 426, distance: 49.6
click at [772, 426] on div "Since this initial formulation, the term has been further developed and is now …" at bounding box center [915, 418] width 440 height 35
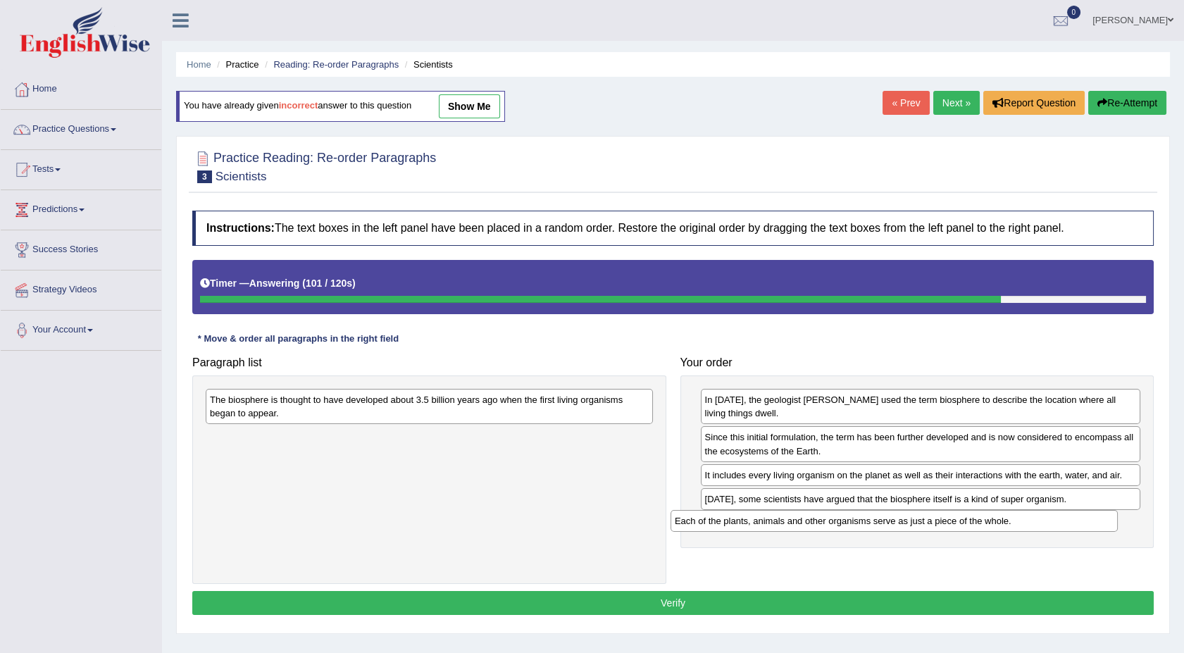
drag, startPoint x: 367, startPoint y: 443, endPoint x: 832, endPoint y: 527, distance: 472.5
click at [832, 527] on div "Each of the plants, animals and other organisms serve as just a piece of the wh…" at bounding box center [894, 521] width 447 height 22
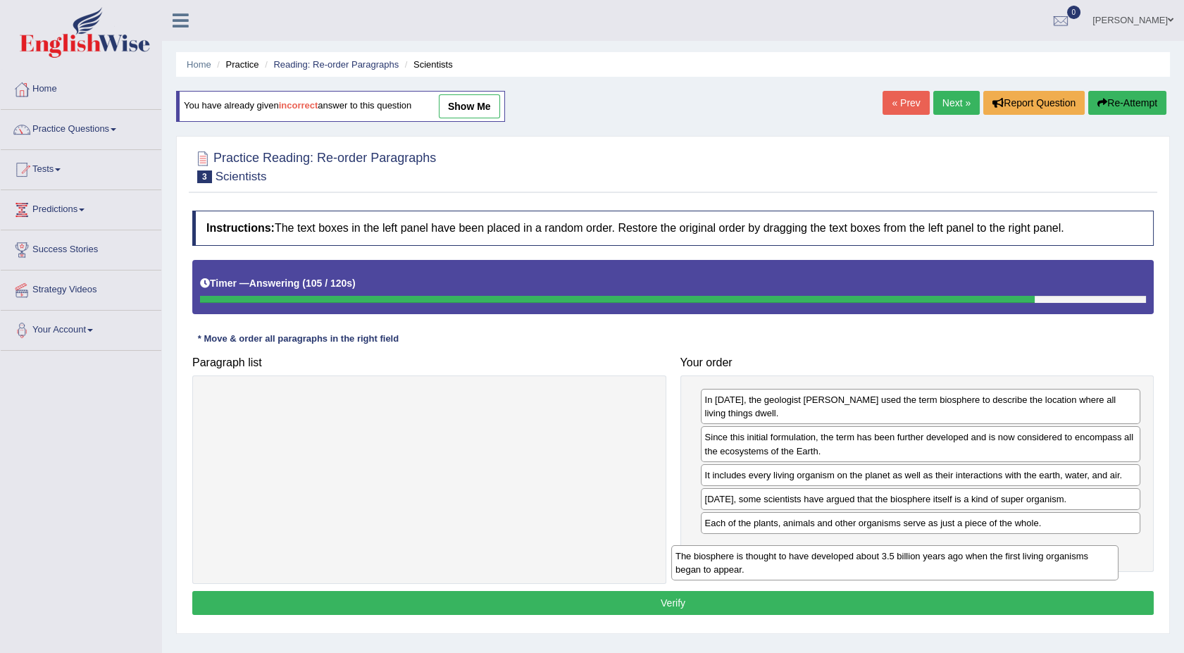
drag, startPoint x: 466, startPoint y: 403, endPoint x: 941, endPoint y: 559, distance: 499.9
click at [941, 559] on div "The biosphere is thought to have developed about 3.5 billion years ago when the…" at bounding box center [894, 562] width 447 height 35
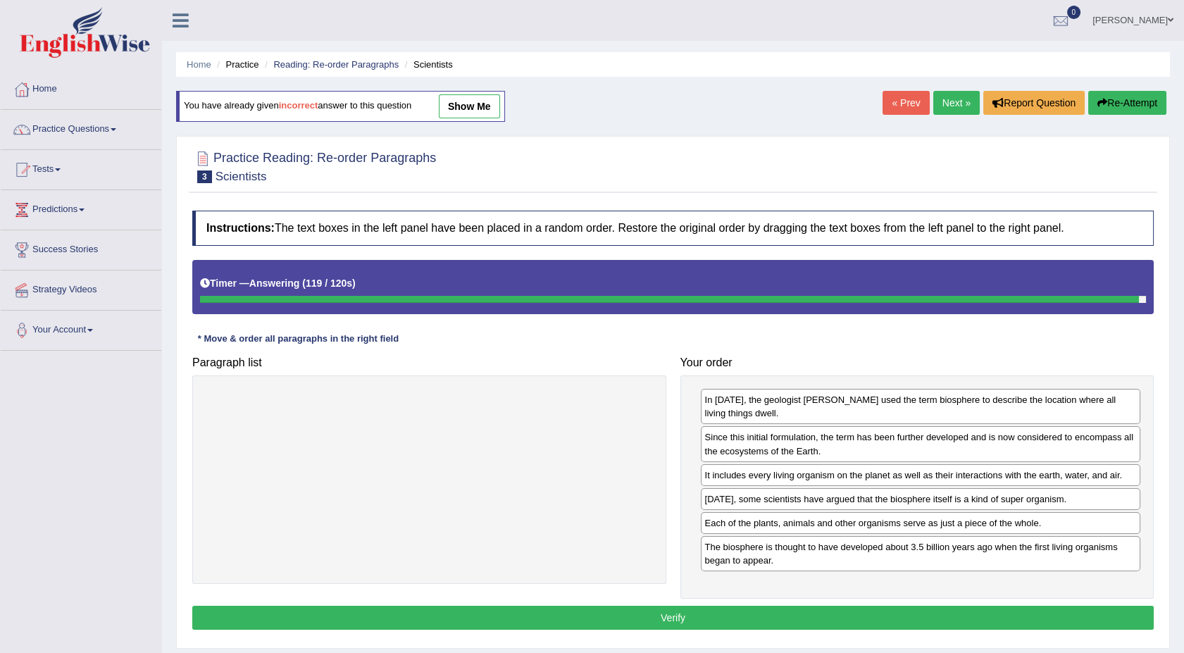
click at [757, 621] on button "Verify" at bounding box center [673, 618] width 962 height 24
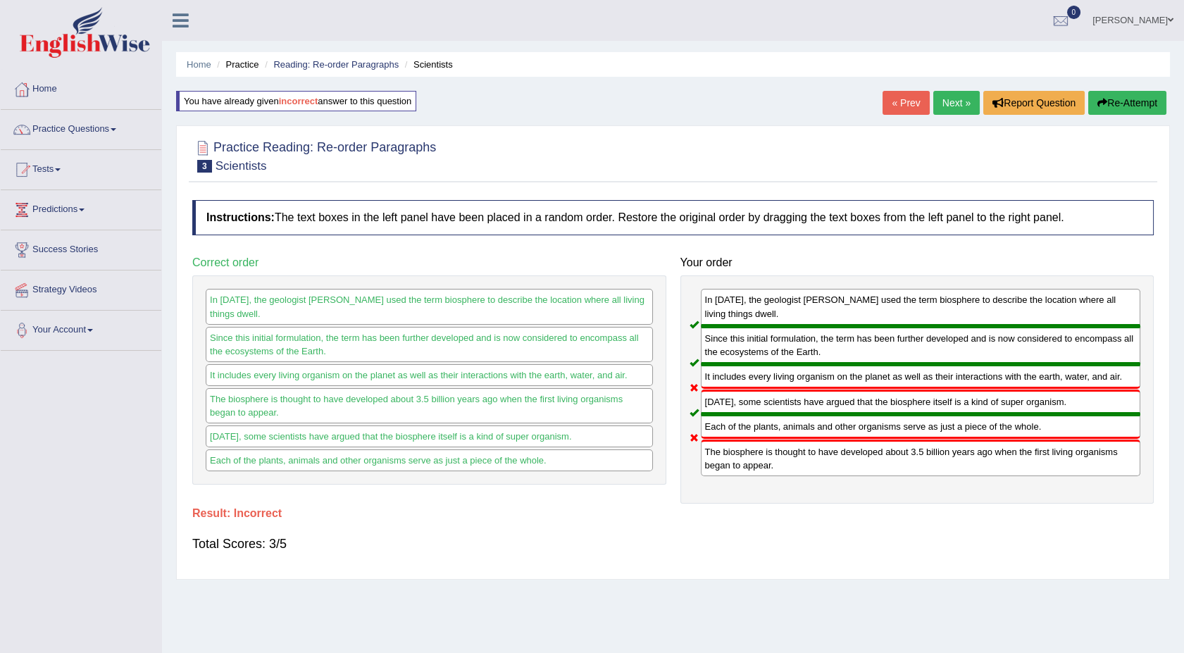
click at [942, 92] on link "Next »" at bounding box center [956, 103] width 46 height 24
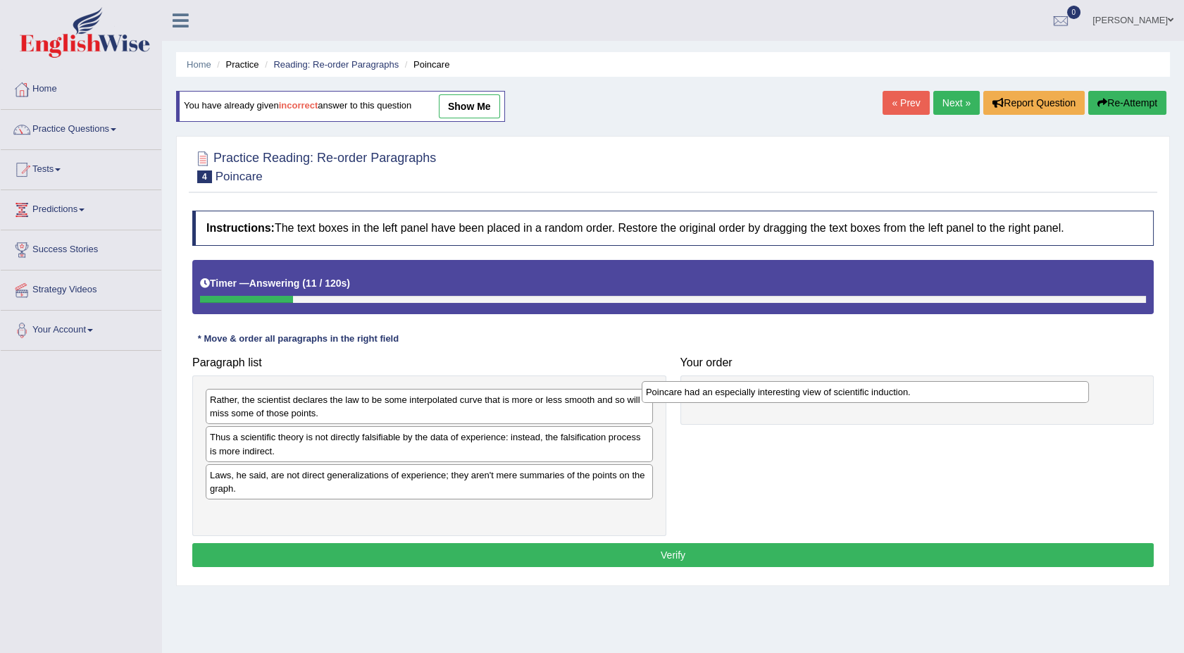
drag, startPoint x: 331, startPoint y: 437, endPoint x: 772, endPoint y: 392, distance: 443.3
click at [772, 392] on div "Poincare had an especially interesting view of scientific induction." at bounding box center [865, 392] width 447 height 22
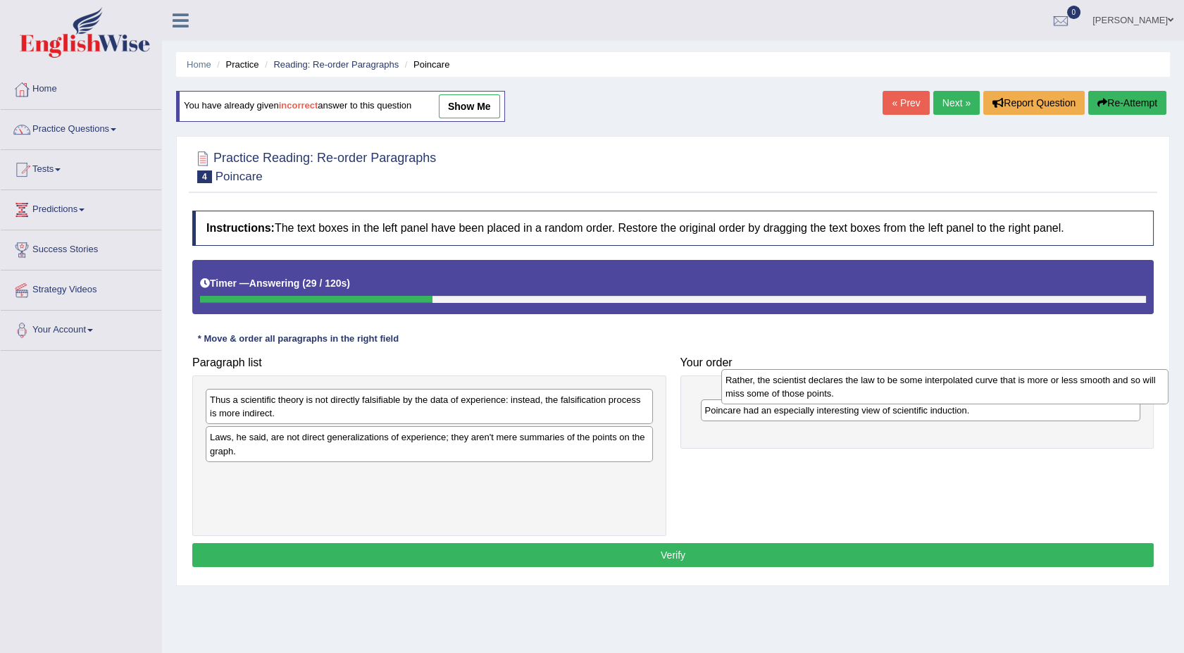
drag, startPoint x: 385, startPoint y: 407, endPoint x: 913, endPoint y: 387, distance: 528.0
click at [913, 387] on div "Rather, the scientist declares the law to be some interpolated curve that is mo…" at bounding box center [944, 386] width 447 height 35
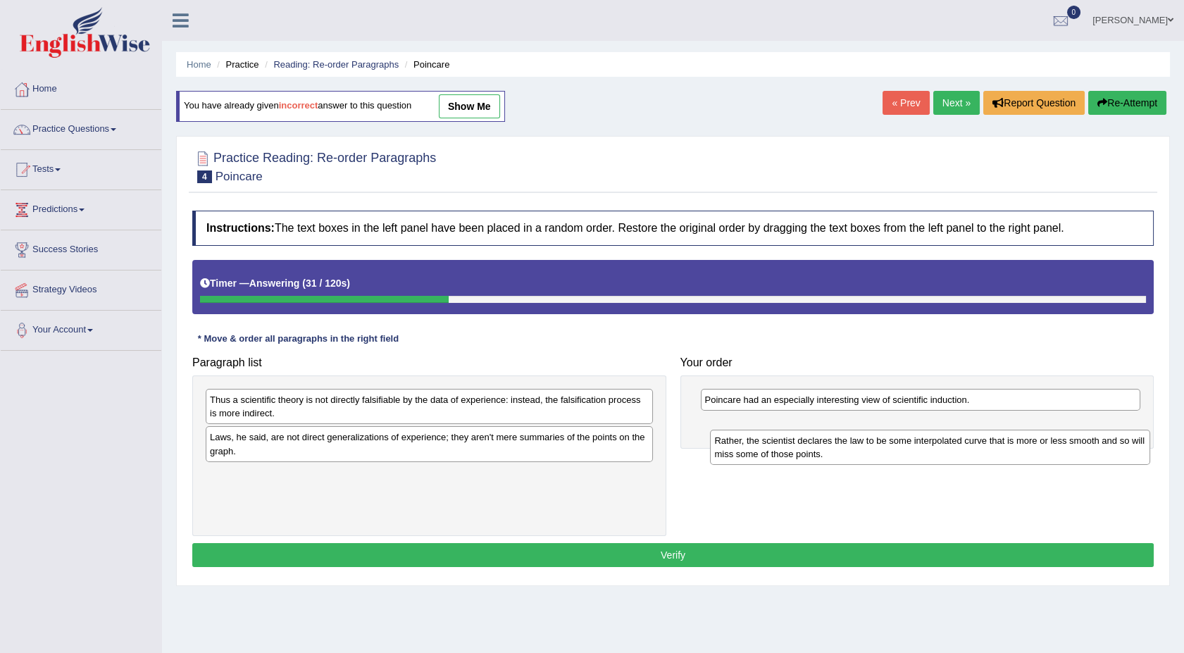
drag, startPoint x: 817, startPoint y: 406, endPoint x: 827, endPoint y: 446, distance: 41.4
click at [827, 446] on div "Rather, the scientist declares the law to be some interpolated curve that is mo…" at bounding box center [930, 447] width 440 height 35
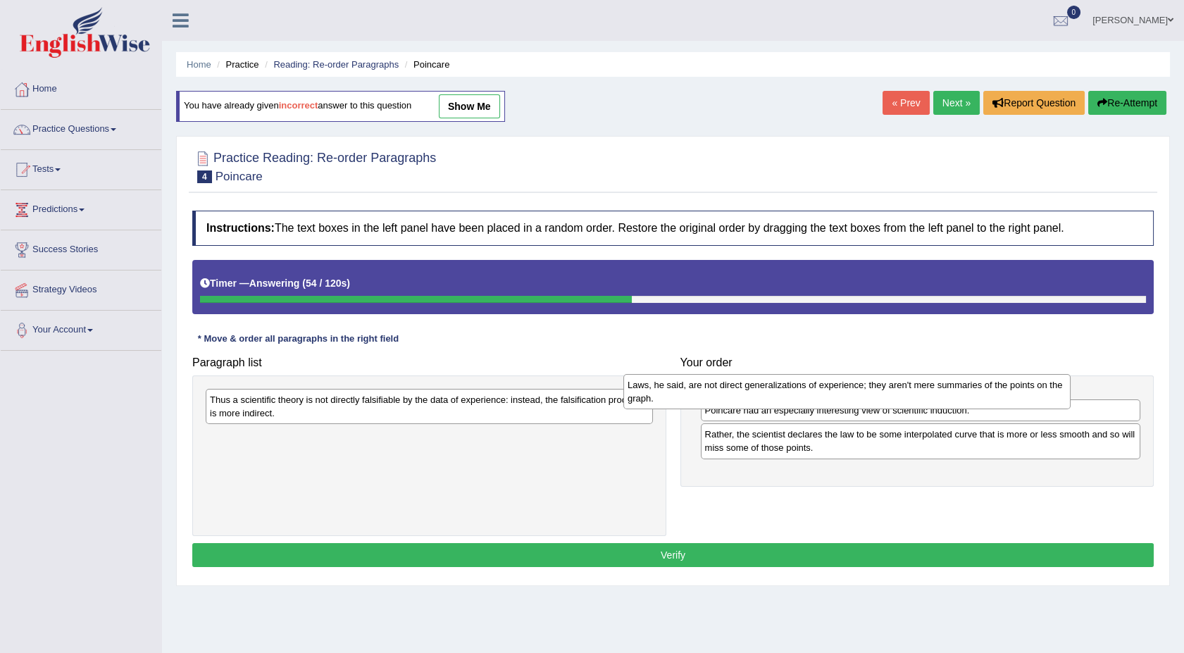
drag, startPoint x: 585, startPoint y: 449, endPoint x: 1019, endPoint y: 398, distance: 437.0
click at [1019, 398] on div "Laws, he said, are not direct generalizations of experience; they aren't mere s…" at bounding box center [846, 391] width 447 height 35
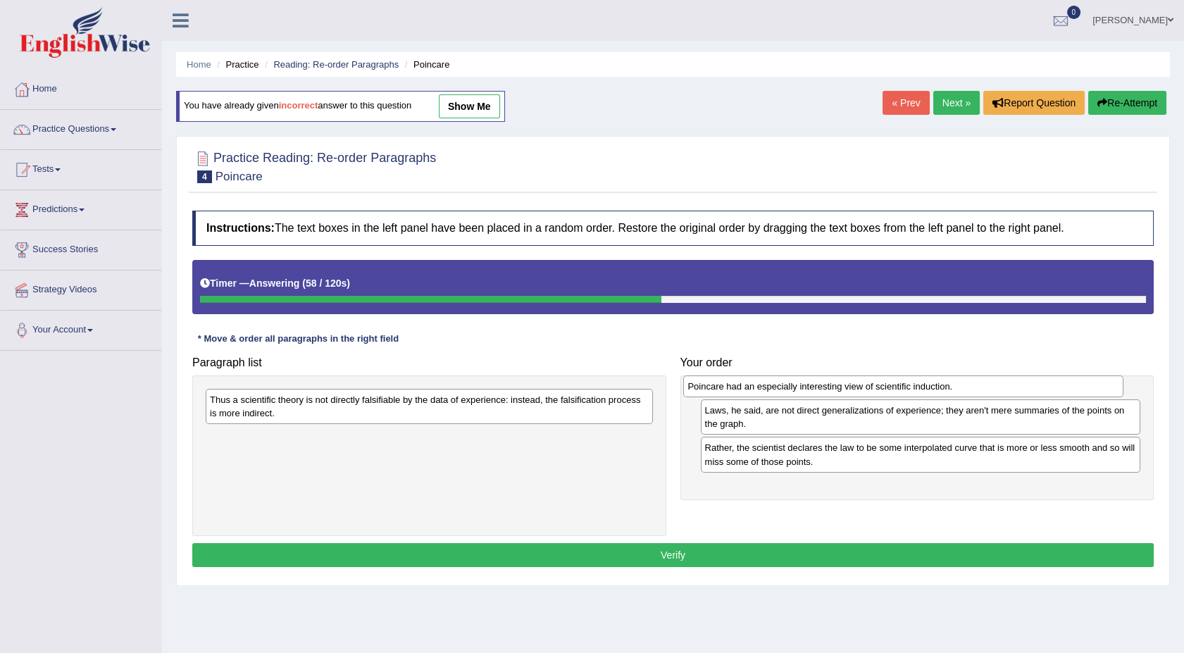
drag, startPoint x: 830, startPoint y: 437, endPoint x: 813, endPoint y: 386, distance: 53.5
click at [813, 386] on div "Poincare had an especially interesting view of scientific induction." at bounding box center [903, 386] width 440 height 22
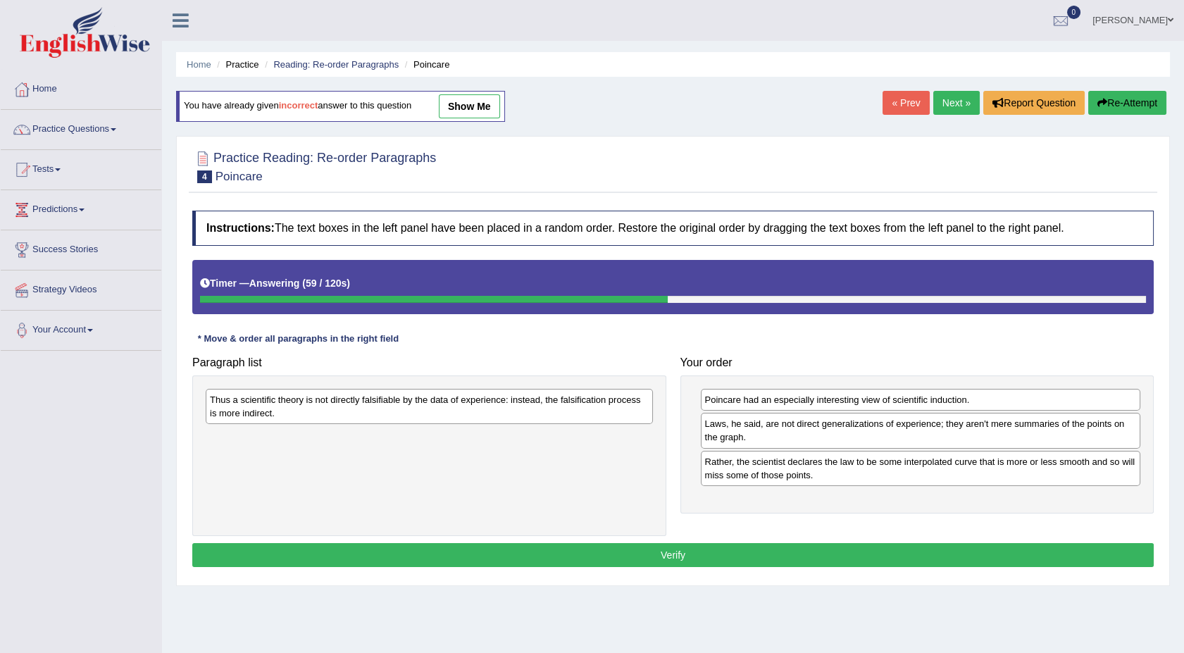
click at [813, 386] on div "Poincare had an especially interesting view of scientific induction. Laws, he s…" at bounding box center [918, 444] width 474 height 138
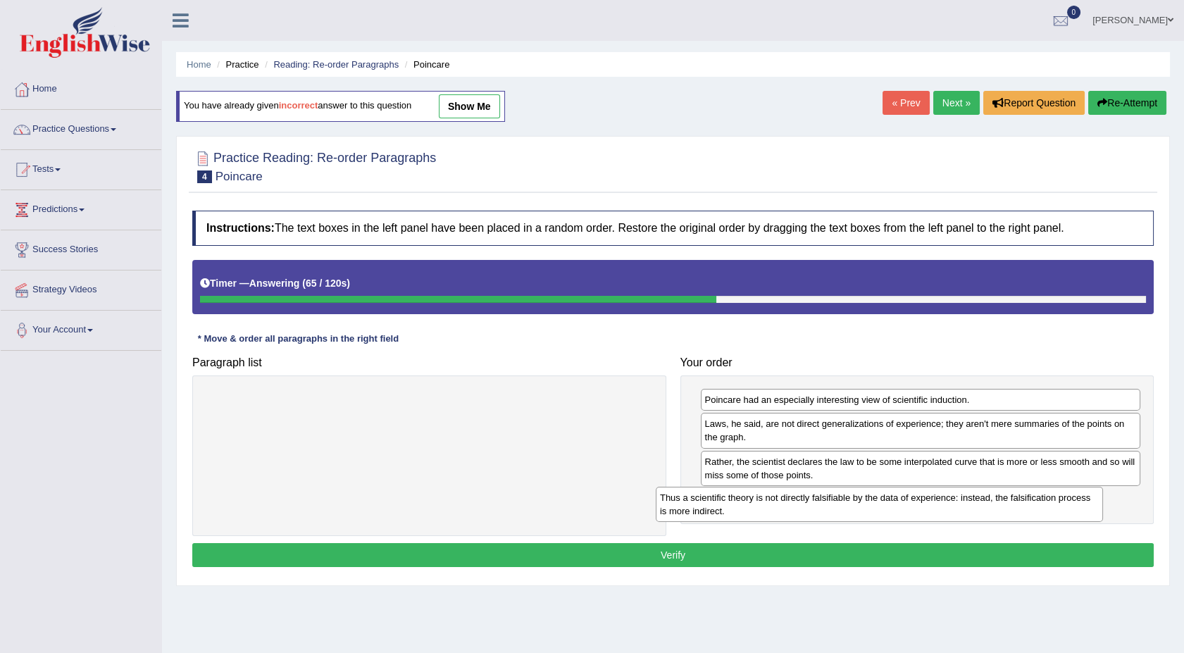
drag, startPoint x: 528, startPoint y: 412, endPoint x: 979, endPoint y: 510, distance: 460.7
click at [979, 510] on div "Thus a scientific theory is not directly falsifiable by the data of experience:…" at bounding box center [879, 504] width 447 height 35
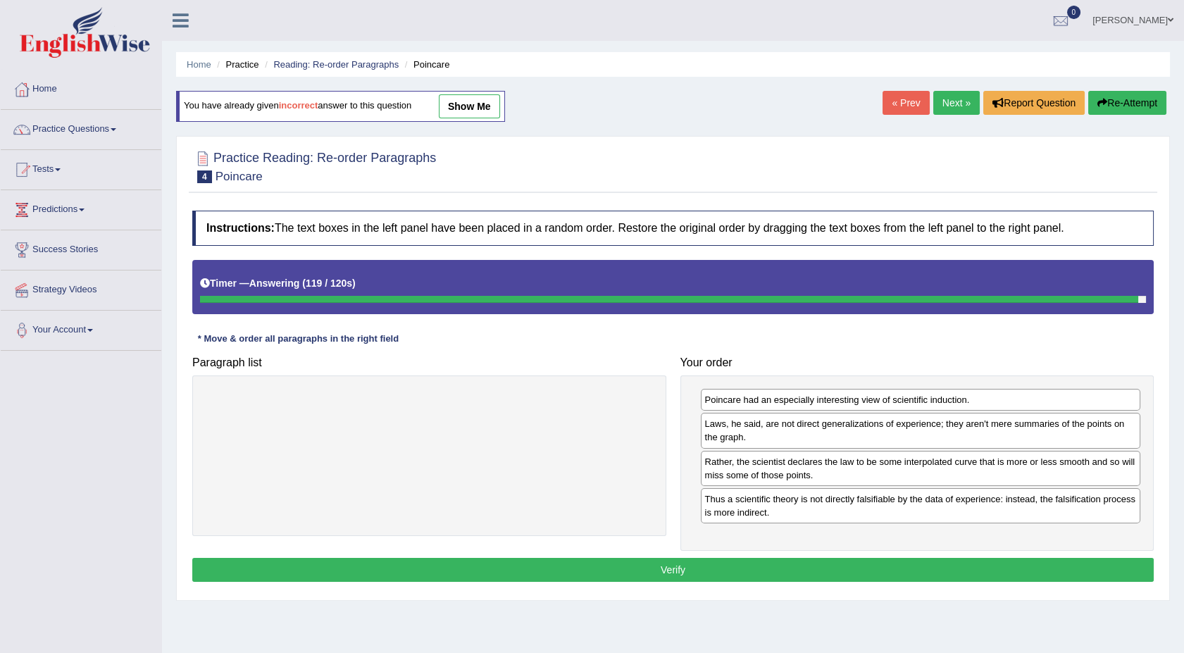
click at [464, 570] on button "Verify" at bounding box center [673, 570] width 962 height 24
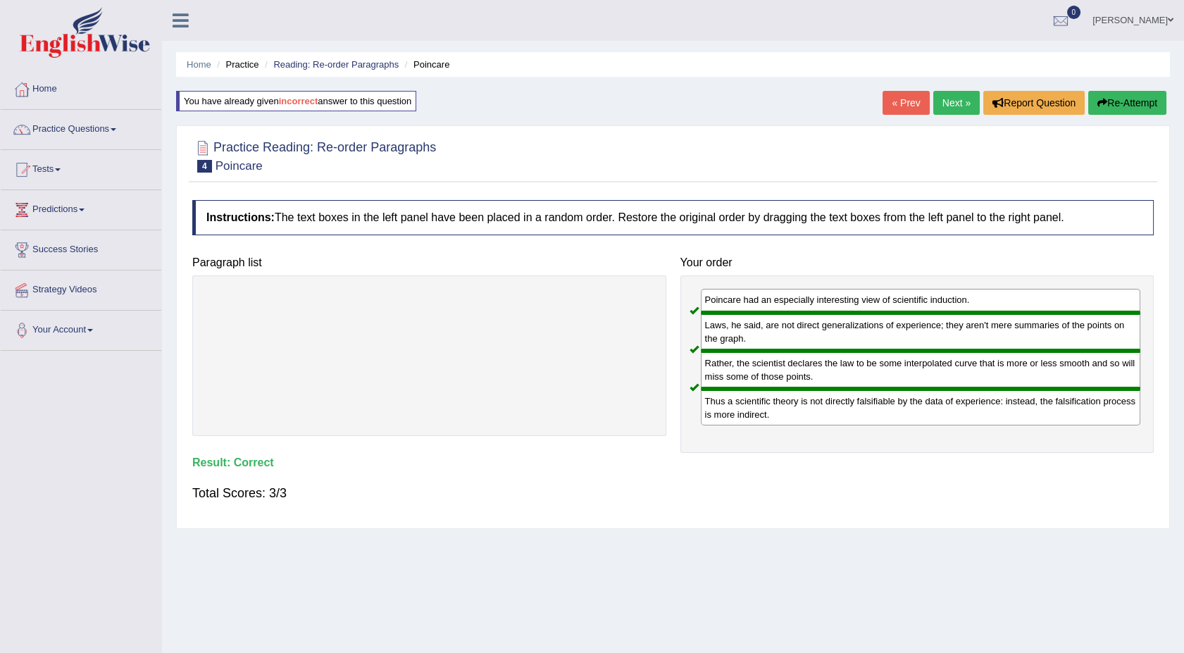
click at [954, 97] on link "Next »" at bounding box center [956, 103] width 46 height 24
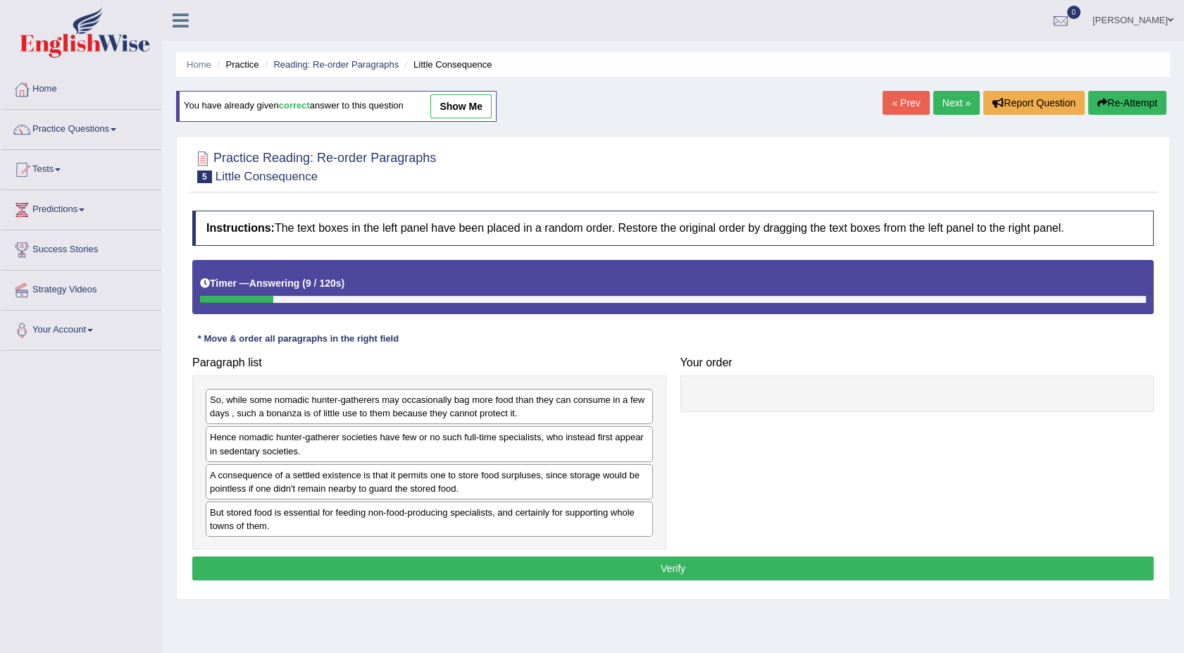
click at [274, 484] on div "A consequence of a settled existence is that it permits one to store food surpl…" at bounding box center [429, 481] width 447 height 35
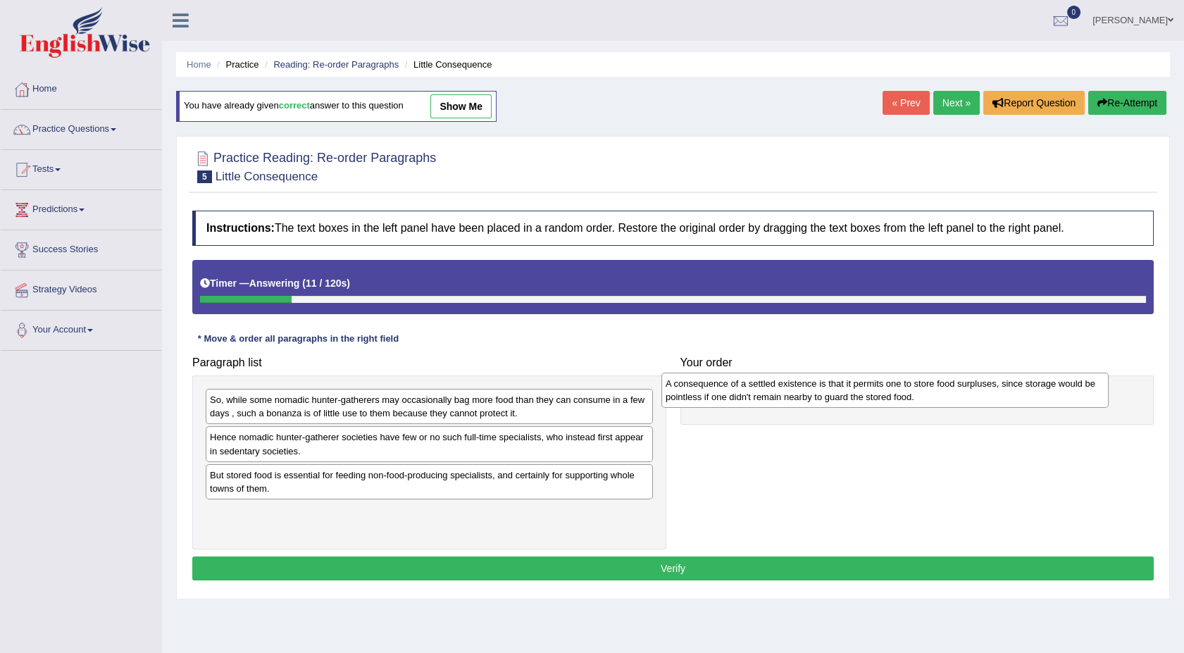
drag, startPoint x: 306, startPoint y: 476, endPoint x: 781, endPoint y: 380, distance: 484.3
click at [781, 380] on div "A consequence of a settled existence is that it permits one to store food surpl…" at bounding box center [885, 390] width 447 height 35
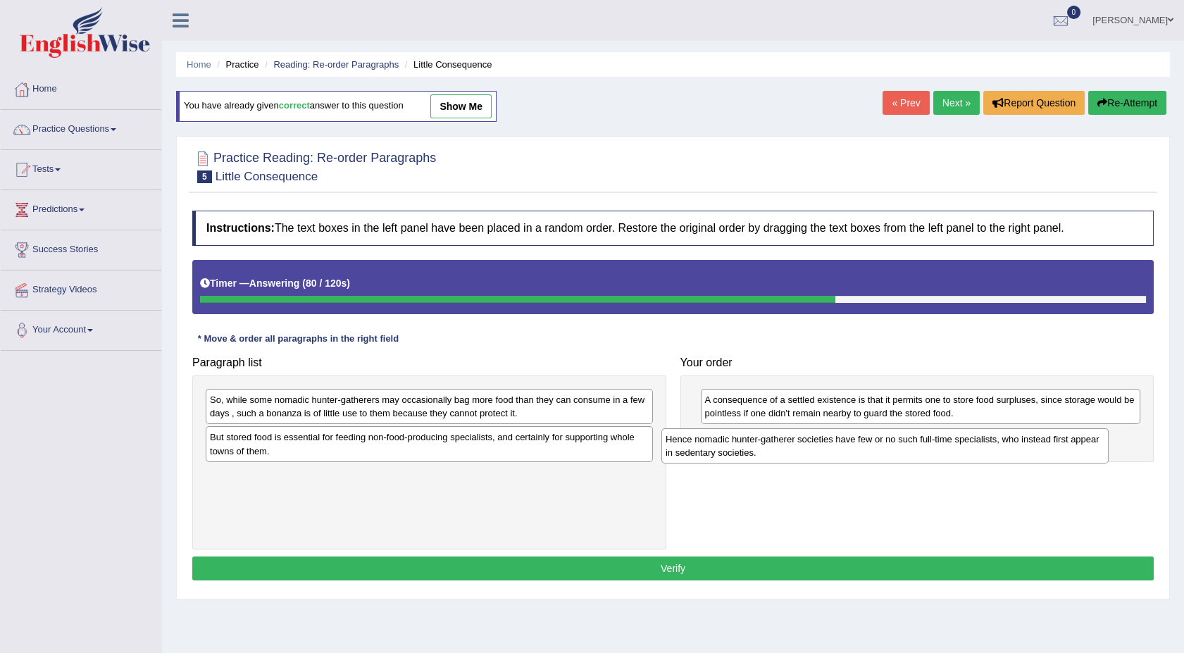
drag, startPoint x: 354, startPoint y: 449, endPoint x: 810, endPoint y: 452, distance: 455.8
click at [810, 452] on div "Hence nomadic hunter-gatherer societies have few or no such full-time specialis…" at bounding box center [885, 445] width 447 height 35
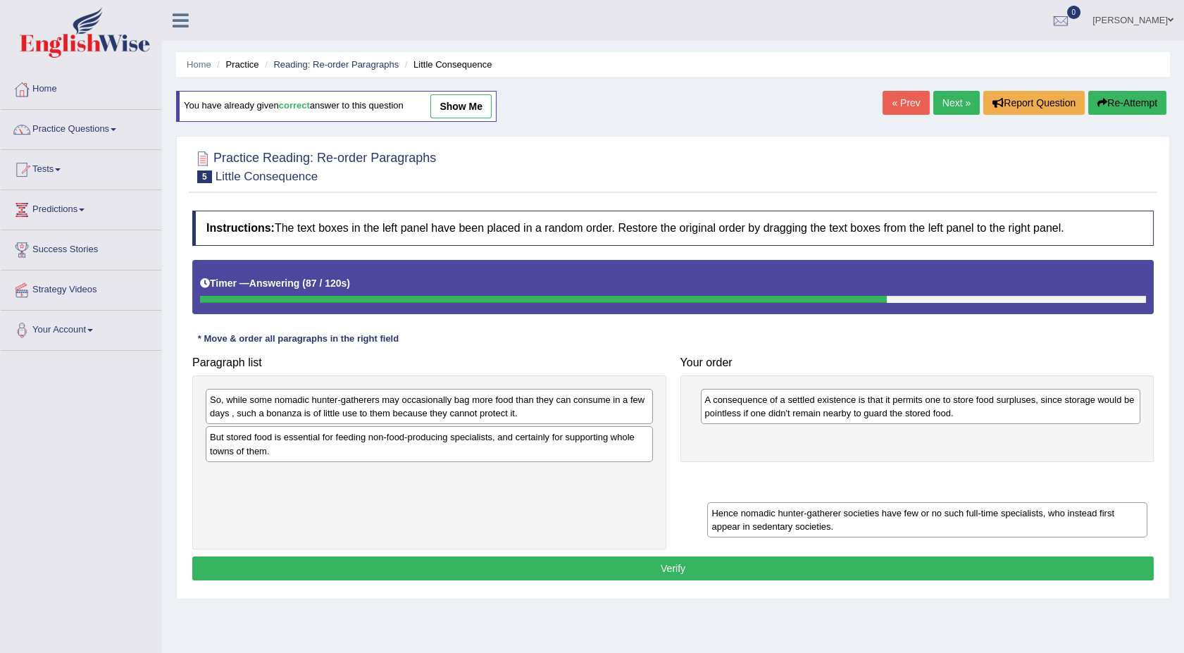
drag, startPoint x: 728, startPoint y: 436, endPoint x: 735, endPoint y: 512, distance: 76.4
click at [735, 512] on div "Hence nomadic hunter-gatherer societies have few or no such full-time specialis…" at bounding box center [927, 519] width 440 height 35
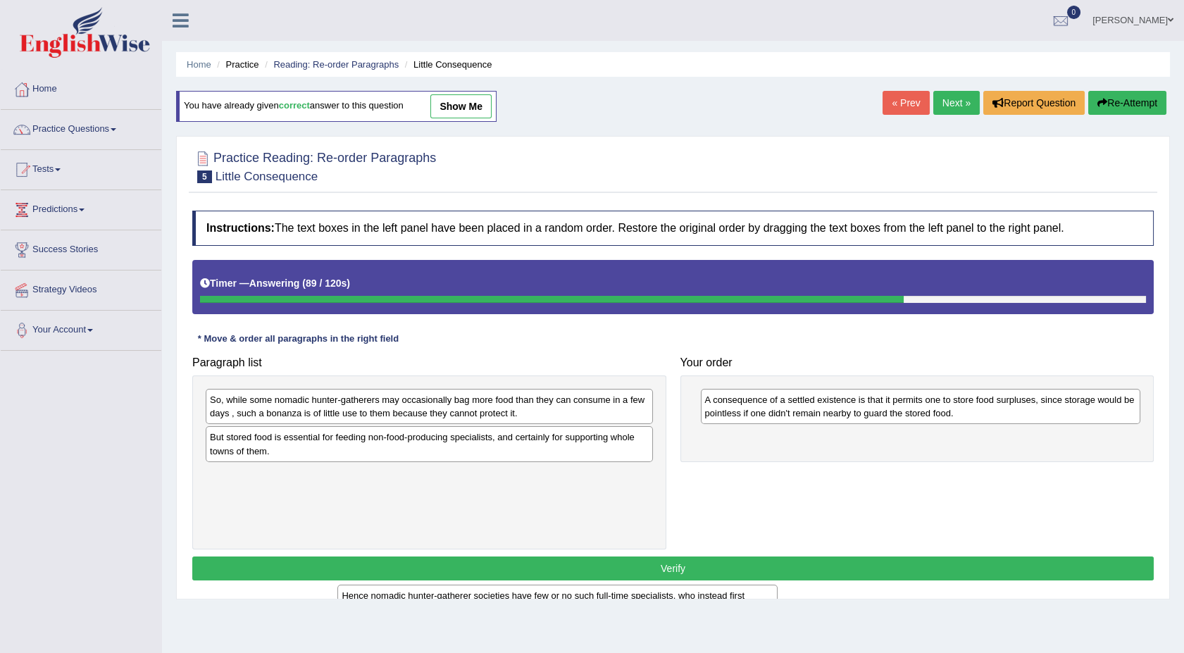
drag, startPoint x: 790, startPoint y: 445, endPoint x: 410, endPoint y: 604, distance: 411.5
click at [410, 604] on div "Home Practice Reading: Re-order Paragraphs Little Consequence You have already …" at bounding box center [673, 352] width 1022 height 705
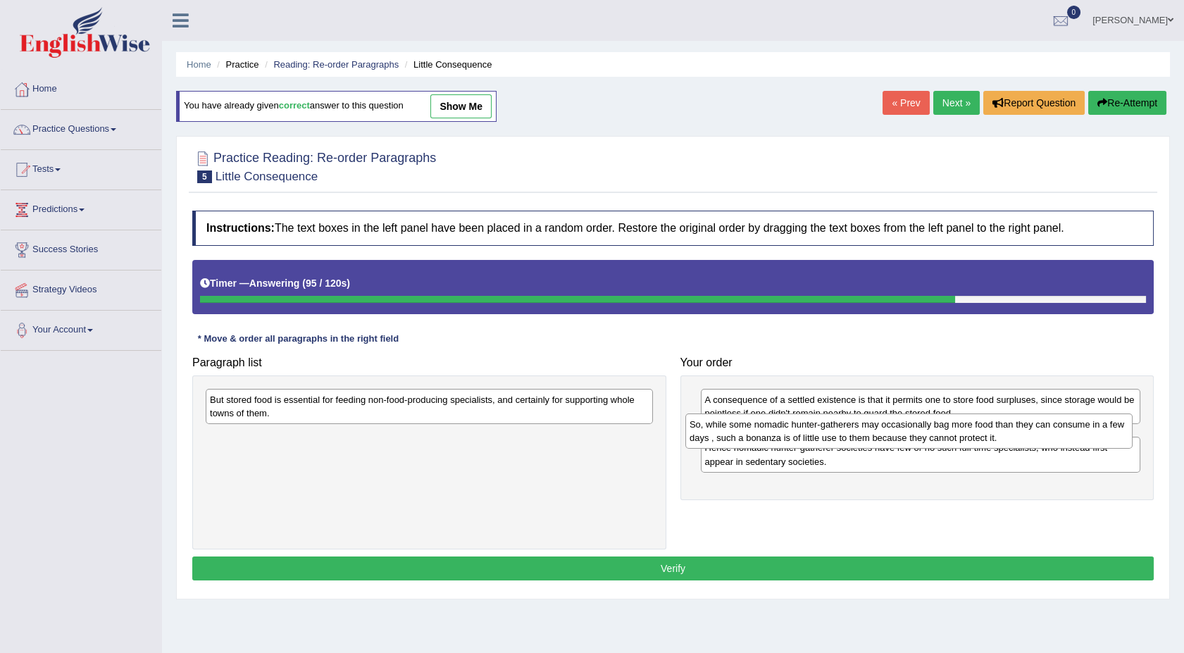
drag, startPoint x: 373, startPoint y: 409, endPoint x: 856, endPoint y: 433, distance: 483.9
click at [856, 433] on div "So, while some nomadic hunter-gatherers may occasionally bag more food than the…" at bounding box center [908, 431] width 447 height 35
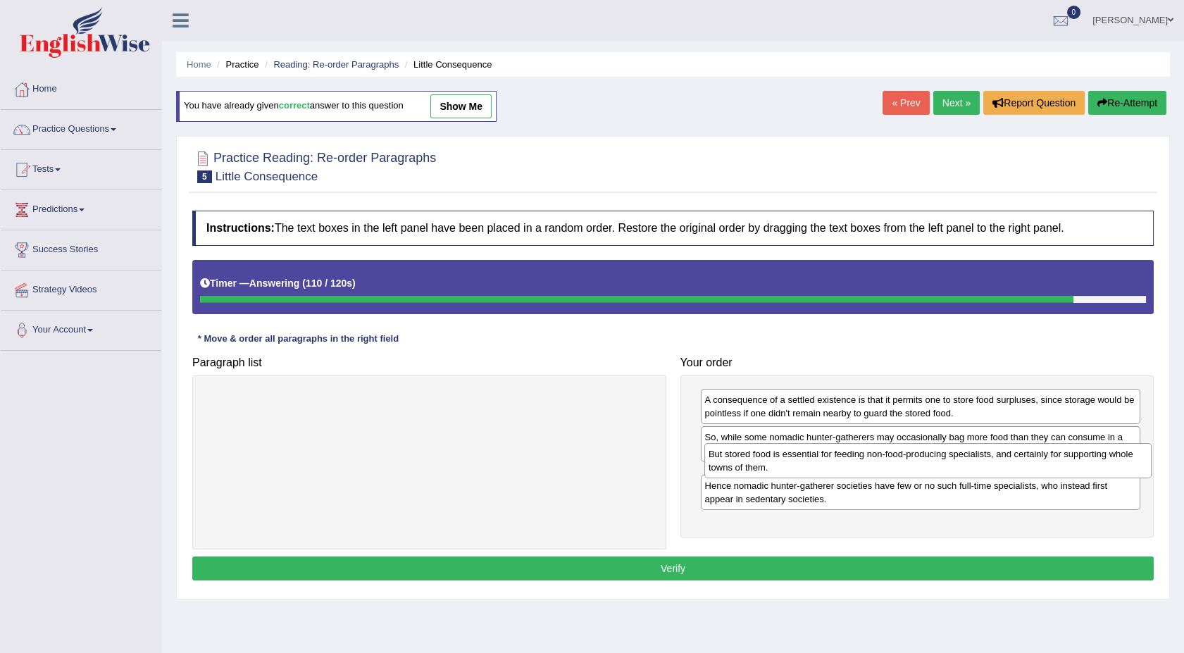
drag, startPoint x: 487, startPoint y: 401, endPoint x: 986, endPoint y: 455, distance: 501.7
click at [986, 455] on div "But stored food is essential for feeding non-food-producing specialists, and ce…" at bounding box center [928, 460] width 447 height 35
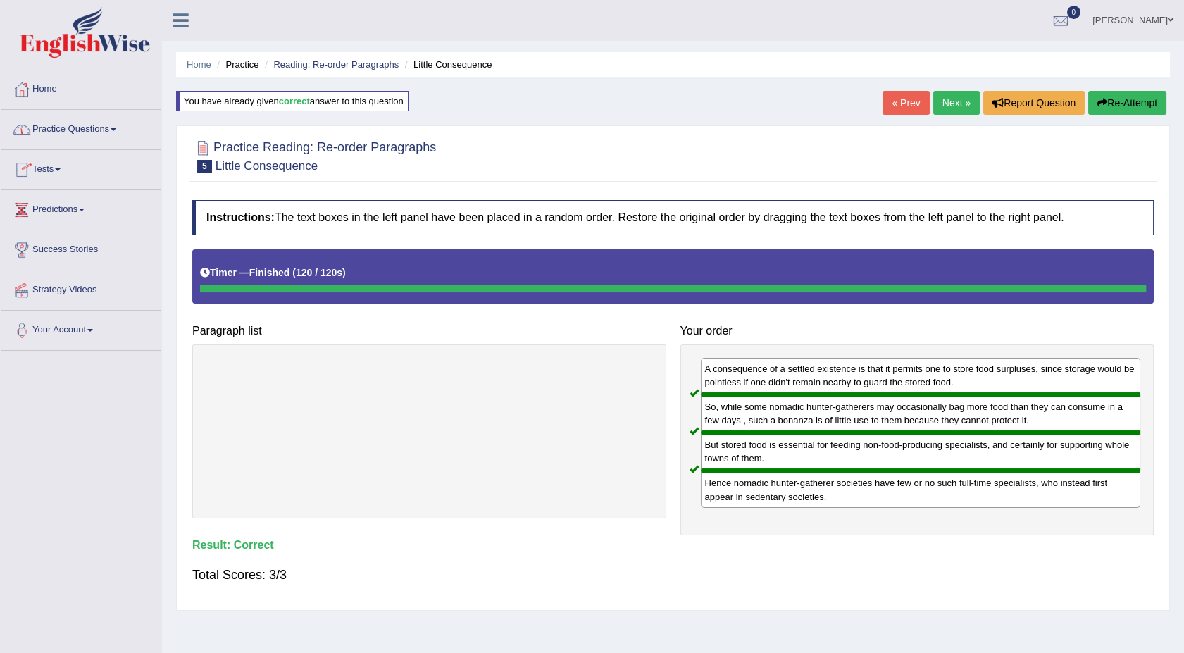
click at [116, 129] on span at bounding box center [114, 129] width 6 height 3
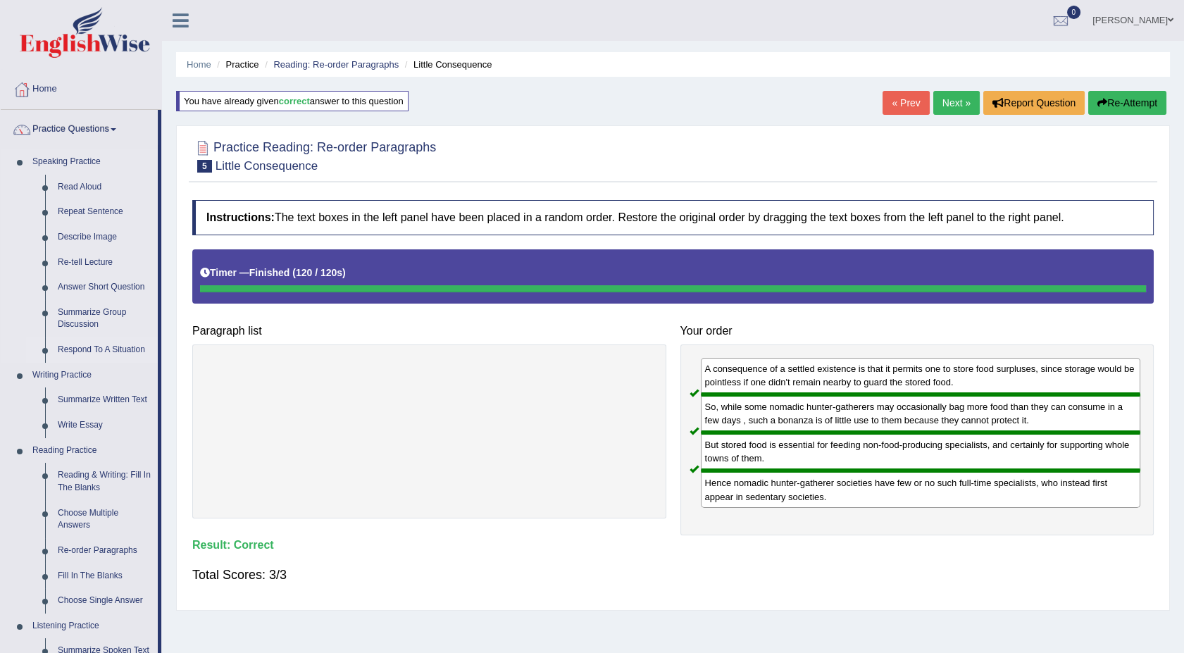
click at [86, 352] on link "Respond To A Situation" at bounding box center [104, 349] width 106 height 25
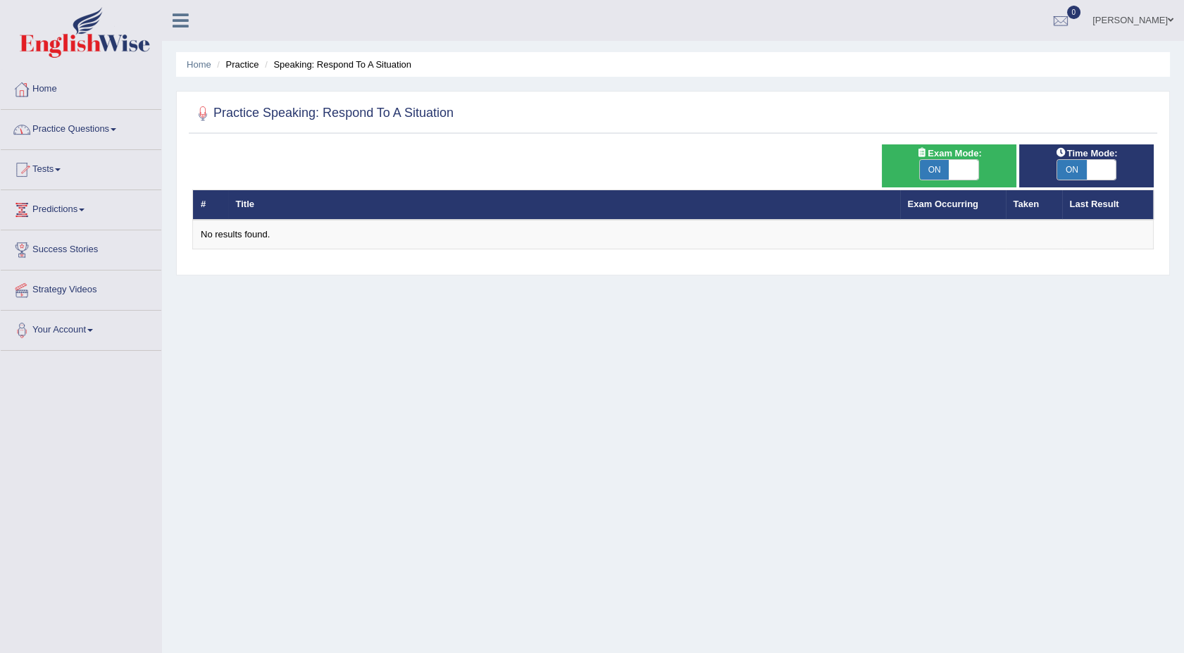
click at [122, 132] on link "Practice Questions" at bounding box center [81, 127] width 161 height 35
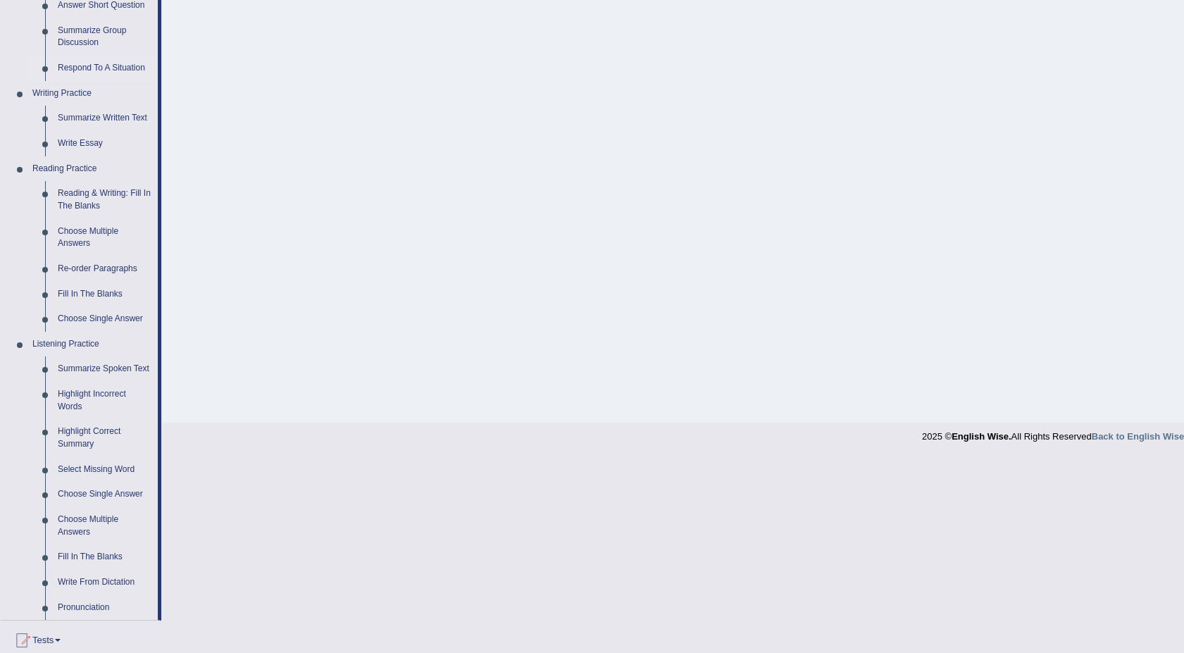
scroll to position [313, 0]
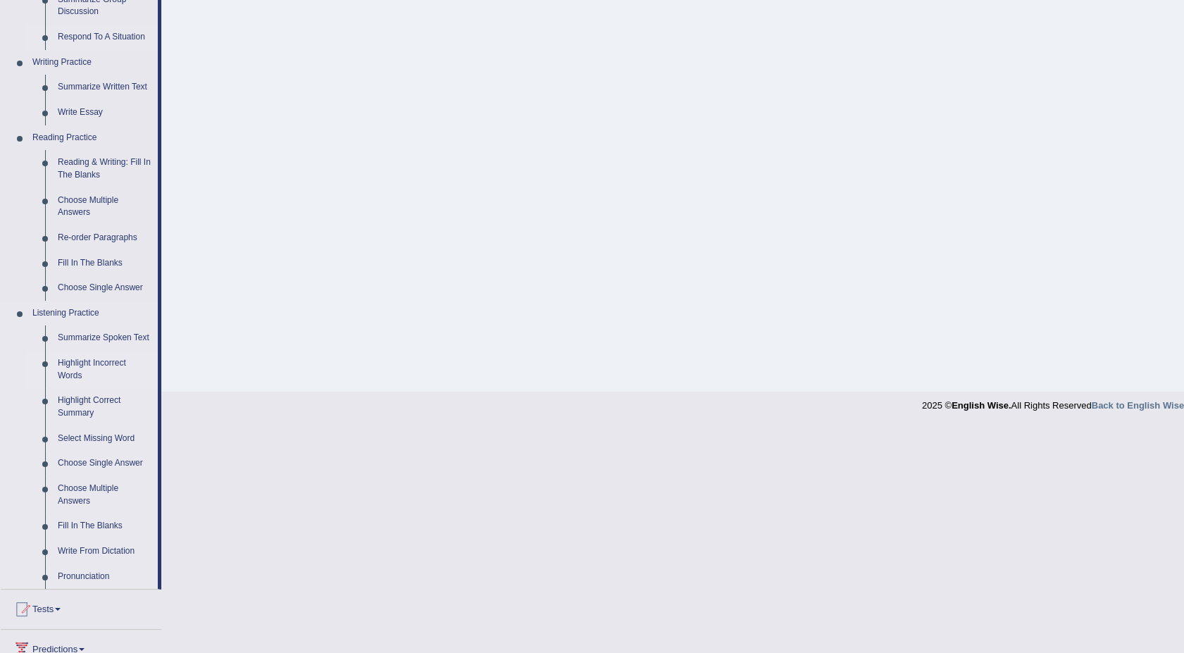
click at [92, 360] on link "Highlight Incorrect Words" at bounding box center [104, 369] width 106 height 37
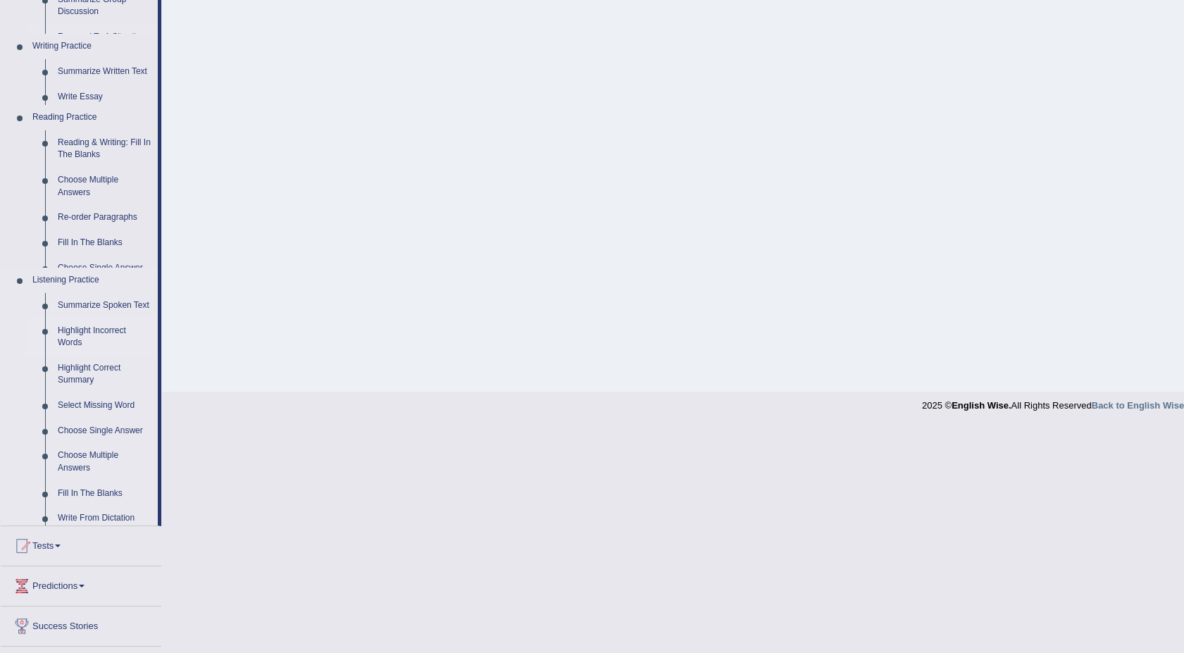
scroll to position [86, 0]
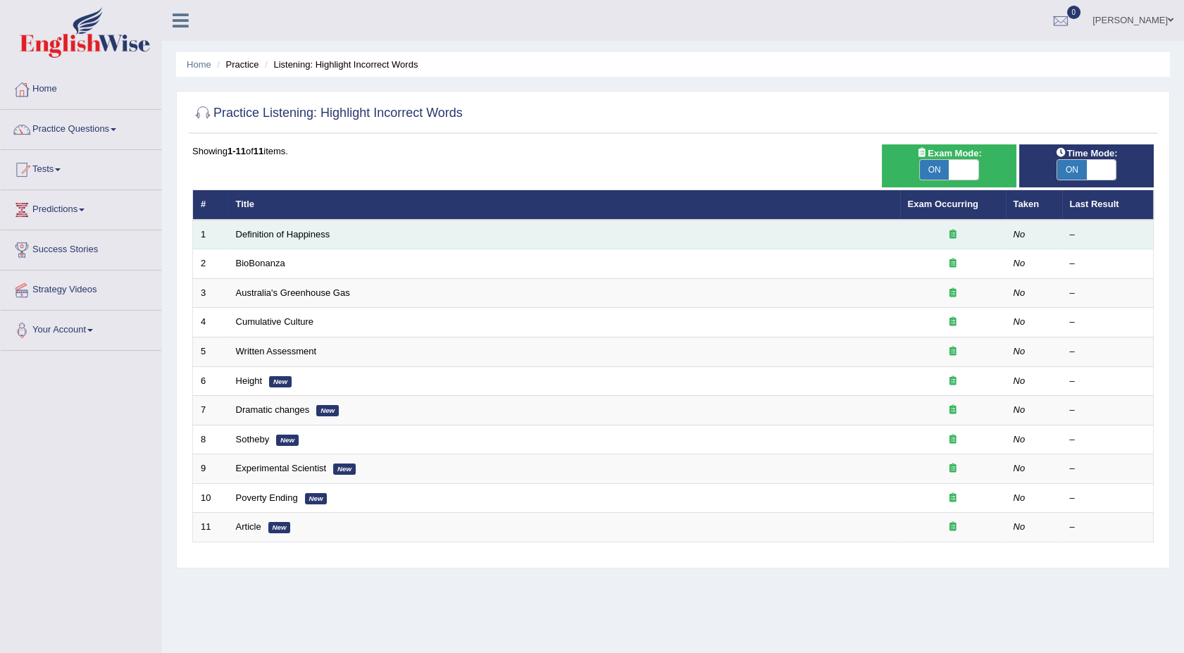
click at [285, 229] on link "Definition of Happiness" at bounding box center [283, 234] width 94 height 11
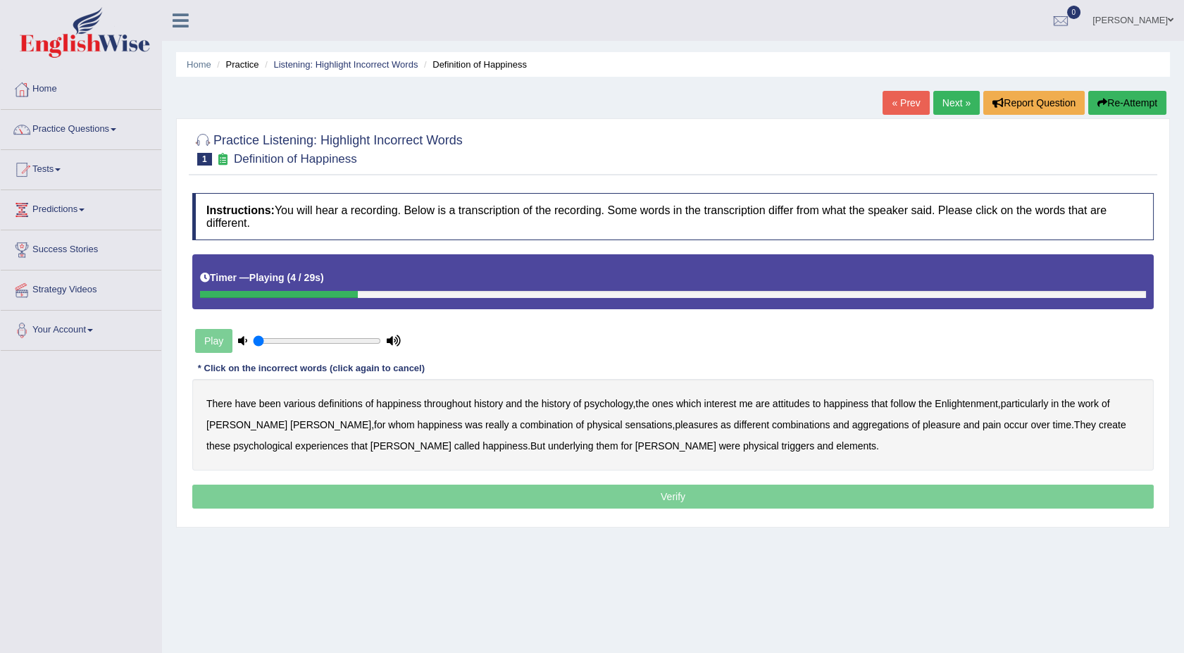
click at [601, 409] on b "psychology" at bounding box center [608, 403] width 49 height 11
click at [604, 409] on div "There have been various definitions of happiness throughout history and the his…" at bounding box center [673, 425] width 962 height 92
click at [602, 407] on b "psychology" at bounding box center [608, 403] width 49 height 11
click at [626, 428] on b "sensations" at bounding box center [649, 424] width 47 height 11
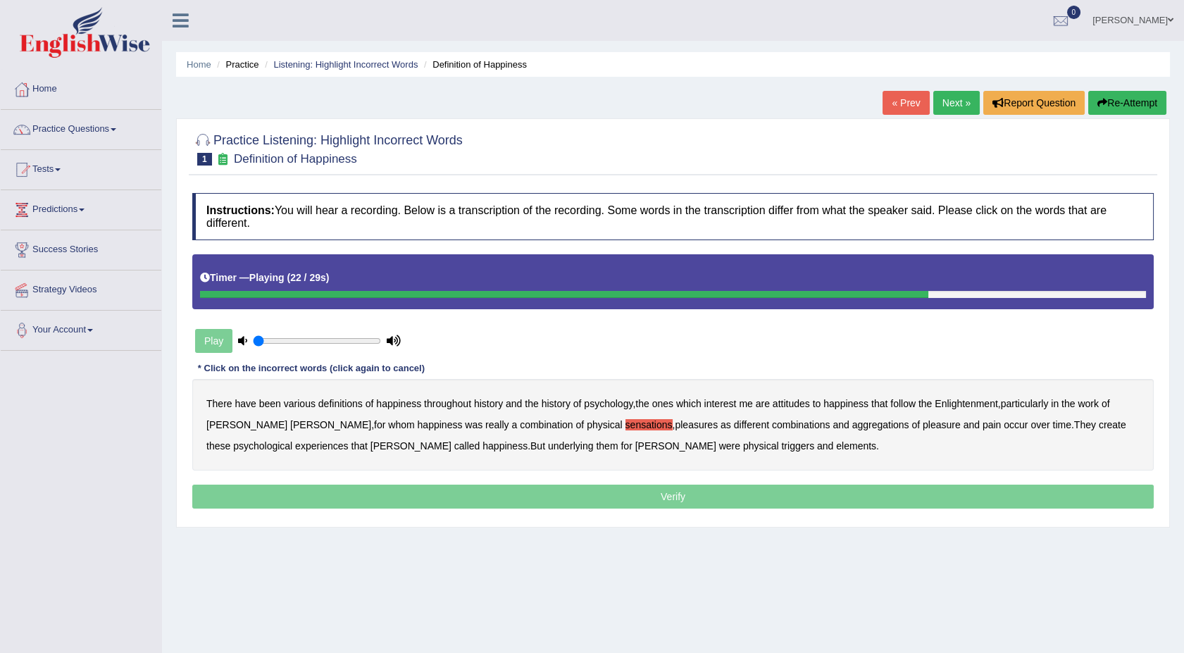
click at [1099, 426] on b "create" at bounding box center [1112, 424] width 27 height 11
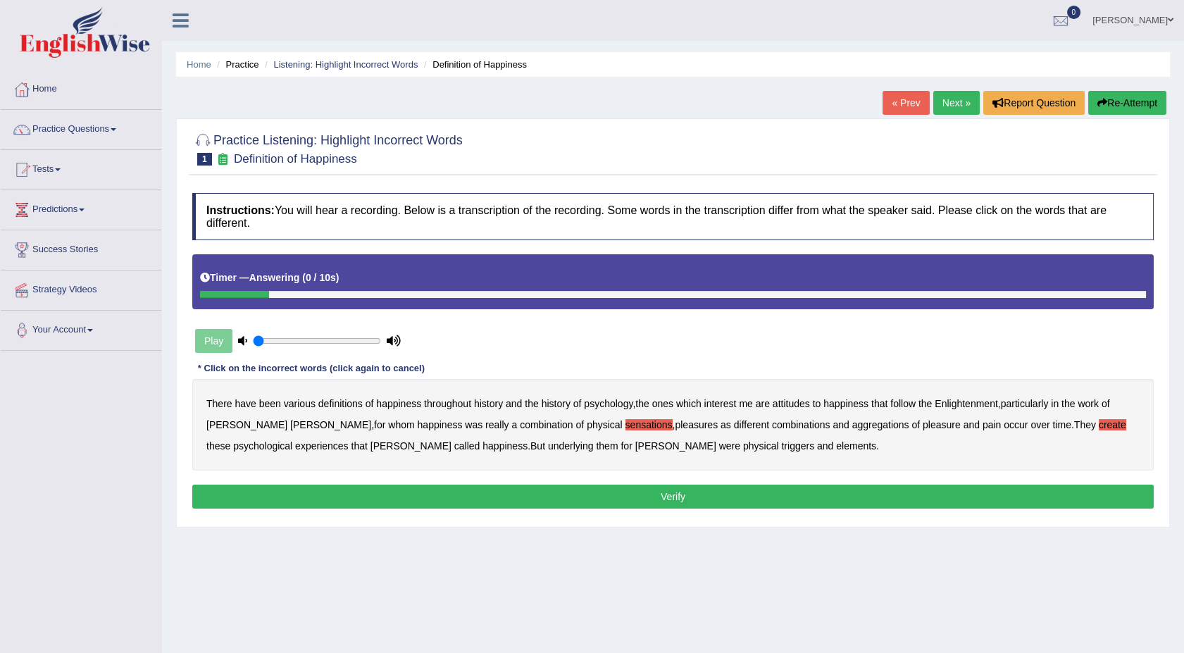
click at [836, 450] on b "elements" at bounding box center [856, 445] width 40 height 11
click at [659, 490] on button "Verify" at bounding box center [673, 497] width 962 height 24
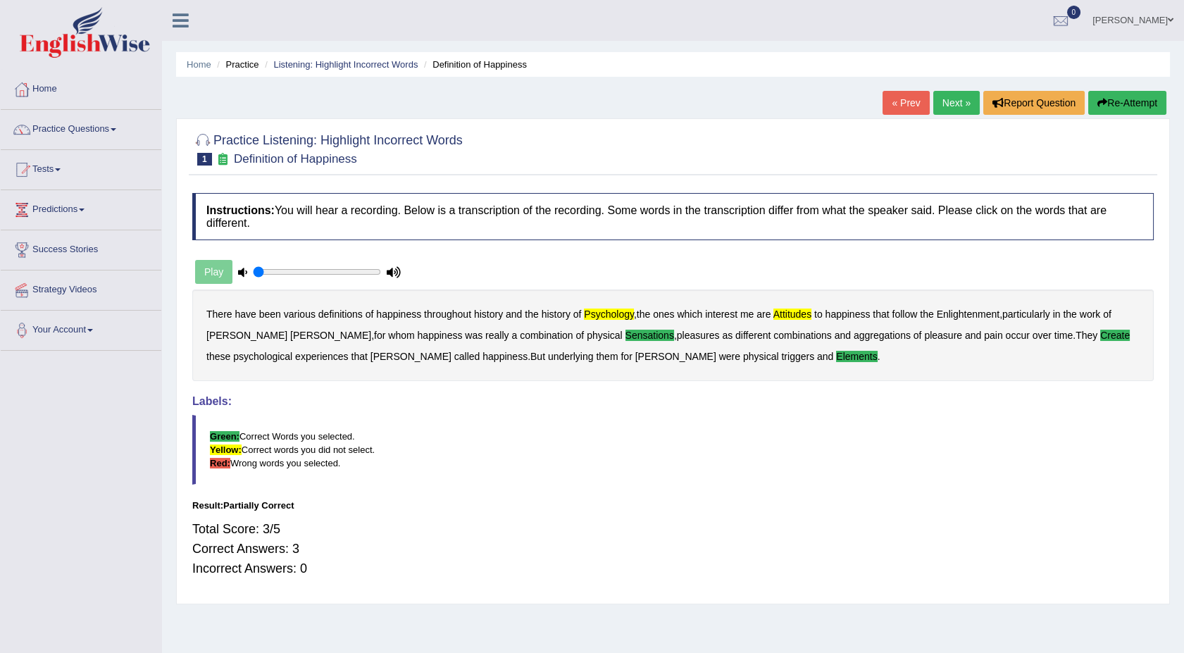
click at [945, 103] on link "Next »" at bounding box center [956, 103] width 46 height 24
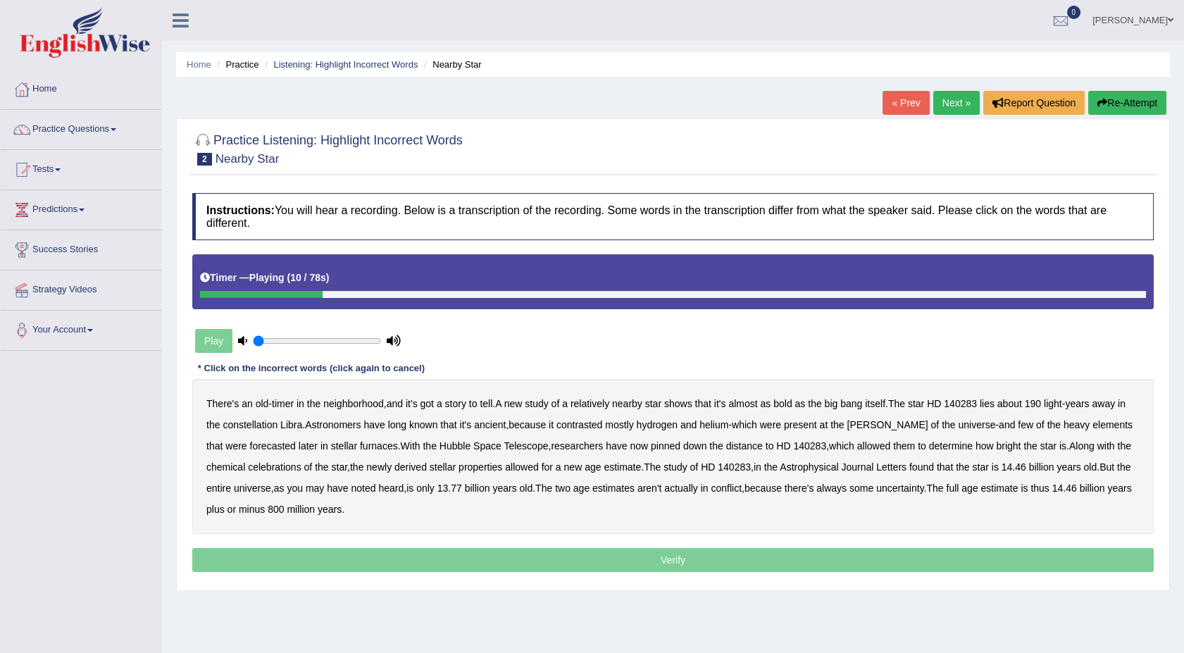
click at [786, 399] on b "bold" at bounding box center [783, 403] width 18 height 11
click at [597, 423] on b "contrasted" at bounding box center [580, 424] width 46 height 11
click at [250, 451] on b "forecasted" at bounding box center [273, 445] width 46 height 11
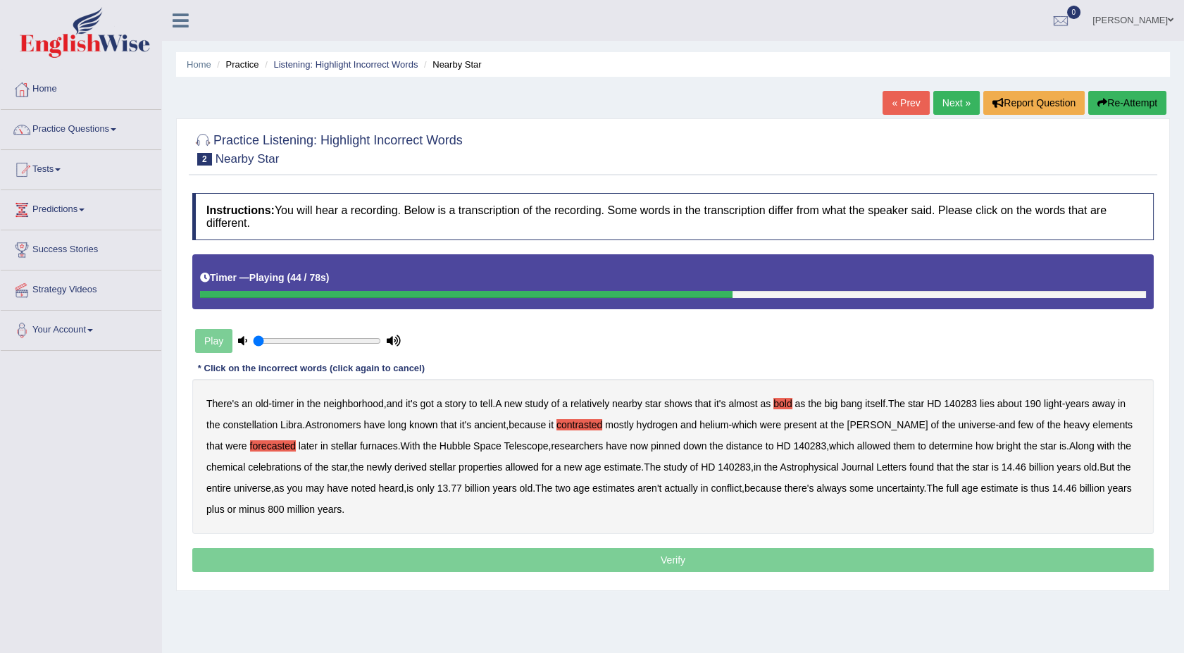
click at [248, 470] on b "celebrations" at bounding box center [275, 466] width 54 height 11
click at [841, 470] on b "Journal" at bounding box center [857, 466] width 32 height 11
click at [841, 466] on b "Journal" at bounding box center [857, 466] width 32 height 11
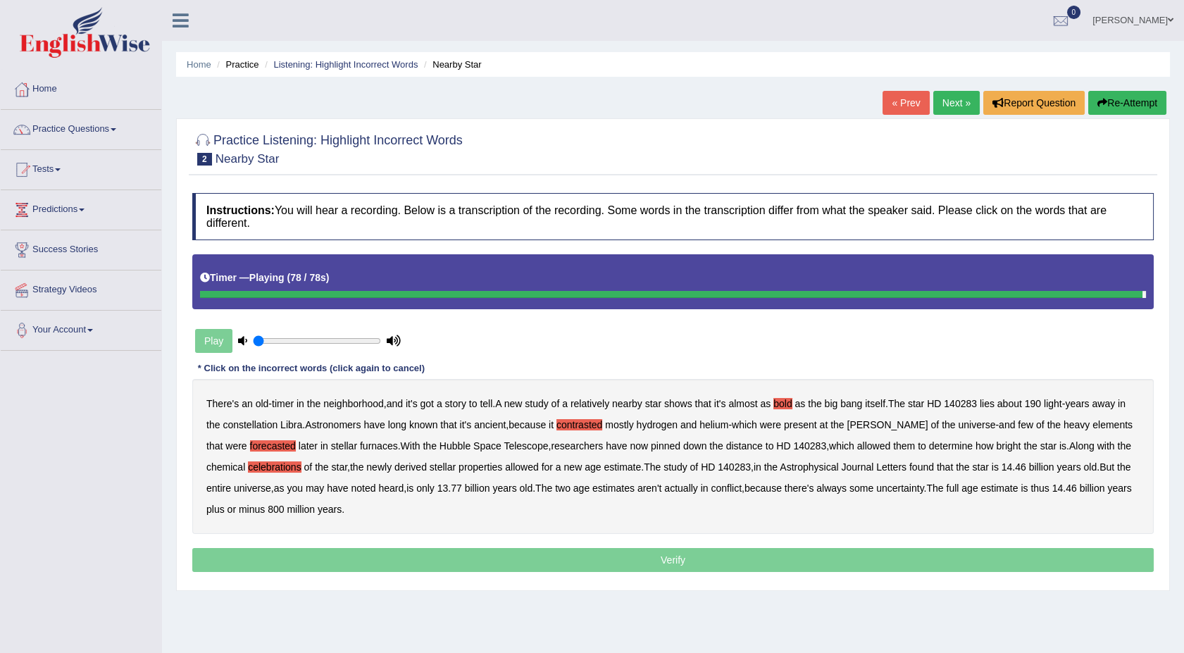
click at [328, 555] on p "Verify" at bounding box center [673, 560] width 962 height 24
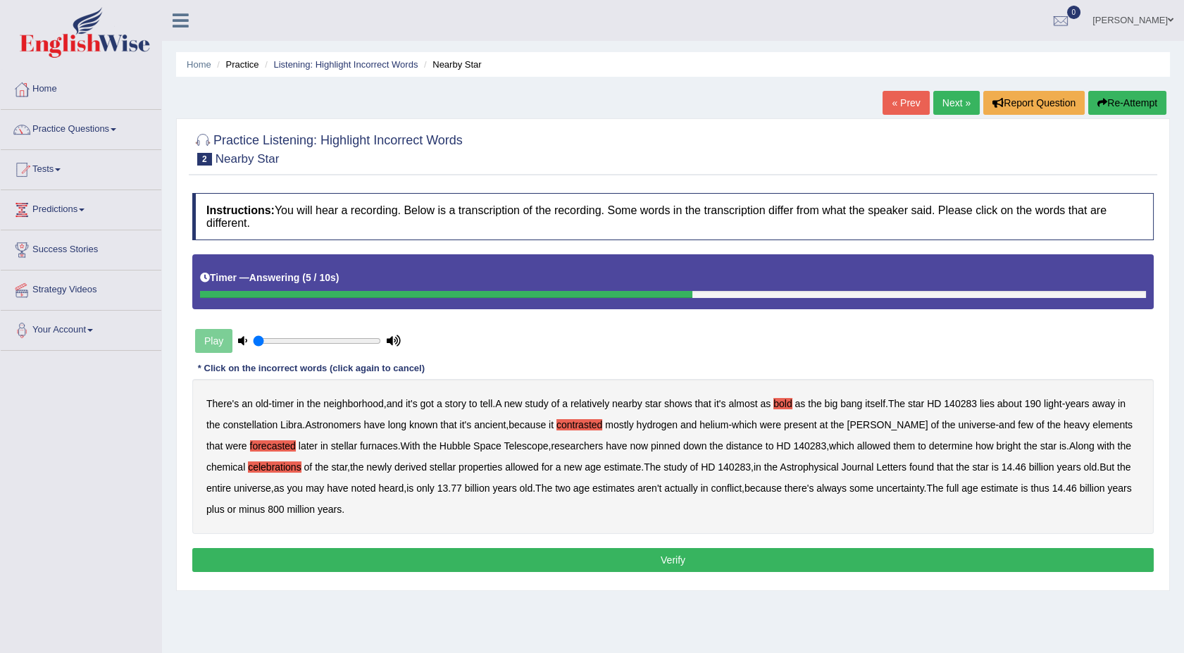
click at [554, 559] on button "Verify" at bounding box center [673, 560] width 962 height 24
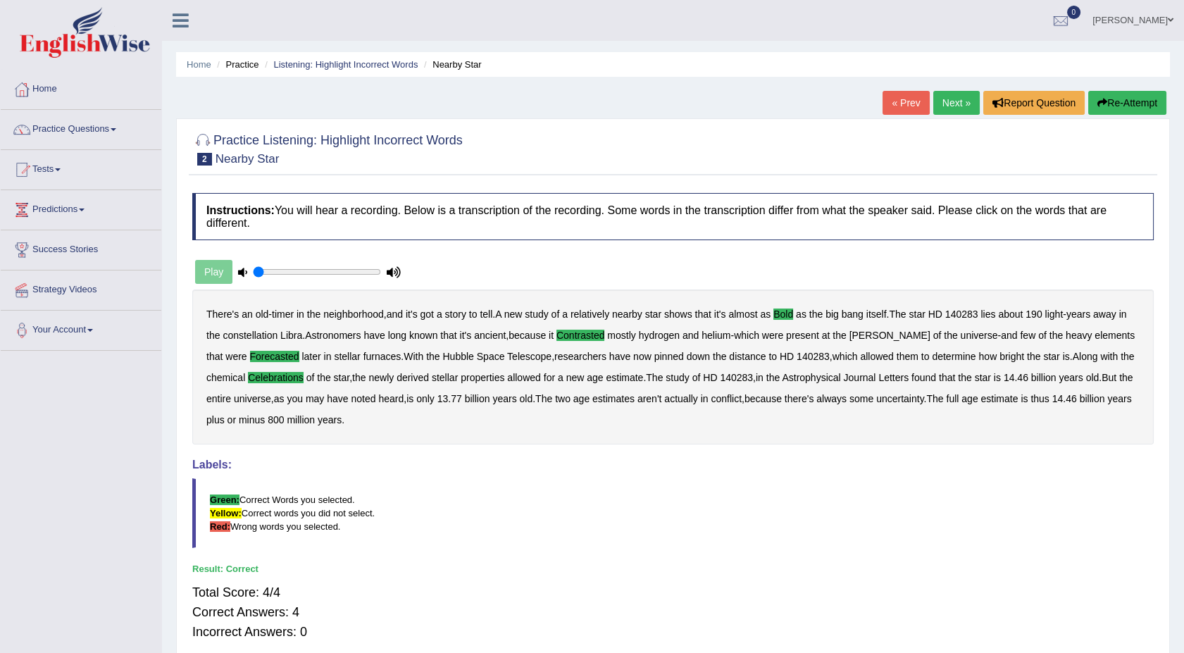
click at [948, 106] on link "Next »" at bounding box center [956, 103] width 46 height 24
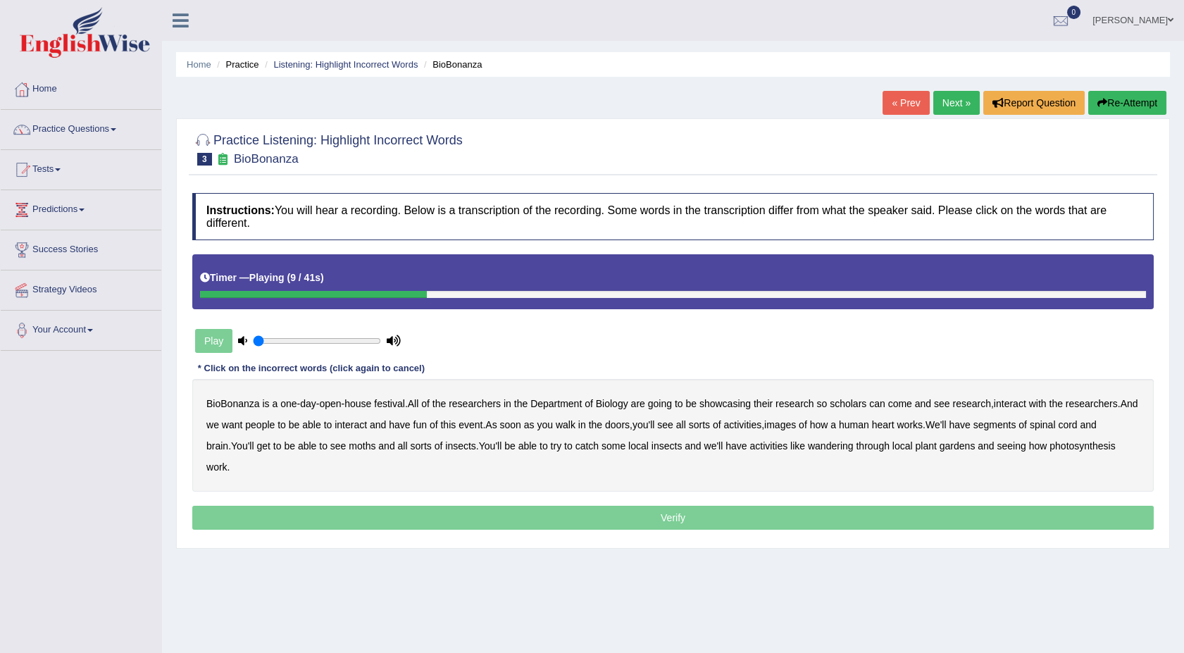
click at [846, 410] on div "BioBonanza is a one - day - open - house festival . All of the researchers in t…" at bounding box center [673, 435] width 962 height 113
click at [846, 406] on b "scholars" at bounding box center [848, 403] width 37 height 11
click at [786, 419] on b "images" at bounding box center [780, 424] width 32 height 11
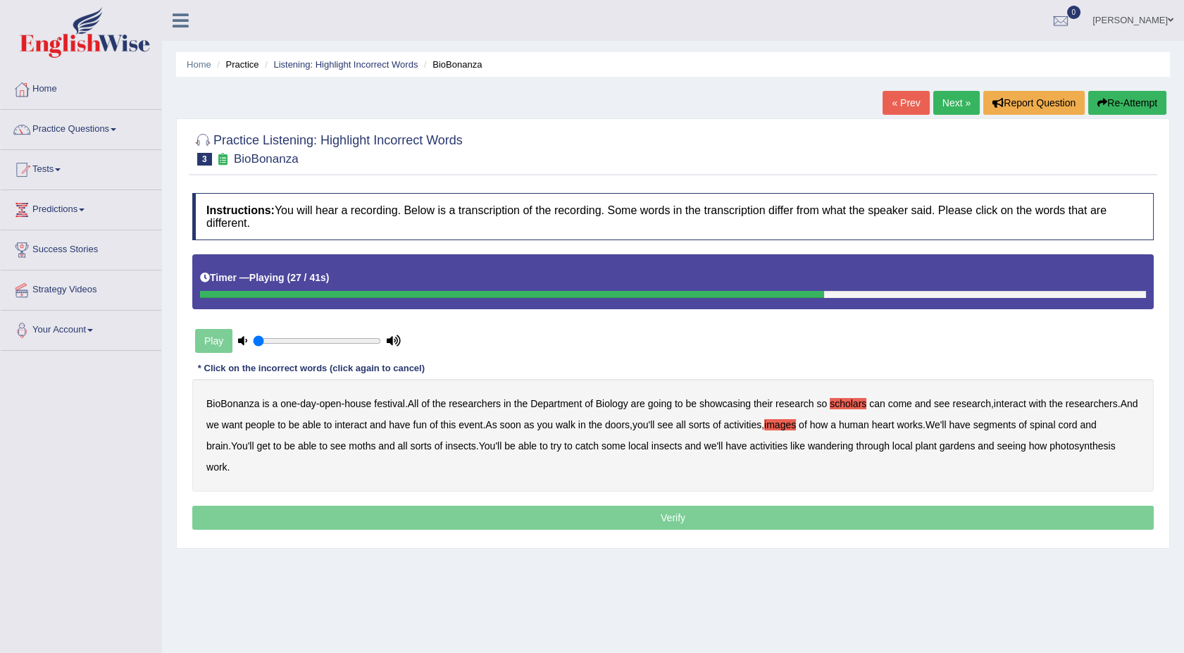
click at [1012, 425] on b "segments" at bounding box center [995, 424] width 43 height 11
click at [349, 452] on b "moths" at bounding box center [362, 445] width 27 height 11
click at [811, 449] on b "wandering" at bounding box center [831, 445] width 46 height 11
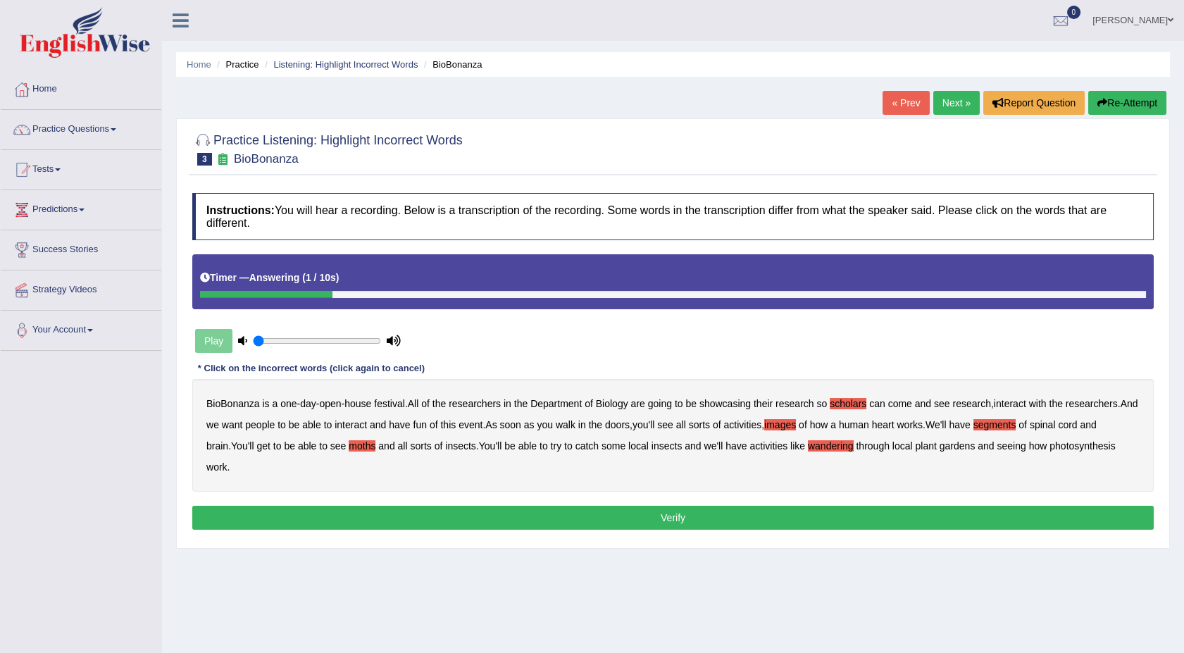
click at [965, 506] on button "Verify" at bounding box center [673, 518] width 962 height 24
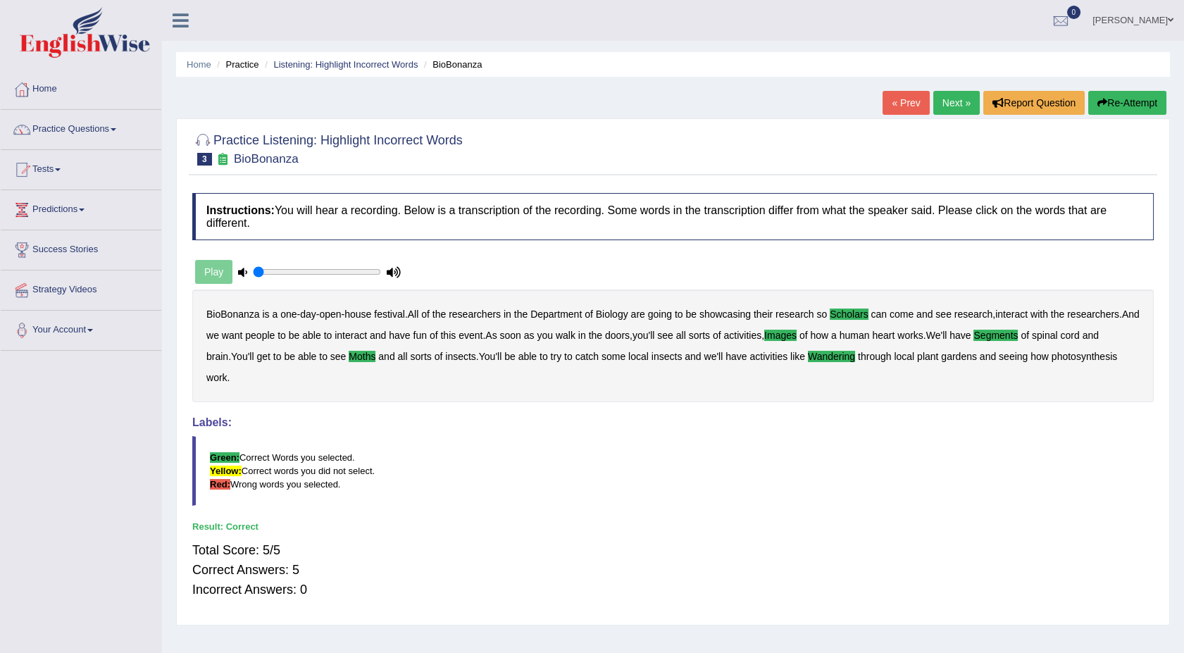
click at [793, 155] on div at bounding box center [673, 148] width 962 height 43
click at [115, 123] on link "Practice Questions" at bounding box center [81, 127] width 161 height 35
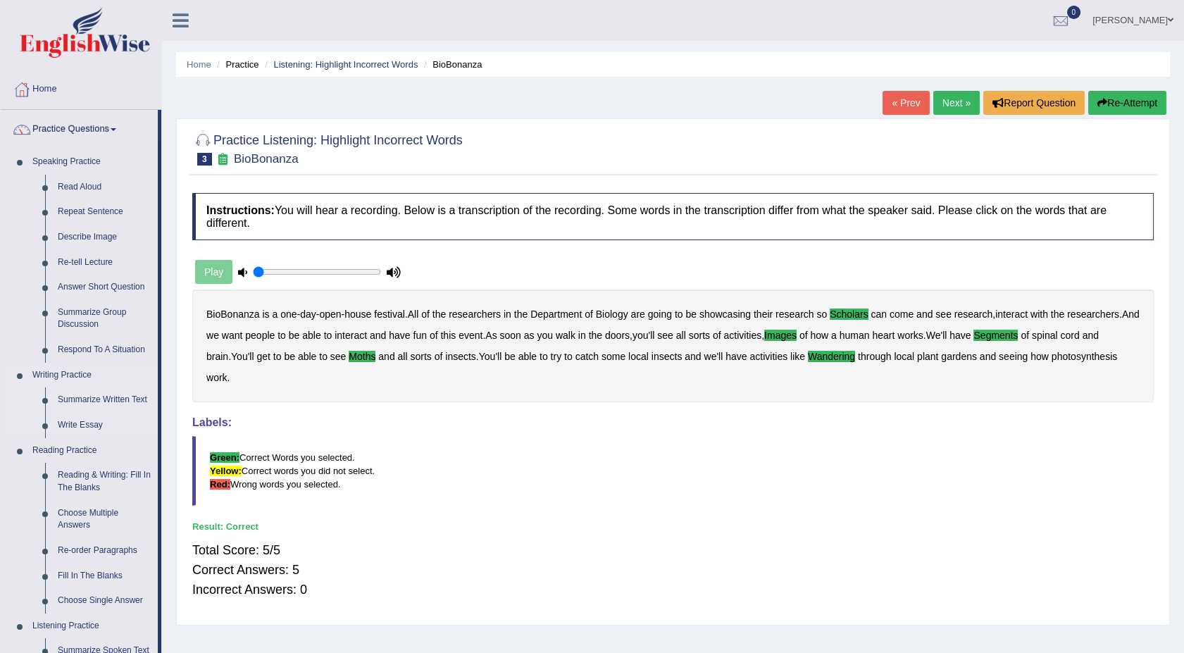
click at [116, 397] on link "Summarize Written Text" at bounding box center [104, 399] width 106 height 25
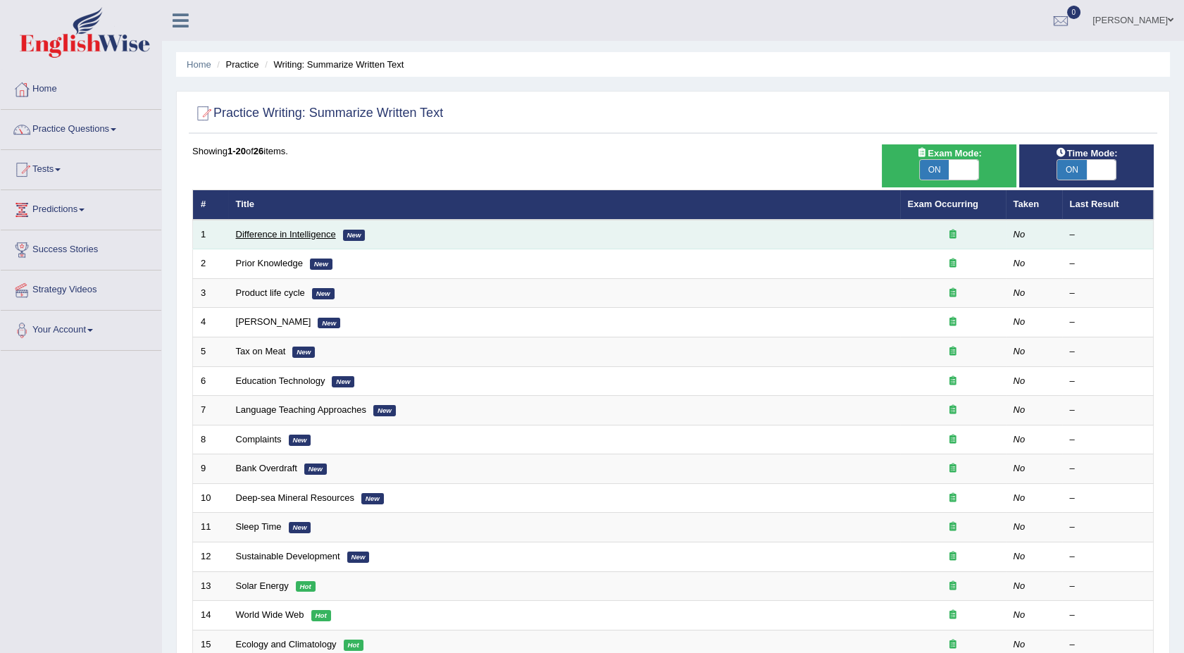
click at [271, 235] on link "Difference in Intelligence" at bounding box center [286, 234] width 100 height 11
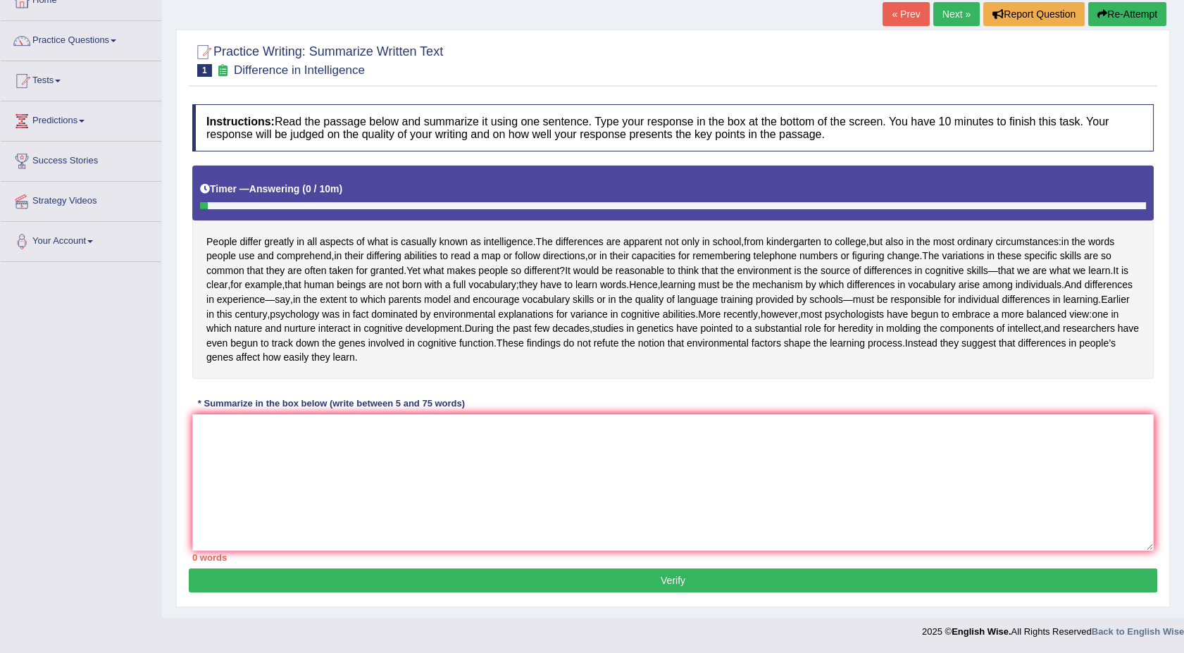
scroll to position [125, 0]
click at [397, 504] on textarea at bounding box center [673, 482] width 962 height 137
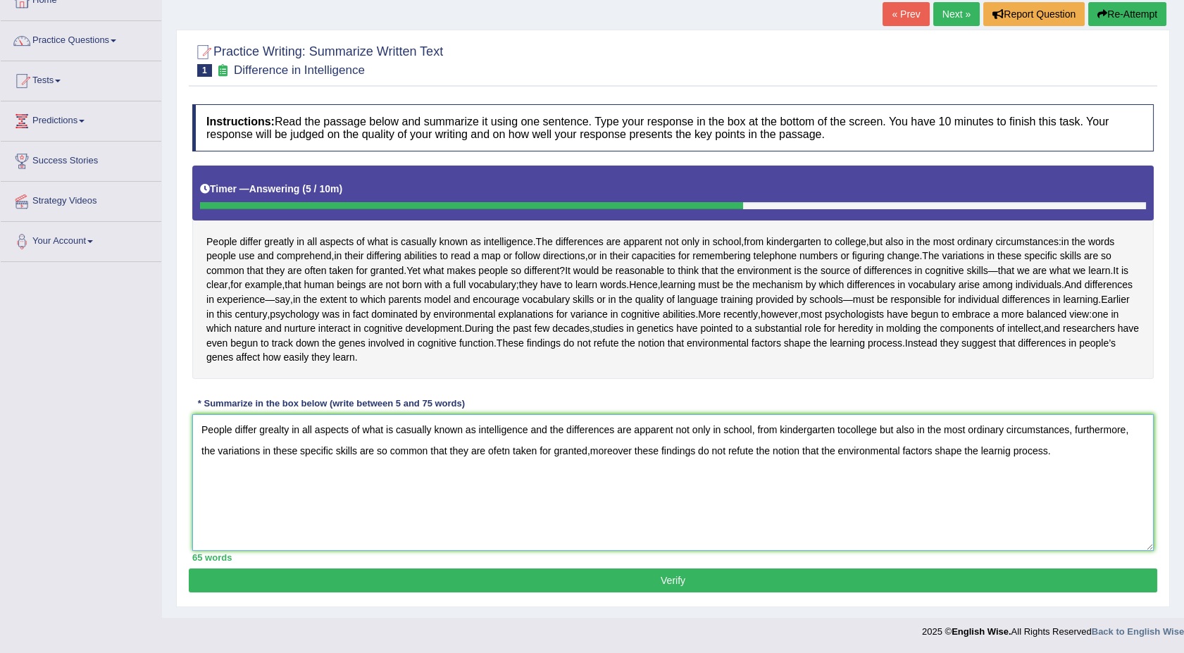
click at [285, 437] on textarea "People differ grealty in all aspects of what is casually known as intelligence …" at bounding box center [673, 482] width 962 height 137
click at [845, 435] on textarea "People differ greatly in all aspects of what is casually known as intelligence …" at bounding box center [673, 482] width 962 height 137
click at [586, 457] on textarea "People differ greatly in all aspects of what is casually known as intelligence …" at bounding box center [673, 482] width 962 height 137
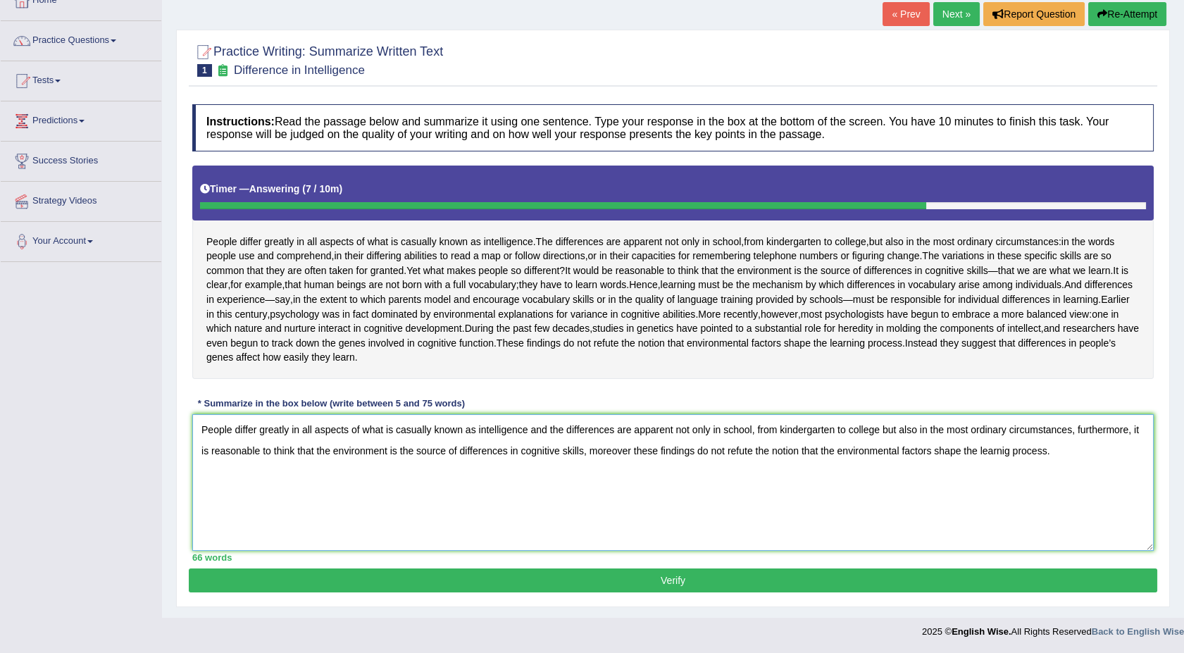
type textarea "People differ greatly in all aspects of what is casually known as intelligence …"
click at [553, 578] on button "Verify" at bounding box center [673, 581] width 969 height 24
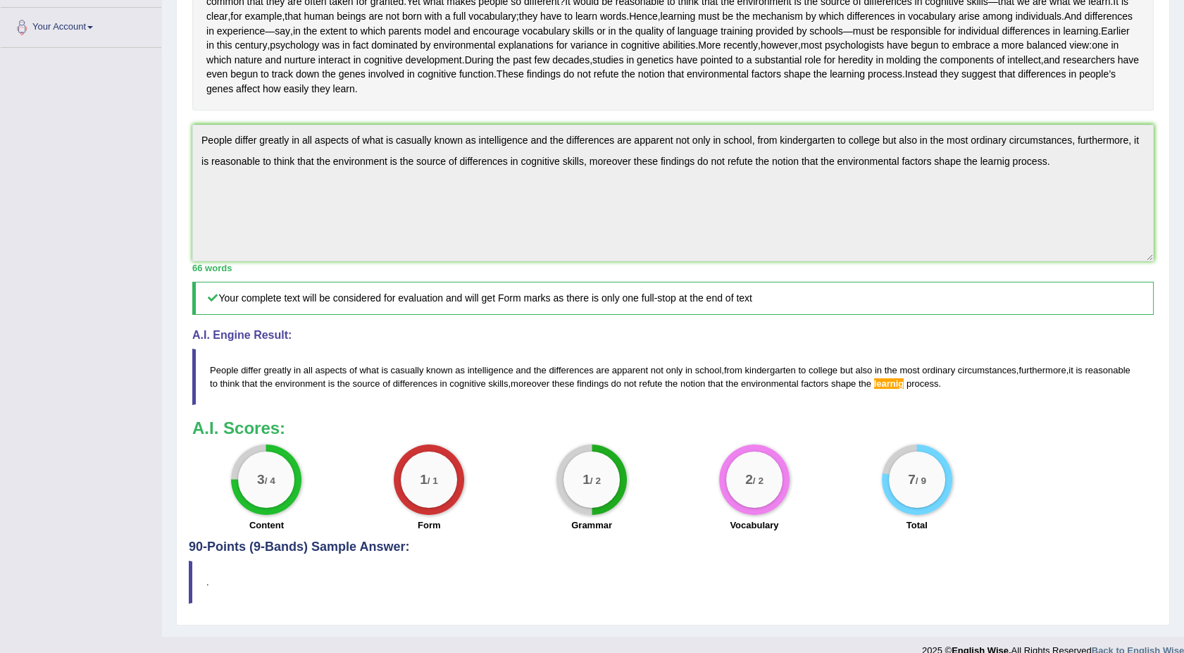
scroll to position [0, 0]
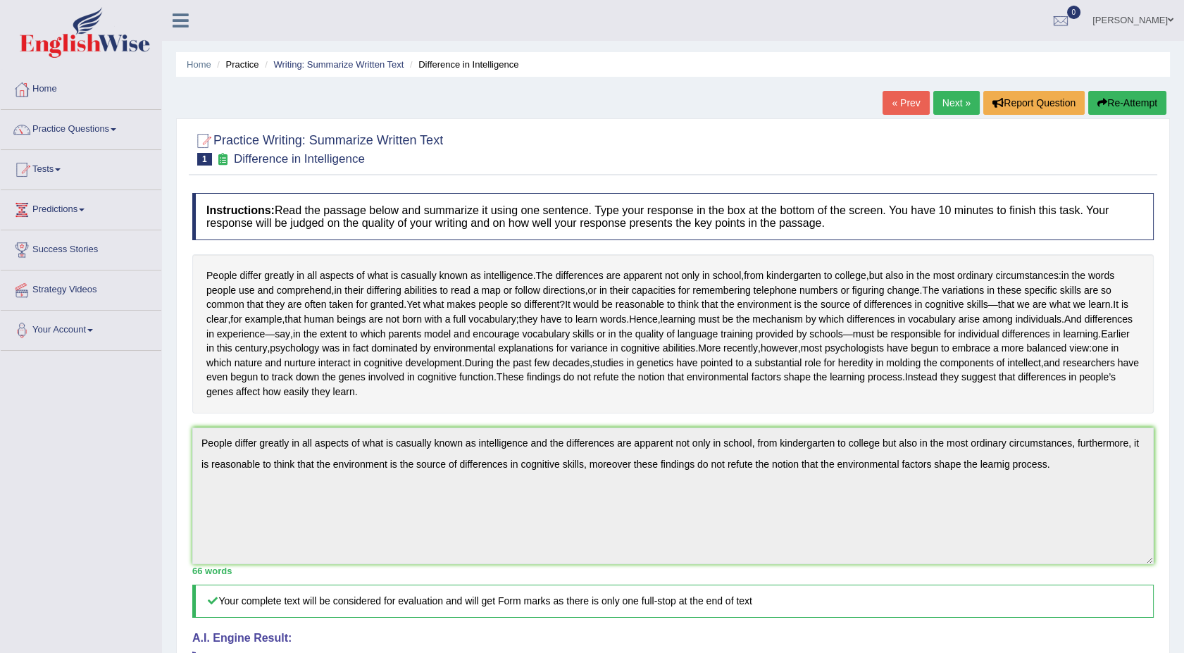
click at [783, 173] on div "Practice Writing: Summarize Written Text 1 Difference in Intelligence" at bounding box center [673, 150] width 969 height 49
click at [783, 163] on div at bounding box center [673, 148] width 962 height 43
click at [947, 104] on link "Next »" at bounding box center [956, 103] width 46 height 24
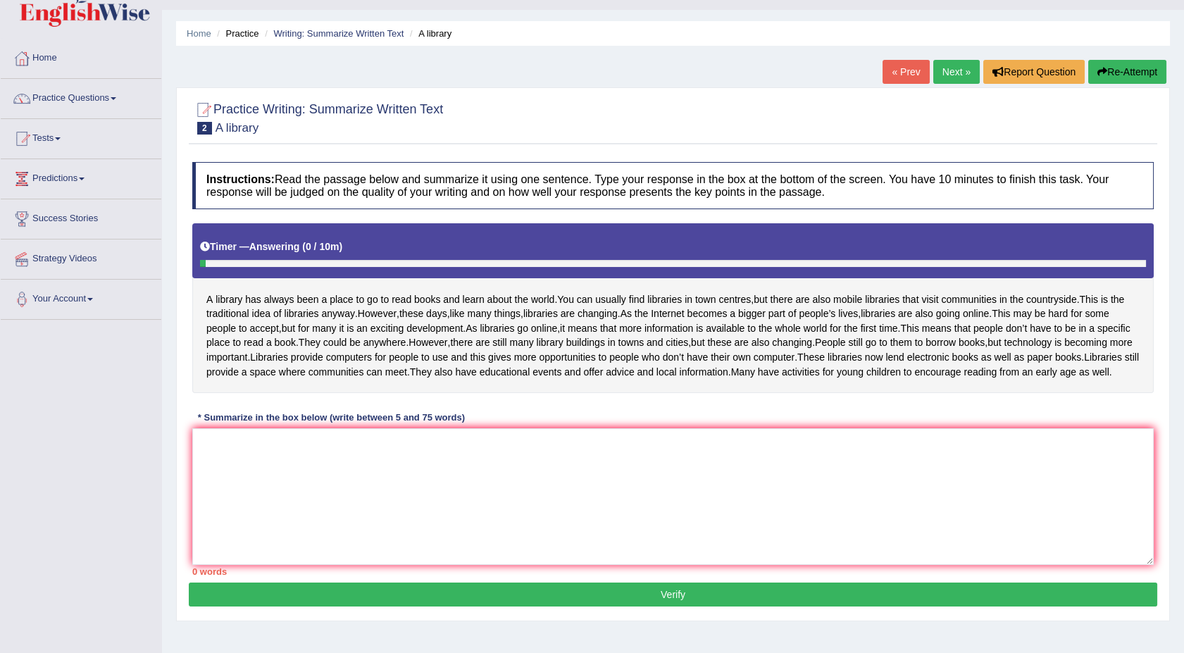
scroll to position [62, 0]
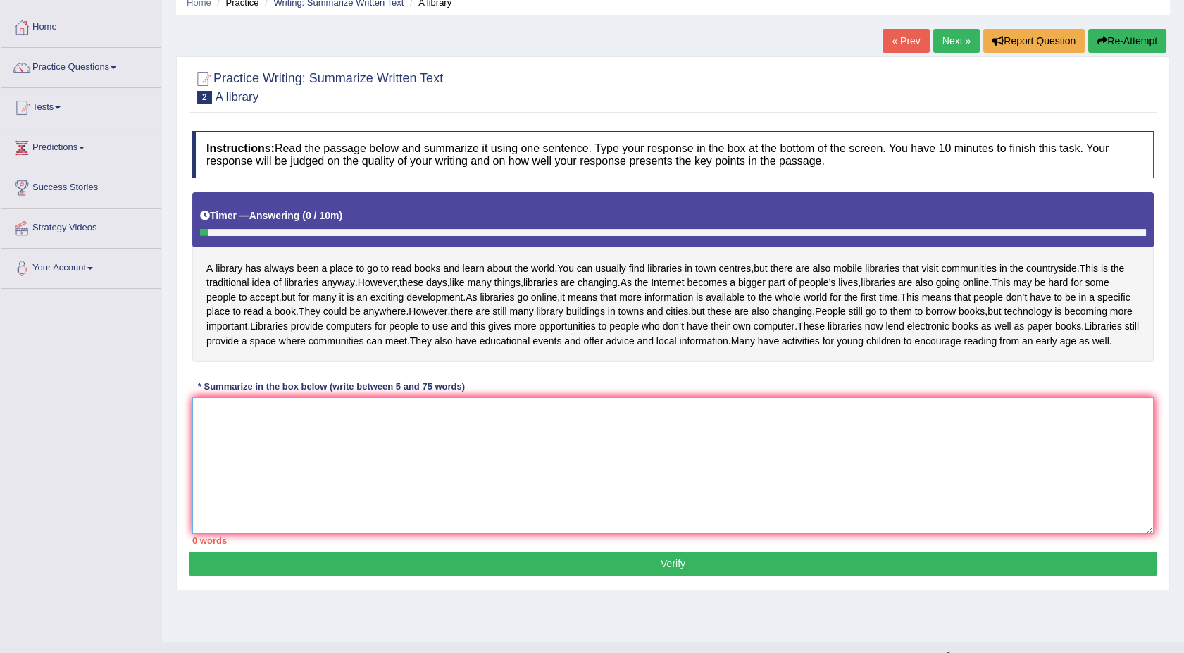
click at [211, 466] on textarea at bounding box center [673, 465] width 962 height 137
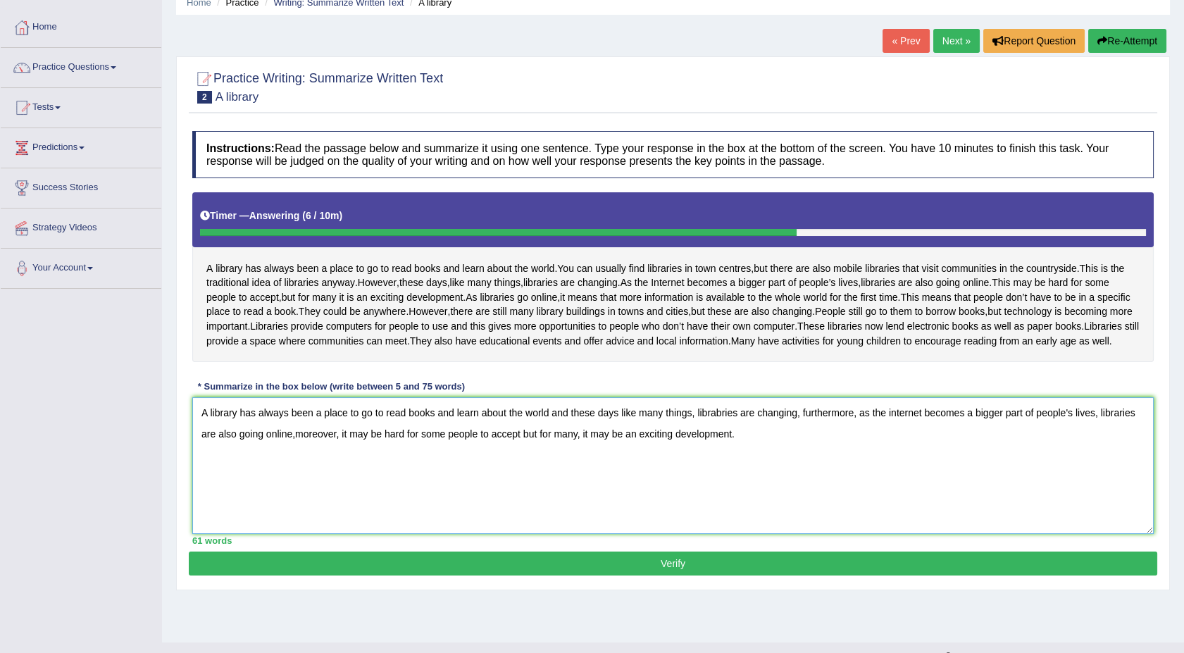
type textarea "A library has always been a place to go to read books and learn about the world…"
click at [571, 576] on button "Verify" at bounding box center [673, 564] width 969 height 24
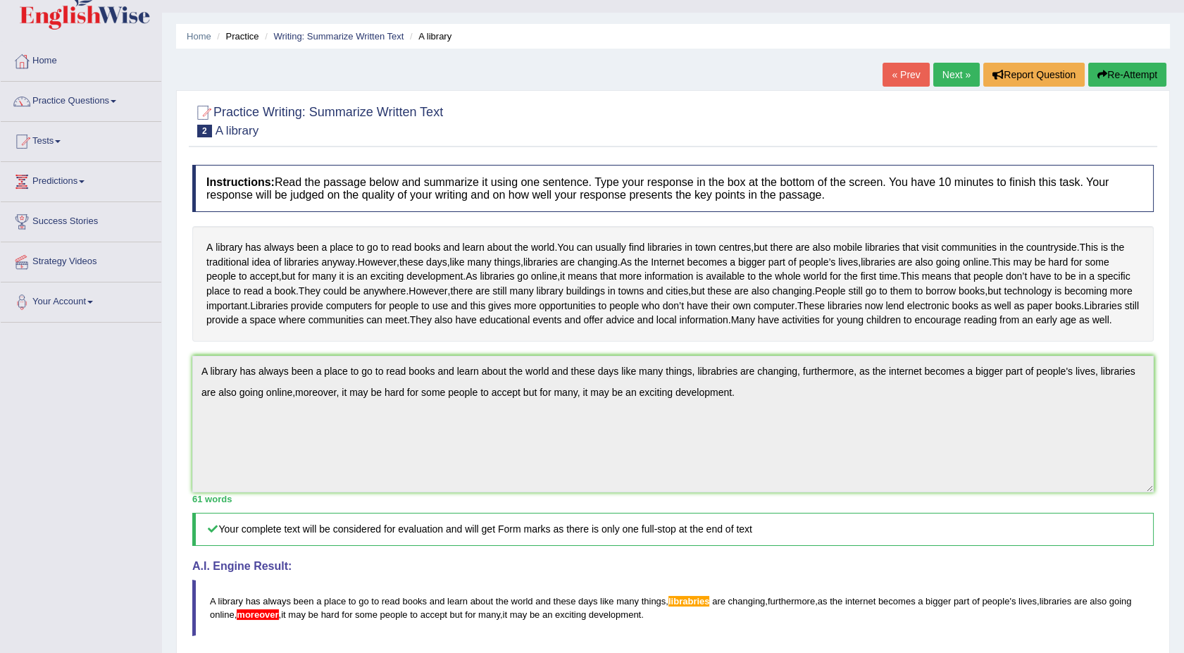
scroll to position [20, 0]
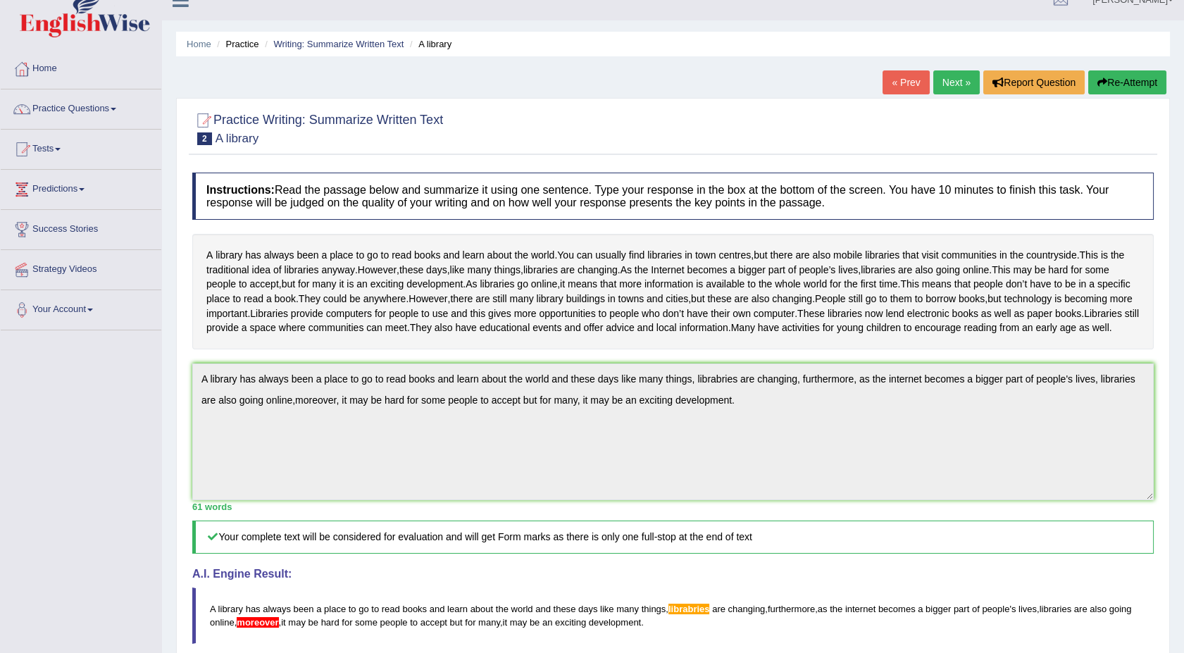
click at [952, 87] on link "Next »" at bounding box center [956, 82] width 46 height 24
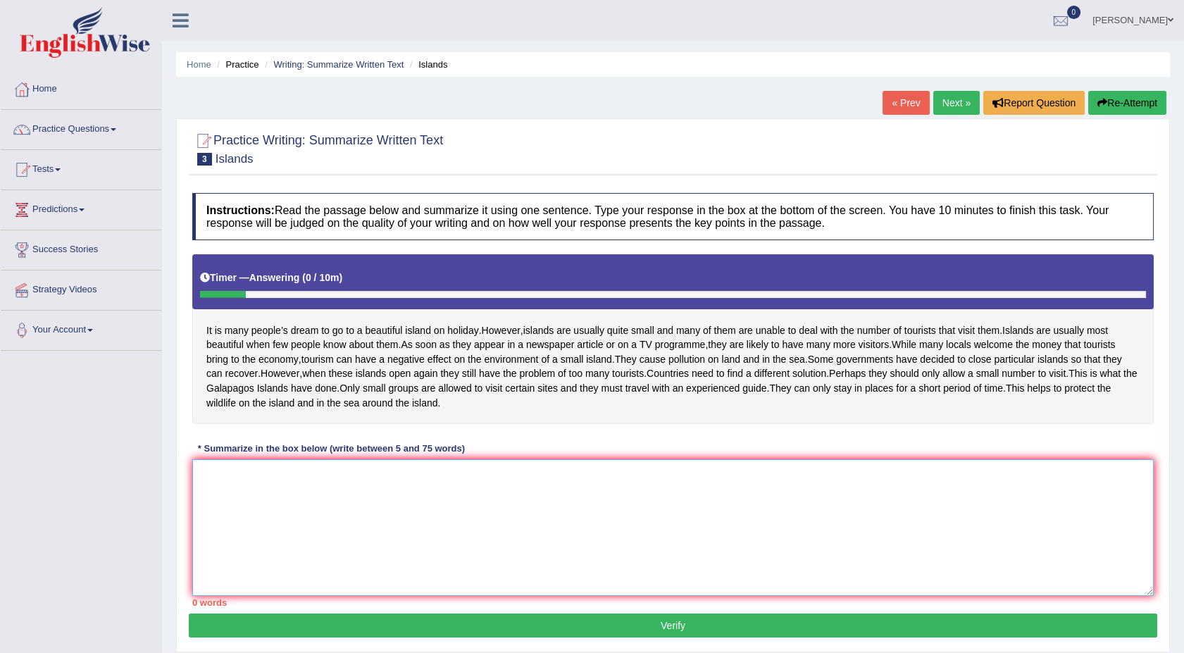
click at [257, 555] on textarea at bounding box center [673, 527] width 962 height 137
type textarea "I"
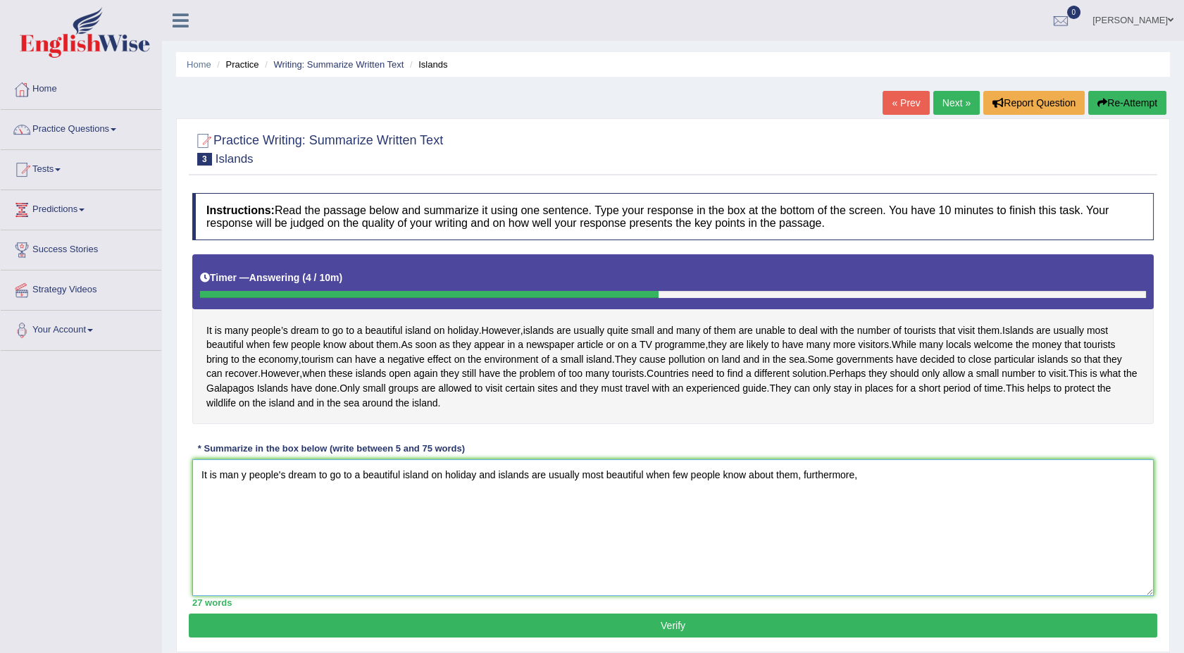
drag, startPoint x: 237, startPoint y: 564, endPoint x: 228, endPoint y: 576, distance: 15.0
click at [228, 576] on textarea "It is man y people's dream to go to a beautiful island on holiday and islands a…" at bounding box center [673, 527] width 962 height 137
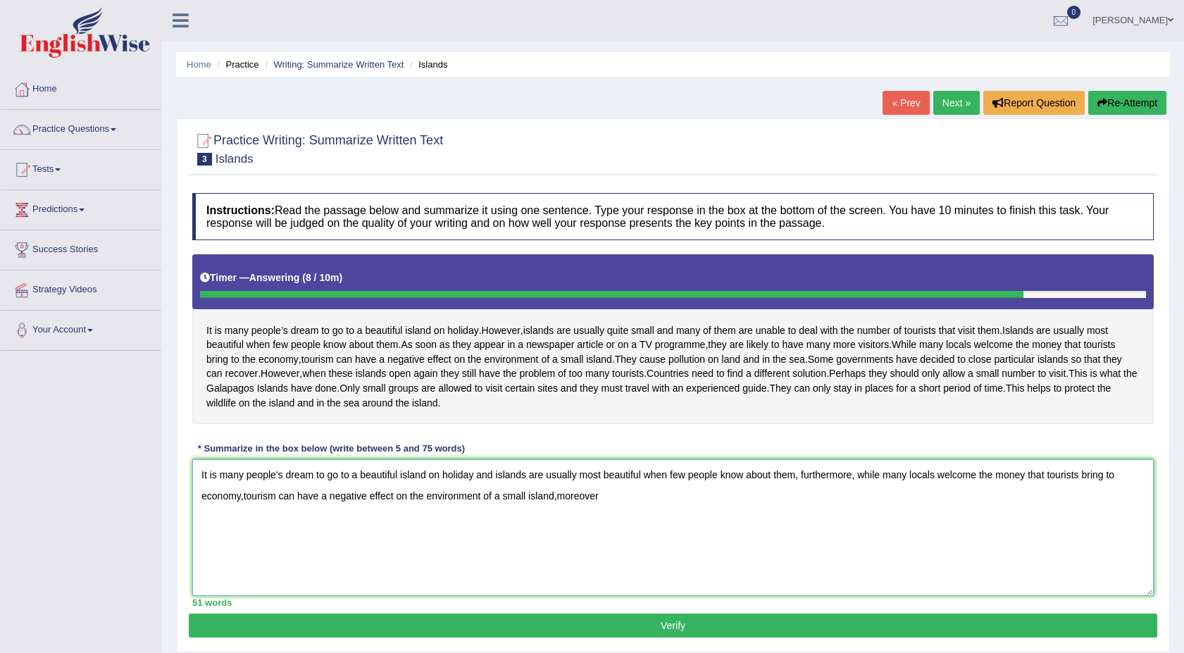
click at [228, 576] on textarea "It is many people's dream to go to a beautiful island on holiday and islands ar…" at bounding box center [673, 527] width 962 height 137
click at [632, 564] on textarea "It is many people's dream to go to a beautiful island on holiday and islands ar…" at bounding box center [673, 527] width 962 height 137
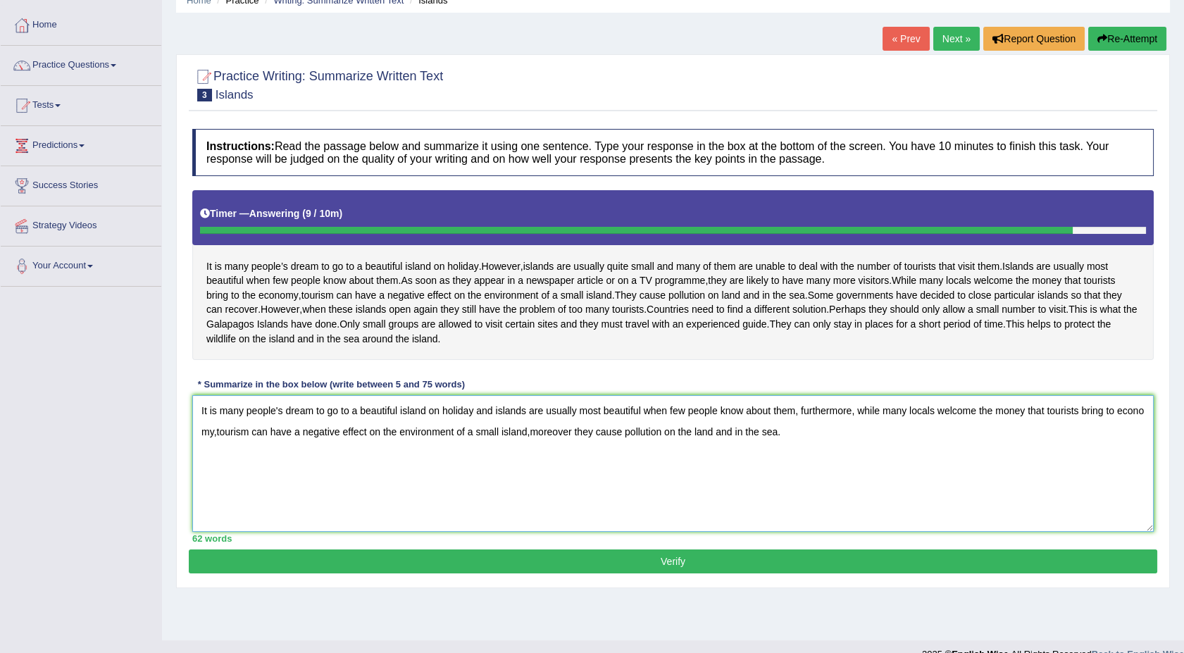
scroll to position [94, 0]
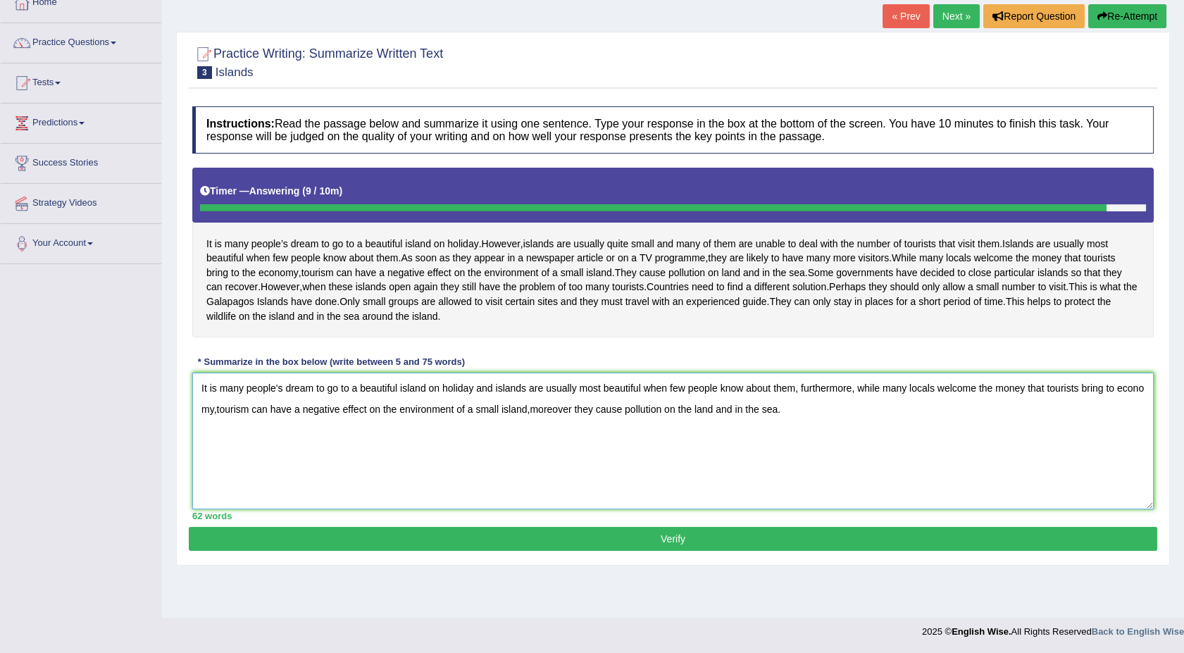
click at [1135, 447] on textarea "It is many people's dream to go to a beautiful island on holiday and islands ar…" at bounding box center [673, 441] width 962 height 137
click at [242, 459] on textarea "It is many people's dream to go to a beautiful island on holiday and islands ar…" at bounding box center [673, 441] width 962 height 137
type textarea "It is many people's dream to go to a beautiful island on holiday and islands ar…"
click at [519, 551] on button "Verify" at bounding box center [673, 539] width 969 height 24
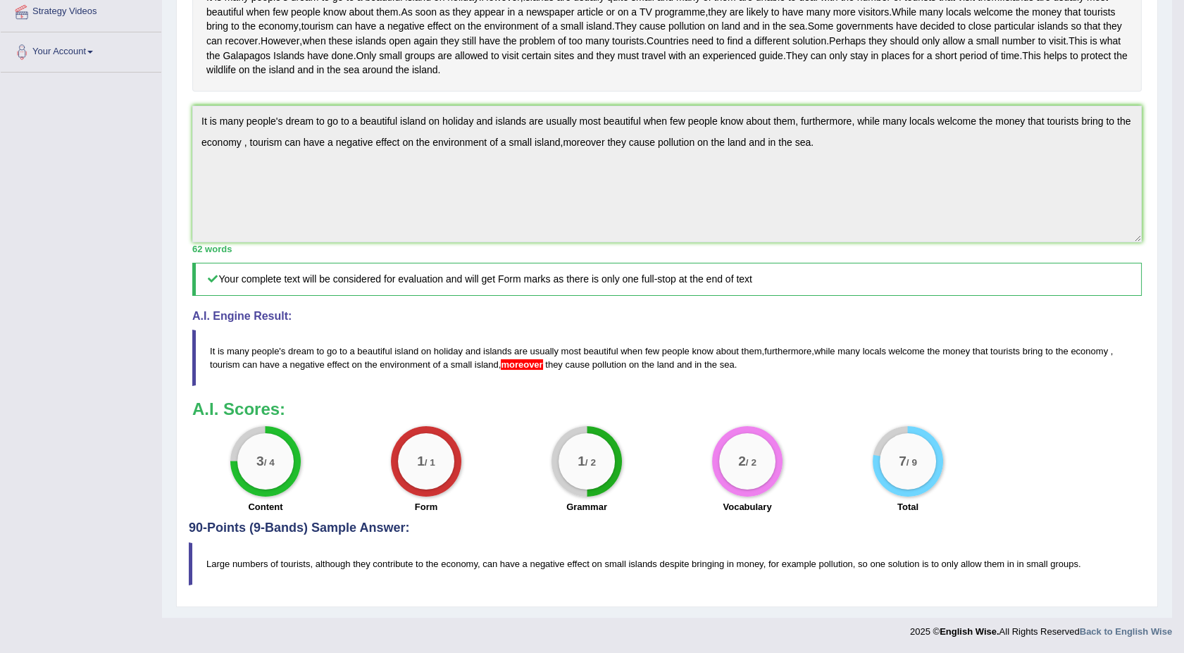
scroll to position [336, 0]
